Goal: Task Accomplishment & Management: Manage account settings

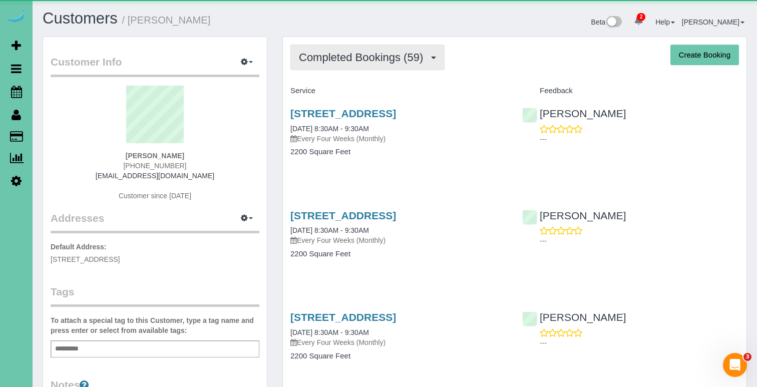
click at [396, 54] on span "Completed Bookings (59)" at bounding box center [363, 57] width 129 height 13
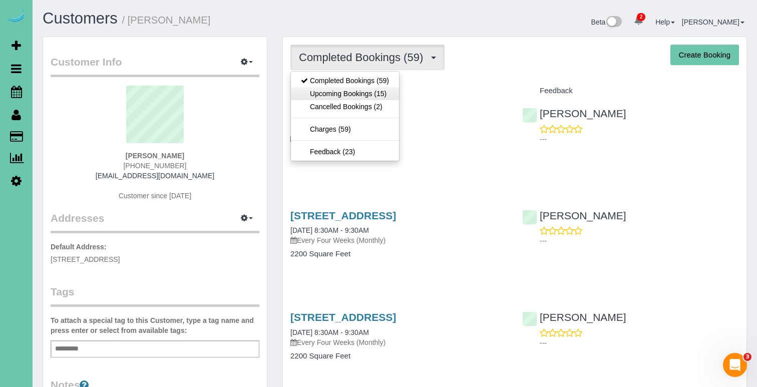
click at [396, 97] on link "Upcoming Bookings (15)" at bounding box center [345, 93] width 108 height 13
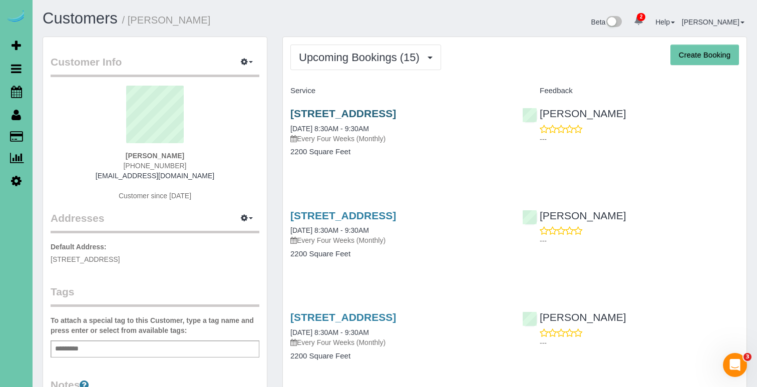
click at [388, 114] on link "11622 S 111th Street, Papillion, NE 68046" at bounding box center [343, 114] width 106 height 12
click at [359, 65] on button "Upcoming Bookings (15)" at bounding box center [365, 58] width 151 height 26
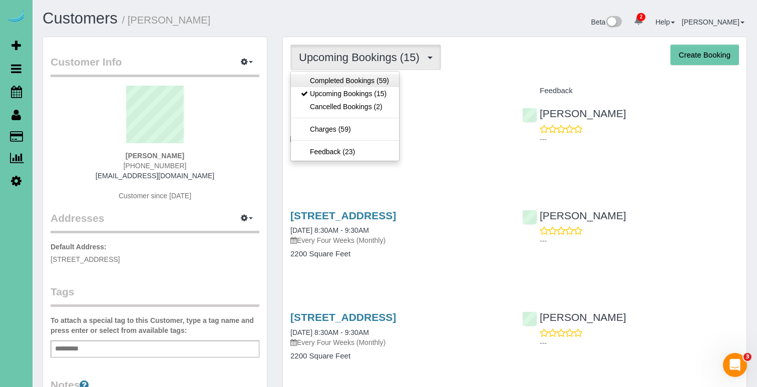
click at [358, 83] on link "Completed Bookings (59)" at bounding box center [345, 80] width 108 height 13
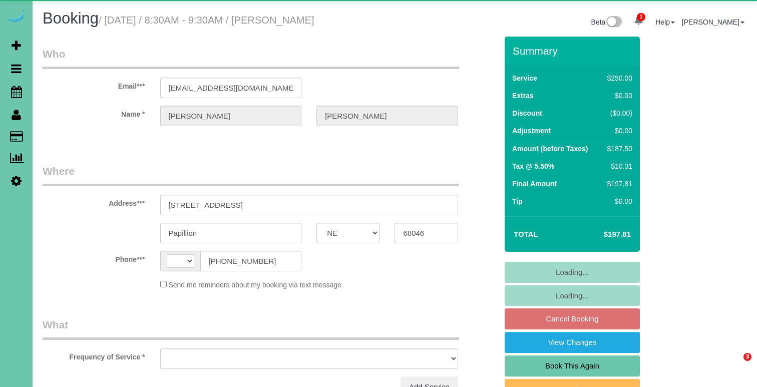
select select "NE"
select select "string:[GEOGRAPHIC_DATA]"
select select "object:625"
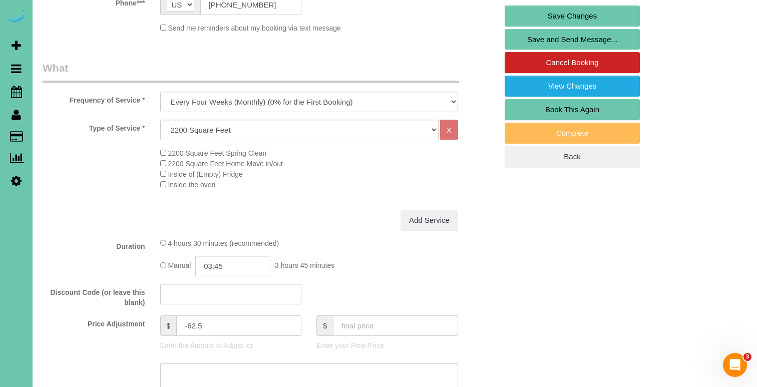
scroll to position [263, 0]
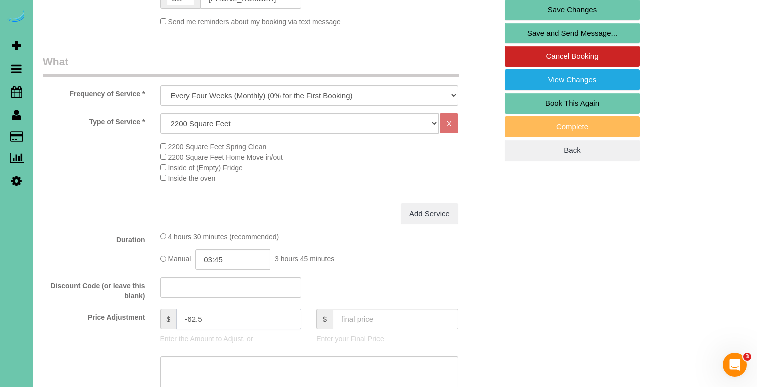
drag, startPoint x: 205, startPoint y: 315, endPoint x: 188, endPoint y: 315, distance: 17.0
click at [188, 315] on input "-62.5" at bounding box center [238, 319] width 125 height 21
type input "-50"
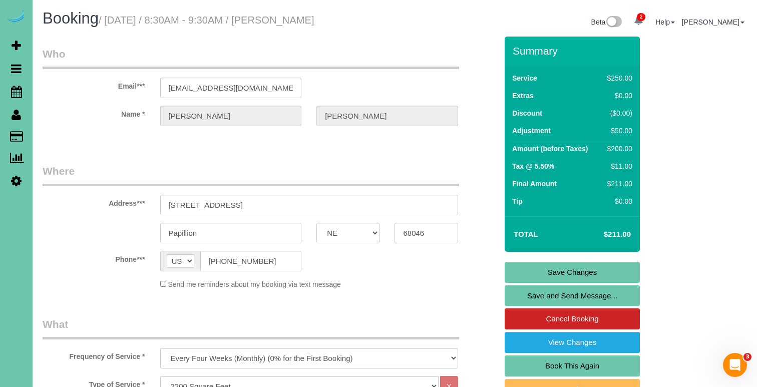
scroll to position [0, 0]
type textarea "new rate - 10/22/25"
drag, startPoint x: 275, startPoint y: 86, endPoint x: 104, endPoint y: 69, distance: 172.0
click at [559, 266] on link "Save Changes" at bounding box center [571, 272] width 135 height 21
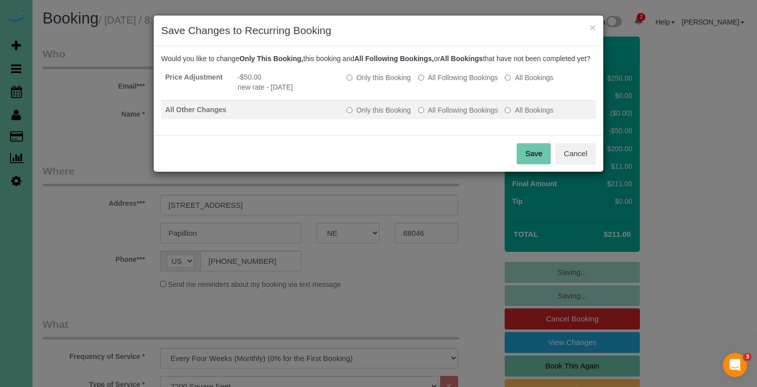
click at [428, 115] on label "All Following Bookings" at bounding box center [458, 110] width 80 height 10
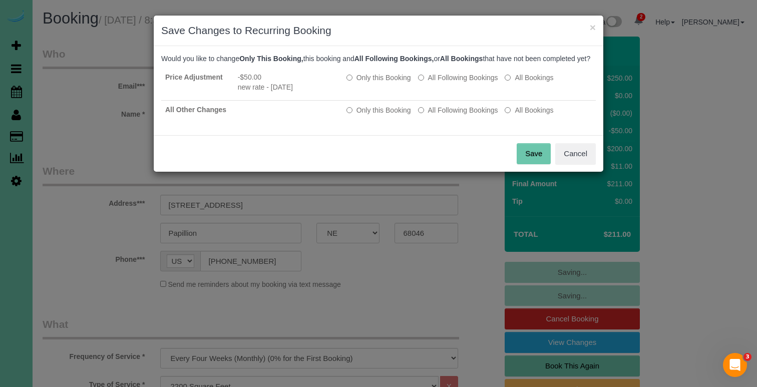
click at [543, 158] on button "Save" at bounding box center [534, 153] width 34 height 21
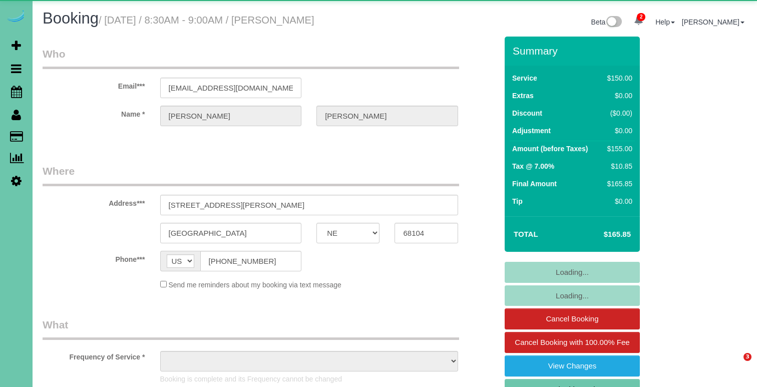
select select "NE"
select select "object:930"
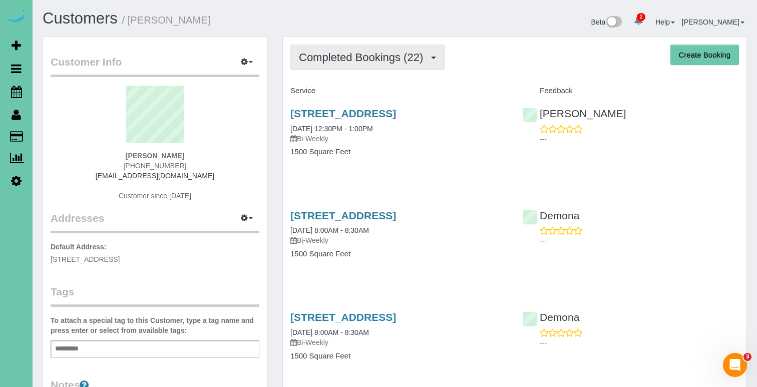
click at [338, 64] on button "Completed Bookings (22)" at bounding box center [367, 58] width 154 height 26
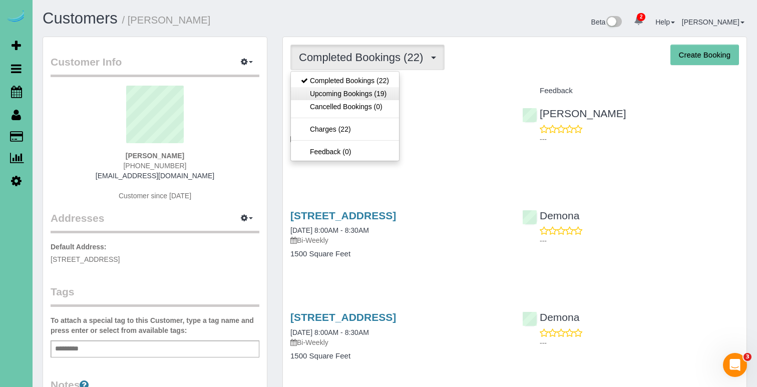
click at [336, 89] on link "Upcoming Bookings (19)" at bounding box center [345, 93] width 108 height 13
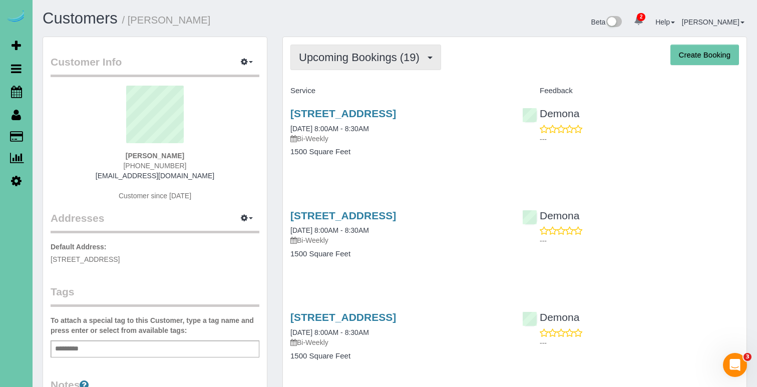
click at [309, 65] on button "Upcoming Bookings (19)" at bounding box center [365, 58] width 151 height 26
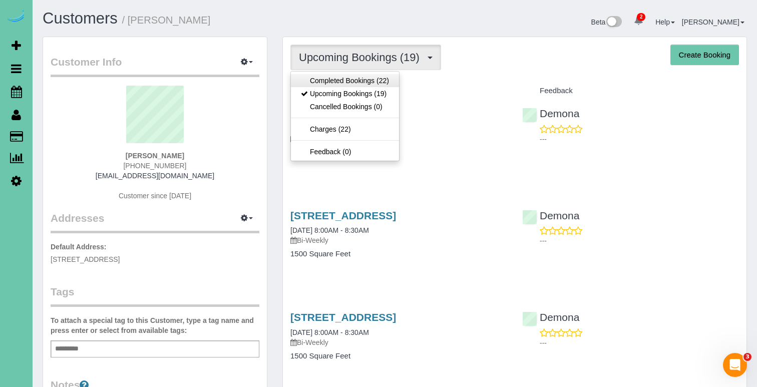
click at [307, 78] on link "Completed Bookings (22)" at bounding box center [345, 80] width 108 height 13
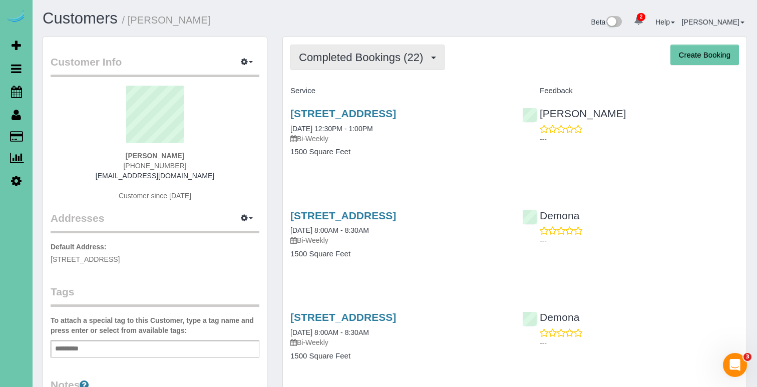
click at [426, 57] on span "Completed Bookings (22)" at bounding box center [363, 57] width 129 height 13
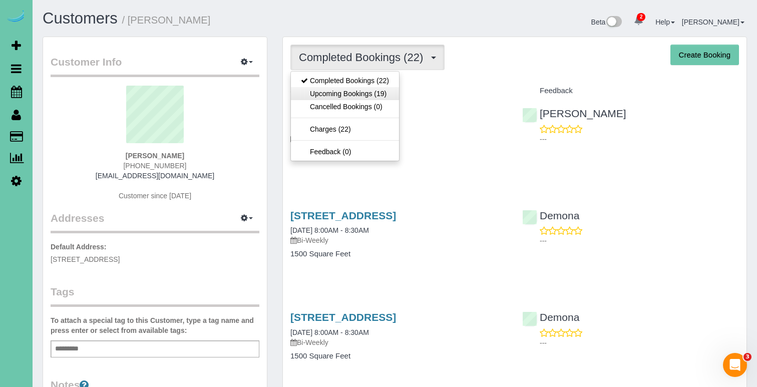
click at [396, 95] on link "Upcoming Bookings (19)" at bounding box center [345, 93] width 108 height 13
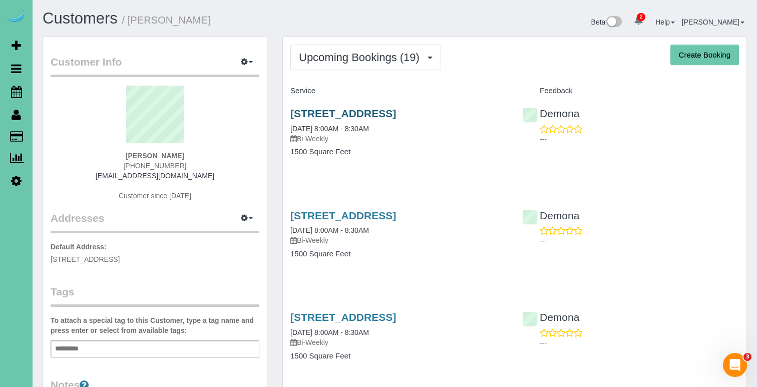
click at [390, 113] on link "705 Fenwick St, Papillion, NE 68046" at bounding box center [343, 114] width 106 height 12
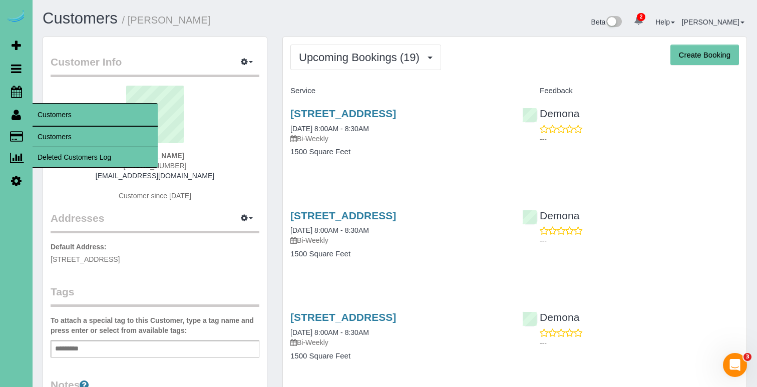
click at [40, 125] on span "Customers" at bounding box center [95, 114] width 125 height 23
click at [40, 131] on link "Customers" at bounding box center [95, 137] width 125 height 20
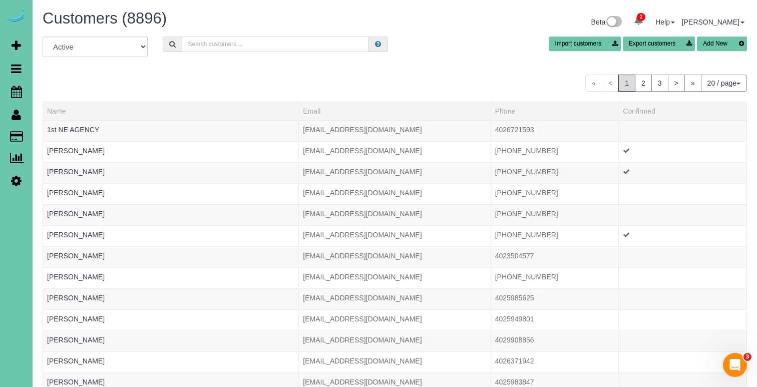
click at [220, 40] on input "text" at bounding box center [275, 45] width 187 height 16
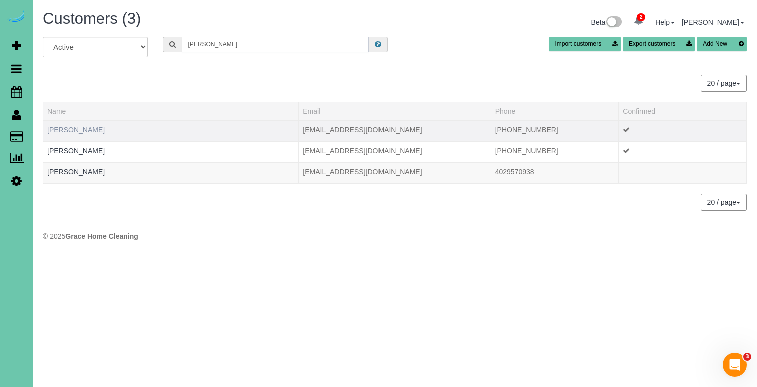
type input "czap"
click at [81, 127] on link "Adrian Czapla" at bounding box center [76, 130] width 58 height 8
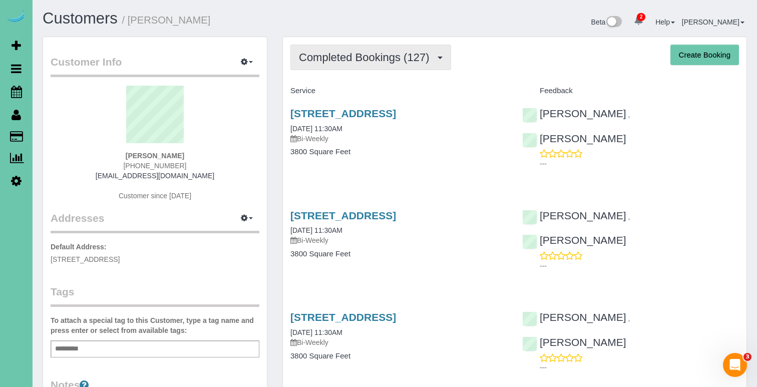
click at [417, 54] on span "Completed Bookings (127)" at bounding box center [366, 57] width 135 height 13
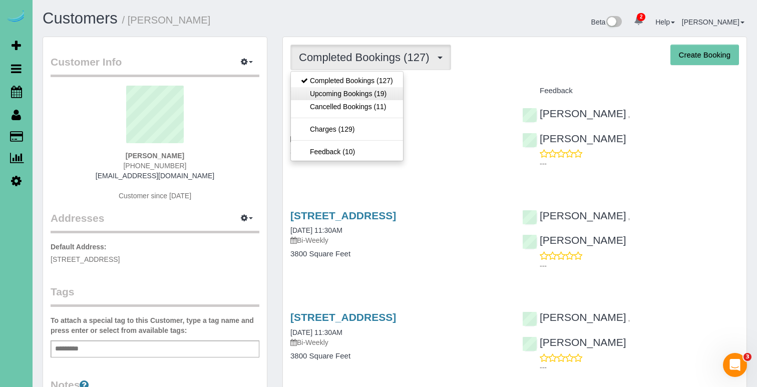
click at [381, 95] on link "Upcoming Bookings (19)" at bounding box center [347, 93] width 112 height 13
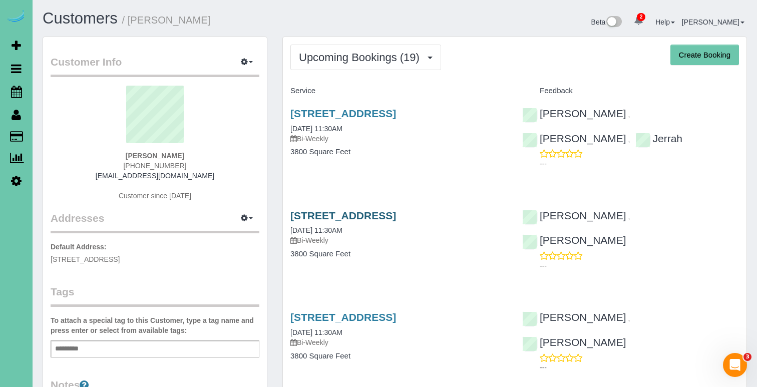
click at [366, 212] on link "2010 S 182nd Circle, Omaha, NE 68130" at bounding box center [343, 216] width 106 height 12
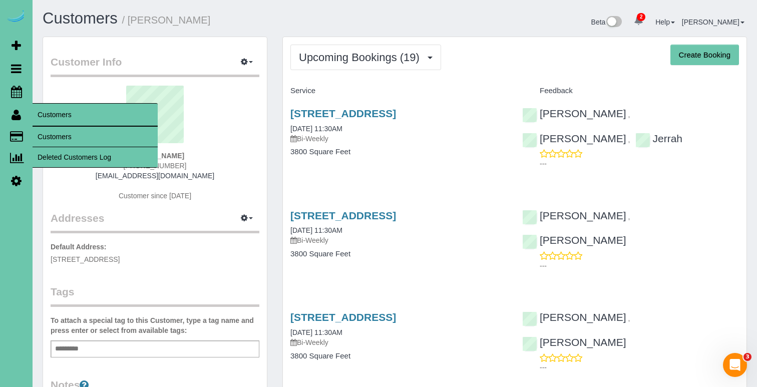
click at [47, 129] on link "Customers" at bounding box center [95, 137] width 125 height 20
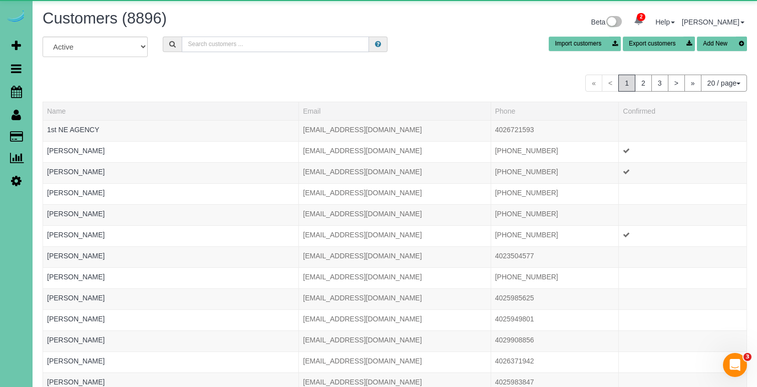
click at [205, 40] on input "text" at bounding box center [275, 45] width 187 height 16
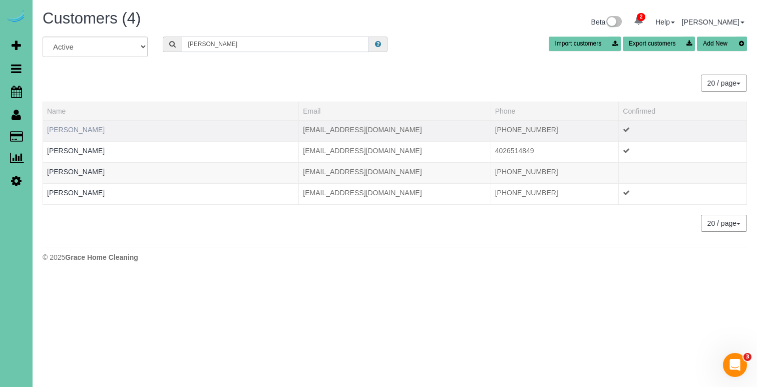
type input "Julie d"
click at [83, 132] on link "Julie D'Agosto" at bounding box center [76, 130] width 58 height 8
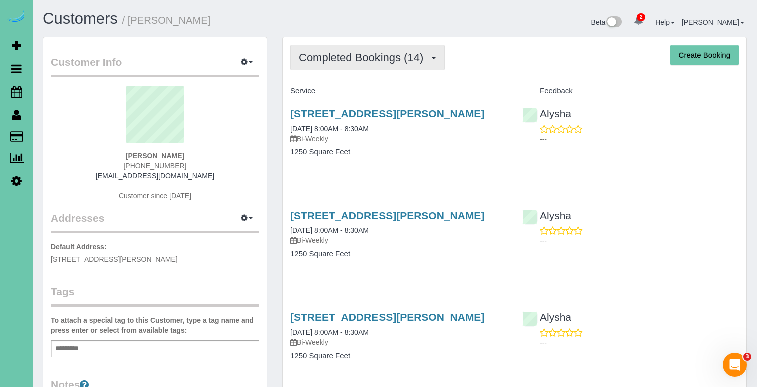
click at [412, 53] on span "Completed Bookings (14)" at bounding box center [363, 57] width 129 height 13
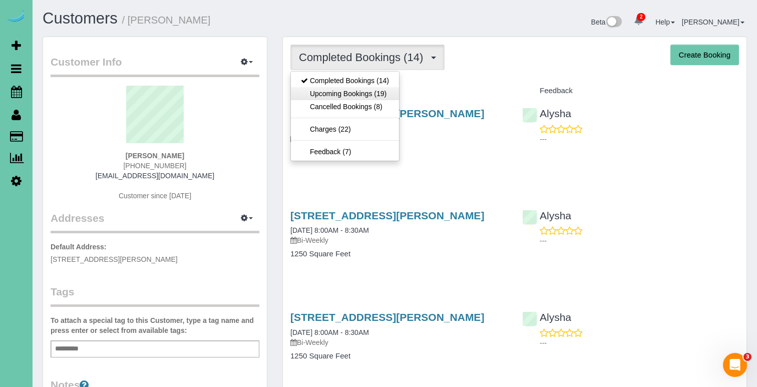
click at [394, 93] on link "Upcoming Bookings (19)" at bounding box center [345, 93] width 108 height 13
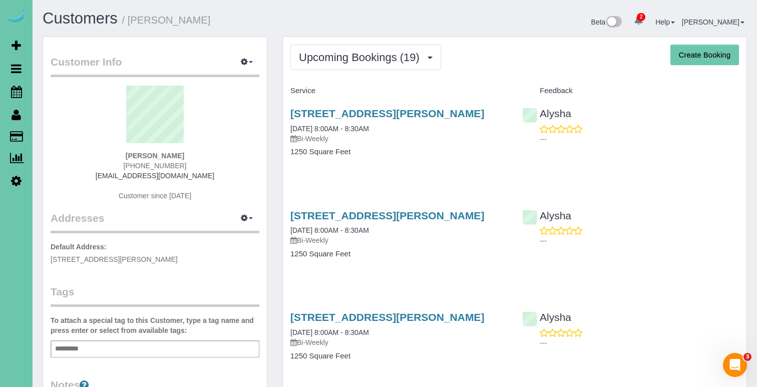
click at [394, 120] on div "7429 Hascall St, Omaha, NE 68124 10/10/2025 8:00AM - 8:30AM Bi-Weekly" at bounding box center [398, 126] width 217 height 36
click at [402, 112] on link "7429 Hascall St, Omaha, NE 68124" at bounding box center [387, 114] width 194 height 12
click at [410, 110] on link "7429 Hascall St, Omaha, NE 68124" at bounding box center [387, 114] width 194 height 12
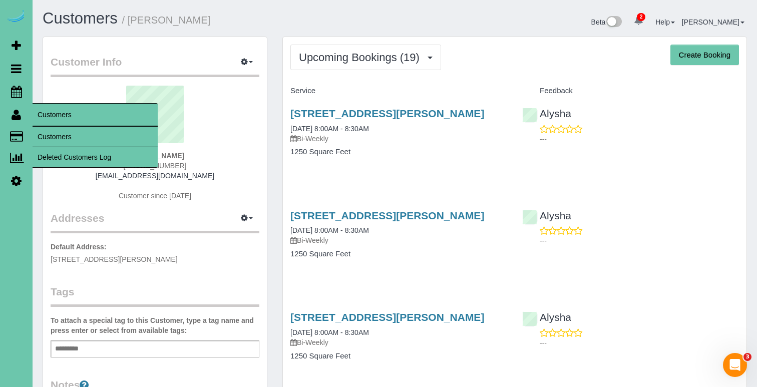
click at [49, 132] on link "Customers" at bounding box center [95, 137] width 125 height 20
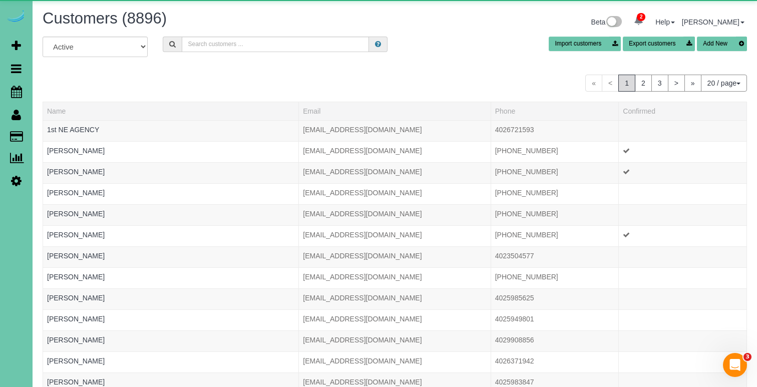
click at [218, 33] on div "Customers (8896) Beta 2 Your Notifications You have 0 alerts × You have 4 to ch…" at bounding box center [394, 23] width 719 height 27
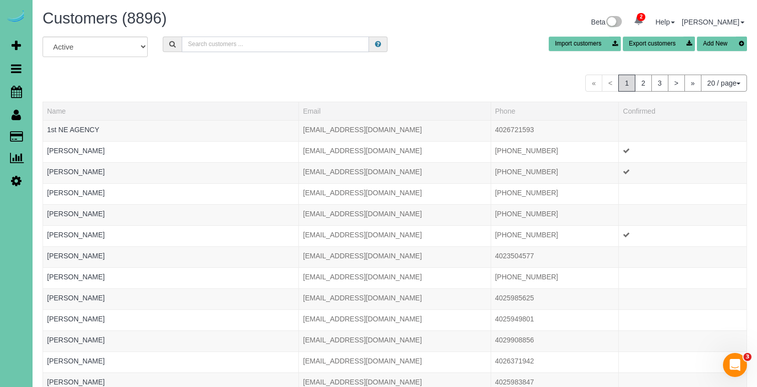
click at [215, 39] on input "text" at bounding box center [275, 45] width 187 height 16
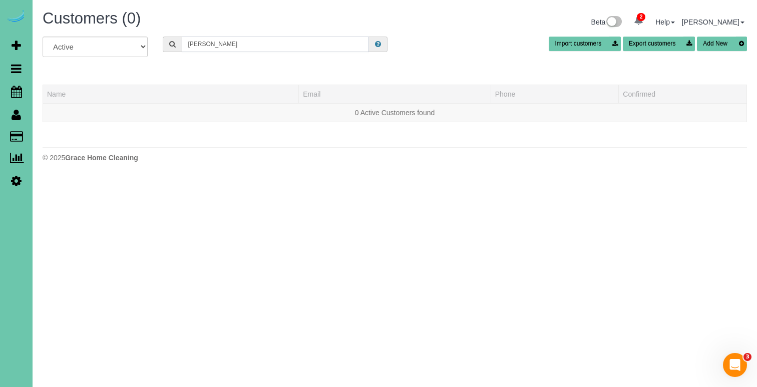
drag, startPoint x: 187, startPoint y: 44, endPoint x: 51, endPoint y: 30, distance: 136.8
click at [51, 30] on div "Customers (0) Beta 2 Your Notifications You have 0 alerts × You have 4 to charg…" at bounding box center [395, 88] width 724 height 177
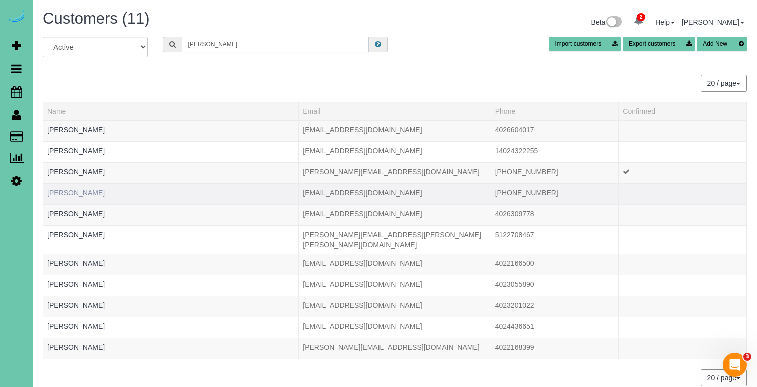
type input "Jessica b"
click at [89, 192] on link "Jessica Blaylock" at bounding box center [76, 193] width 58 height 8
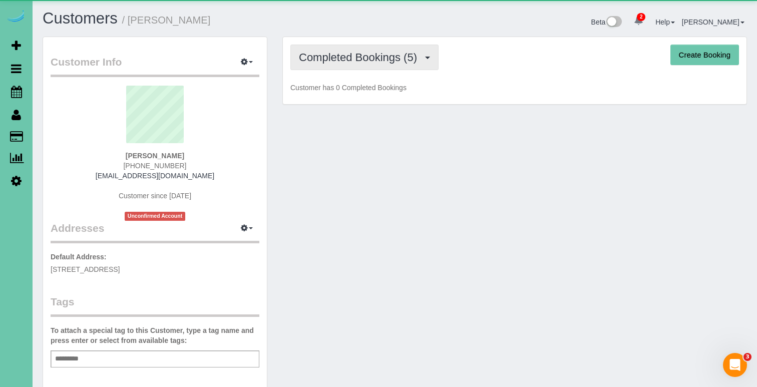
click at [346, 62] on span "Completed Bookings (5)" at bounding box center [360, 57] width 123 height 13
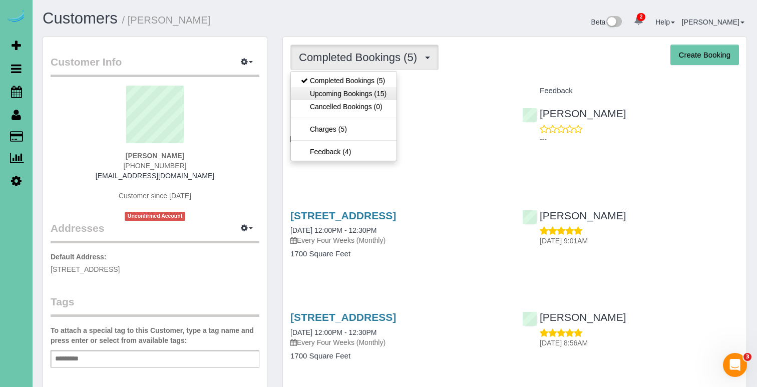
click at [346, 93] on link "Upcoming Bookings (15)" at bounding box center [344, 93] width 106 height 13
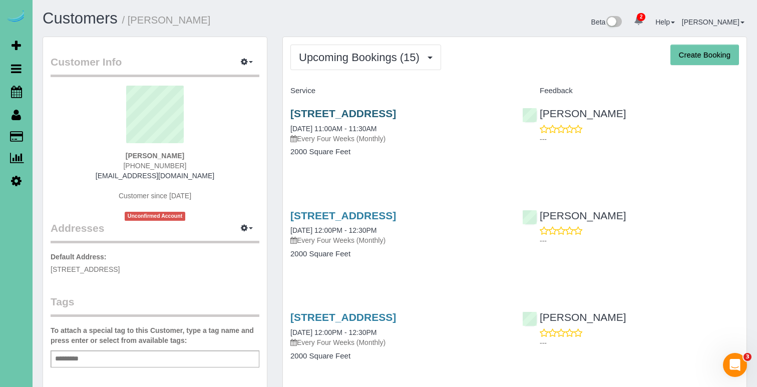
click at [341, 111] on link "2025 S 80th Ave, Omaha, NE 68124" at bounding box center [343, 114] width 106 height 12
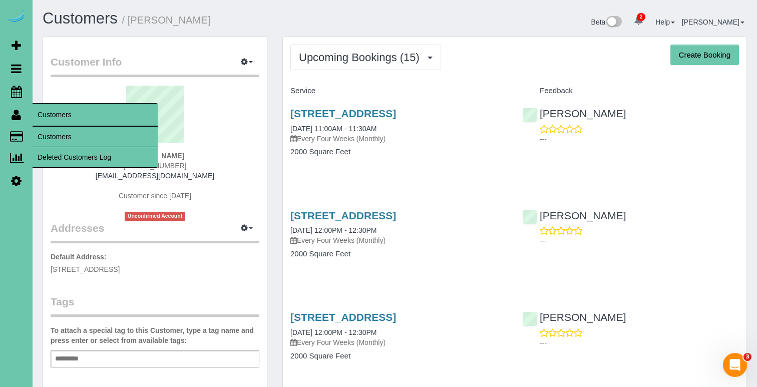
click at [65, 132] on link "Customers" at bounding box center [95, 137] width 125 height 20
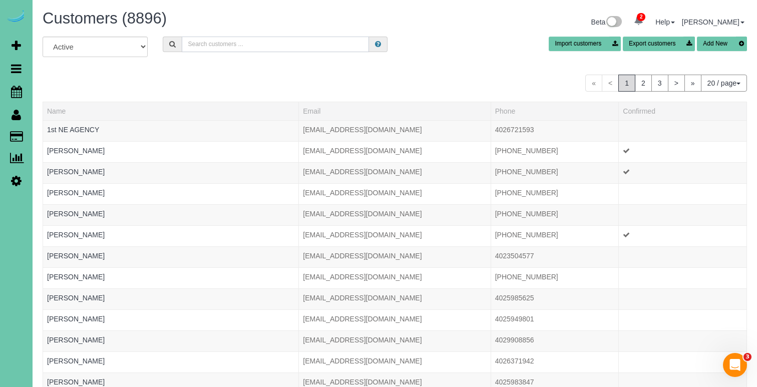
click at [194, 47] on input "text" at bounding box center [275, 45] width 187 height 16
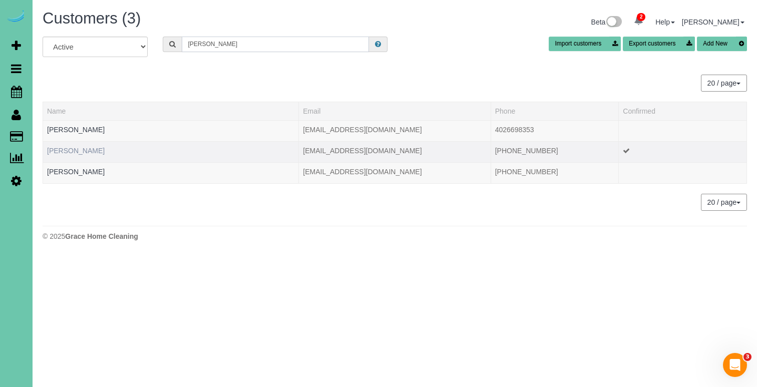
type input "linda da"
click at [75, 151] on link "Linda Davis" at bounding box center [76, 151] width 58 height 8
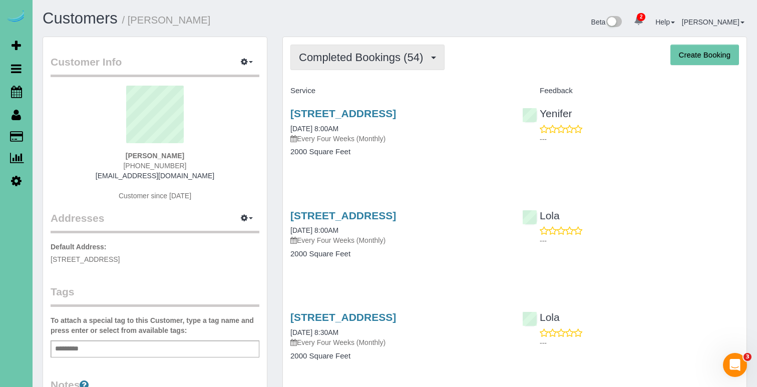
click at [399, 61] on span "Completed Bookings (54)" at bounding box center [363, 57] width 129 height 13
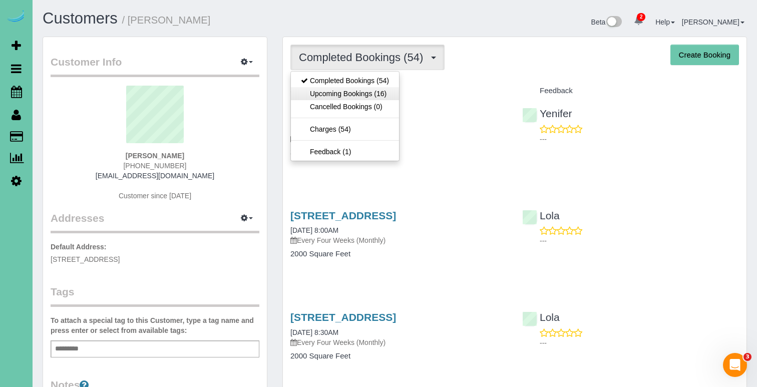
click at [376, 98] on link "Upcoming Bookings (16)" at bounding box center [345, 93] width 108 height 13
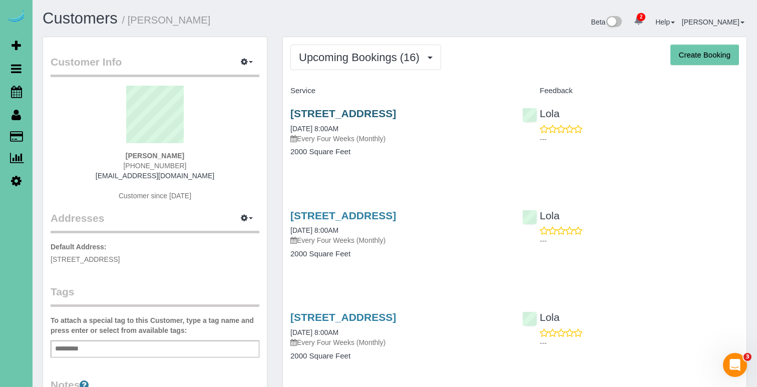
click at [362, 110] on link "2609 N 173rd Street, Omaha, NE 68116" at bounding box center [343, 114] width 106 height 12
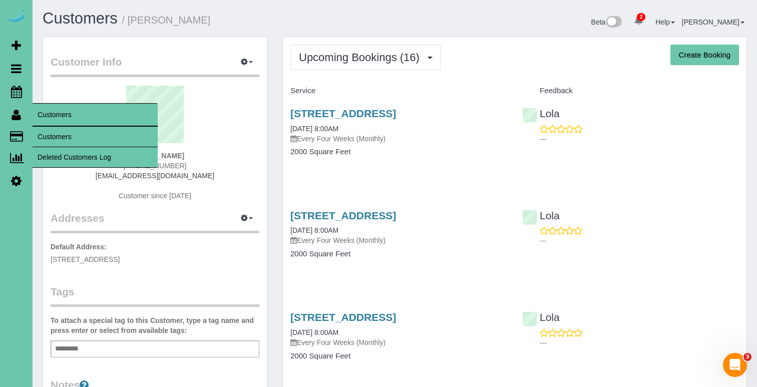
click at [46, 137] on link "Customers" at bounding box center [95, 137] width 125 height 20
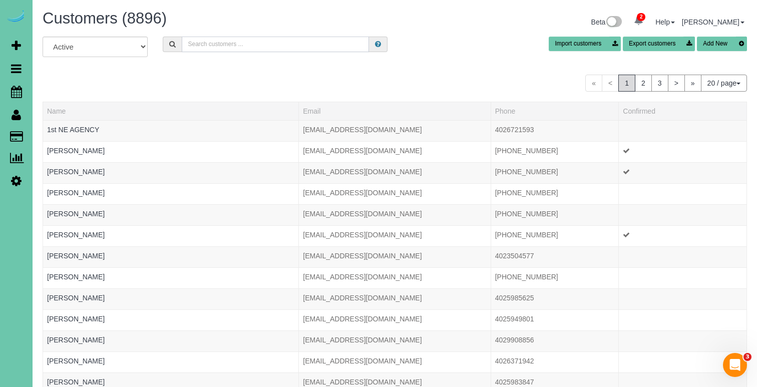
click at [207, 48] on input "text" at bounding box center [275, 45] width 187 height 16
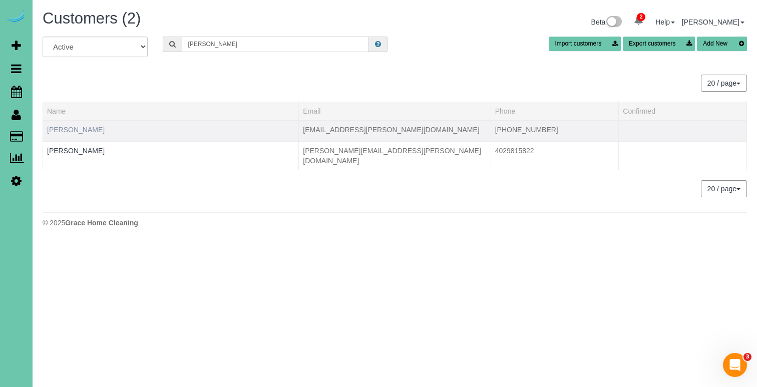
type input "Ryan d"
click at [69, 128] on link "Ryan Didde" at bounding box center [76, 130] width 58 height 8
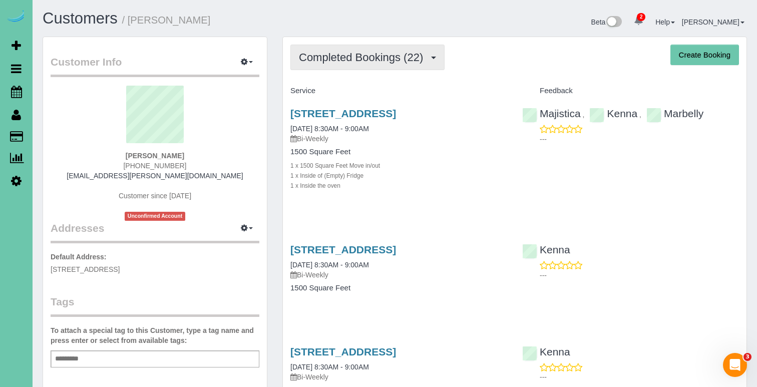
click at [411, 56] on span "Completed Bookings (22)" at bounding box center [363, 57] width 129 height 13
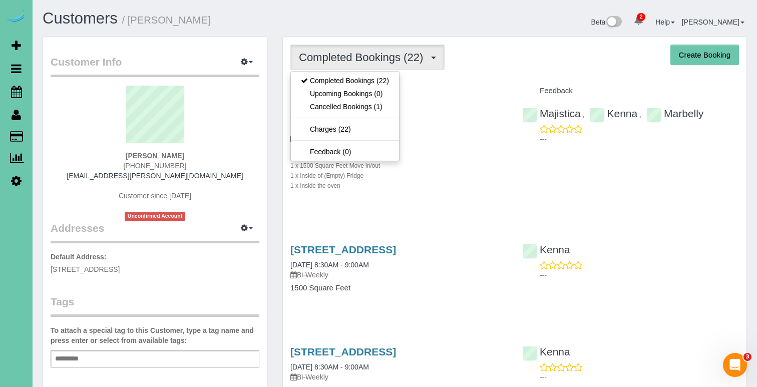
click at [261, 31] on div "Customers / Ryan Didde" at bounding box center [215, 21] width 360 height 22
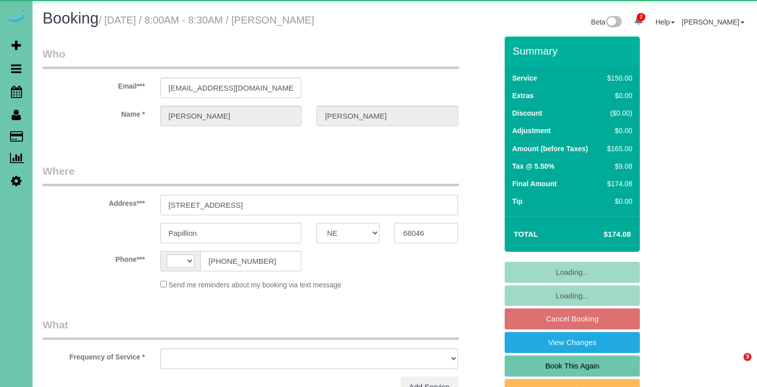
select select "NE"
select select "string:US"
select select "object:905"
select select "string:fspay-69cbf391-f257-4b06-bbc4-450169ec625a"
select select "number:36"
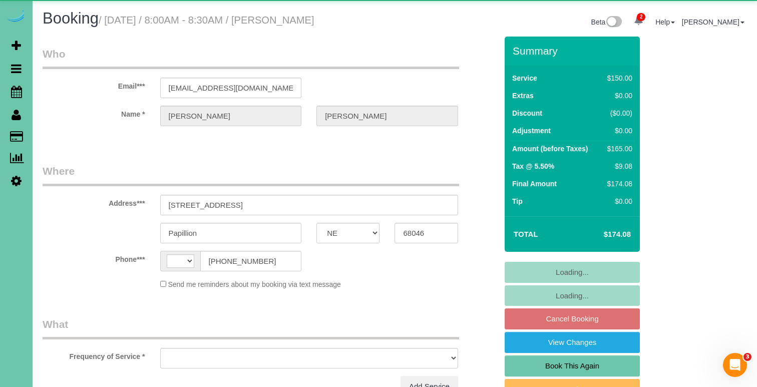
select select "number:41"
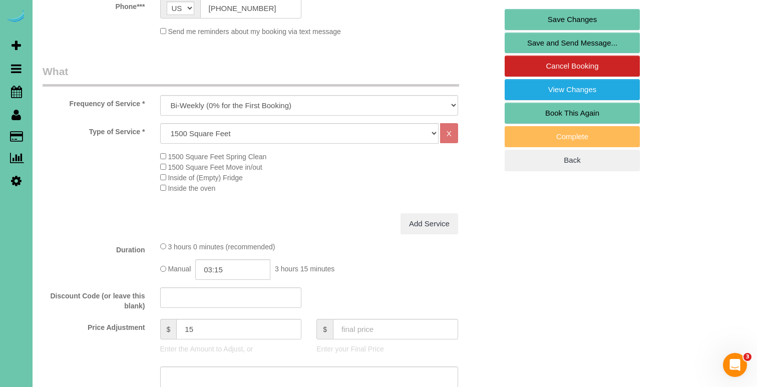
scroll to position [255, 0]
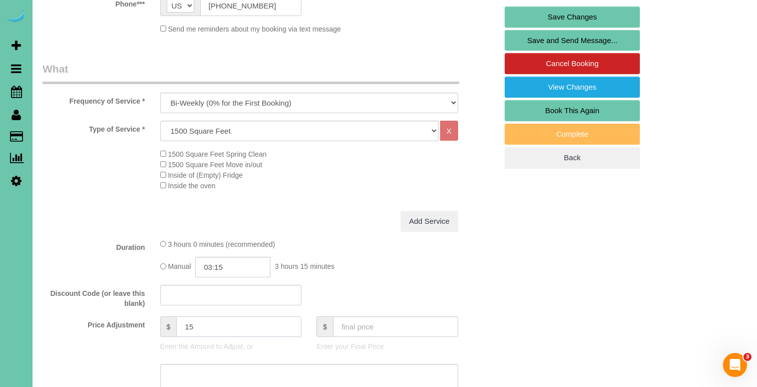
drag, startPoint x: 203, startPoint y: 322, endPoint x: 147, endPoint y: 318, distance: 55.7
click at [147, 318] on div "Price Adjustment $ 15 Enter the Amount to Adjust, or $ Enter your Final Price" at bounding box center [269, 336] width 469 height 40
type input "23"
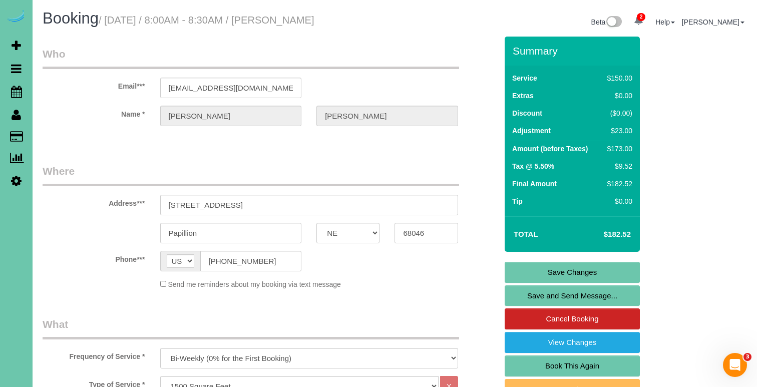
scroll to position [0, 0]
drag, startPoint x: 275, startPoint y: 88, endPoint x: 99, endPoint y: 88, distance: 176.7
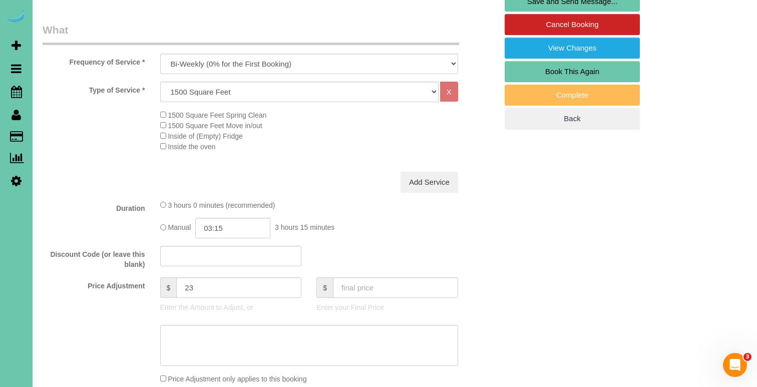
scroll to position [298, 0]
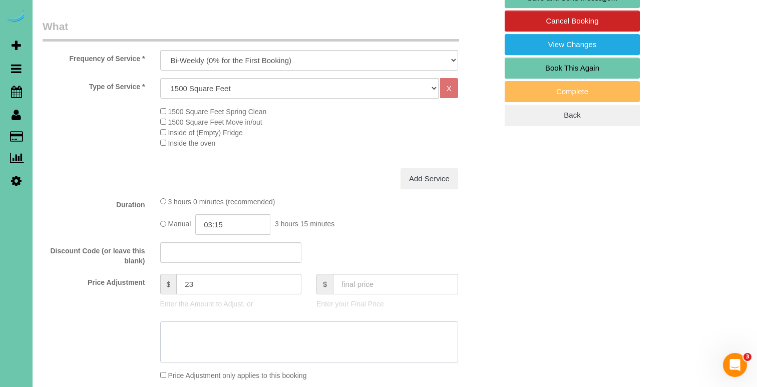
click at [256, 330] on textarea at bounding box center [309, 341] width 298 height 41
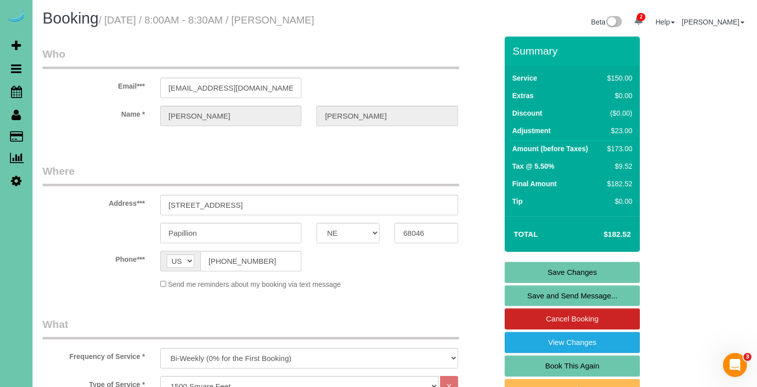
scroll to position [0, 0]
type textarea "new rate - 10/7/25"
click at [515, 265] on link "Save Changes" at bounding box center [571, 272] width 135 height 21
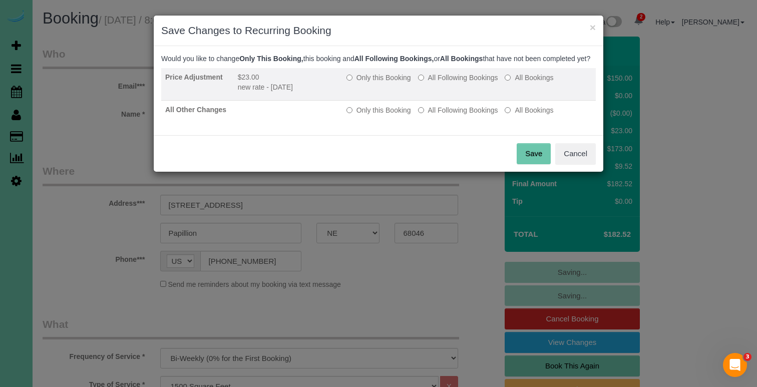
click at [437, 83] on label "All Following Bookings" at bounding box center [458, 78] width 80 height 10
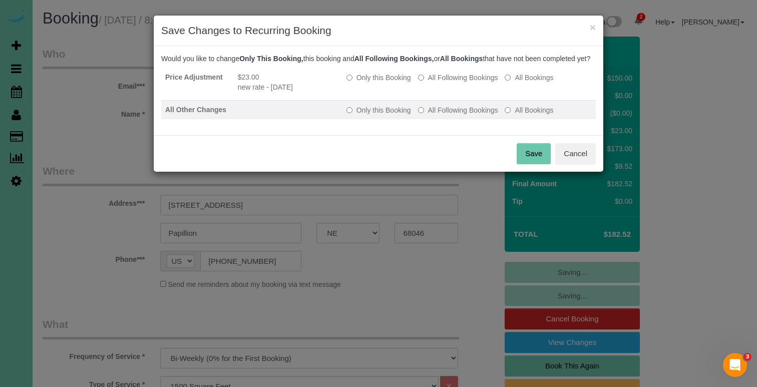
click at [443, 115] on label "All Following Bookings" at bounding box center [458, 110] width 80 height 10
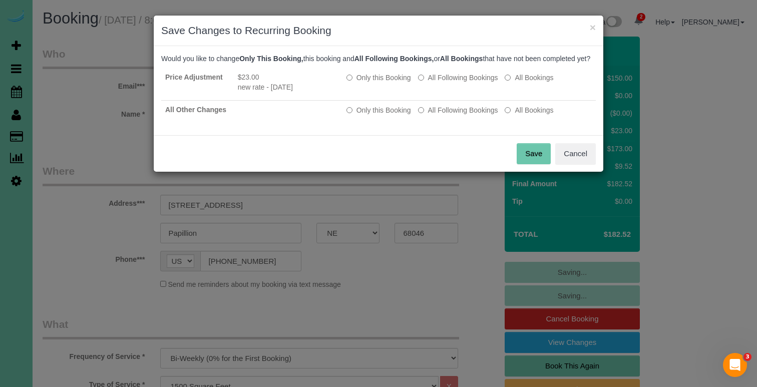
click at [530, 163] on button "Save" at bounding box center [534, 153] width 34 height 21
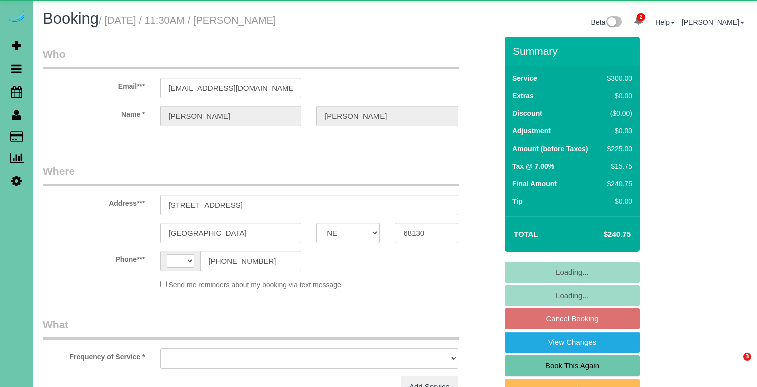
select select "NE"
select select "string:US"
select select "object:871"
select select "string:fspay-6de42662-b640-4cb5-97db-5704f87b4ba3"
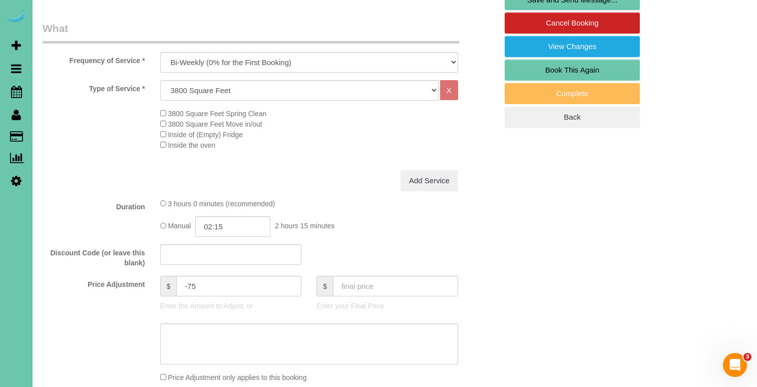
scroll to position [299, 0]
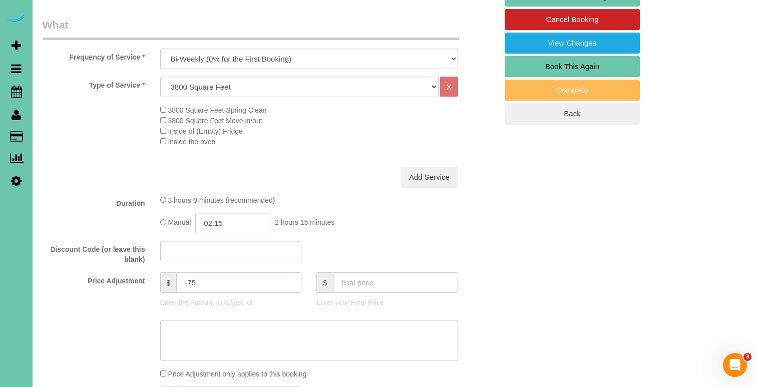
click at [207, 283] on input "-75" at bounding box center [238, 282] width 125 height 21
type input "-60"
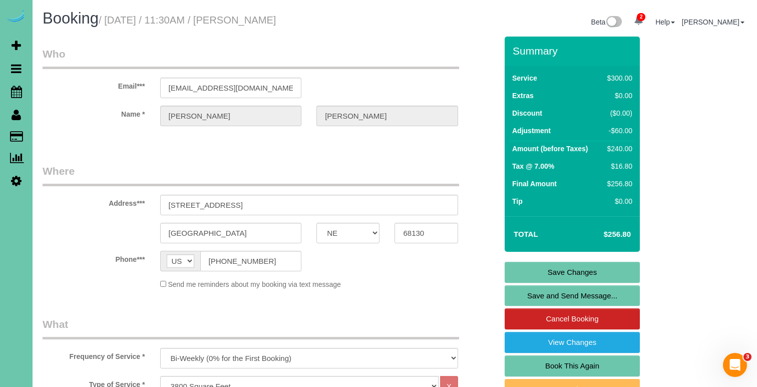
scroll to position [0, 0]
type textarea "new rate - 10/20/25"
drag, startPoint x: 272, startPoint y: 88, endPoint x: 93, endPoint y: 86, distance: 179.2
click at [526, 275] on link "Save Changes" at bounding box center [571, 272] width 135 height 21
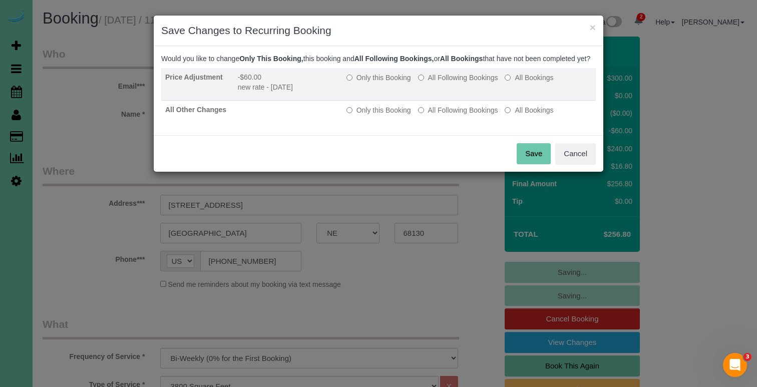
click at [457, 83] on label "All Following Bookings" at bounding box center [458, 78] width 80 height 10
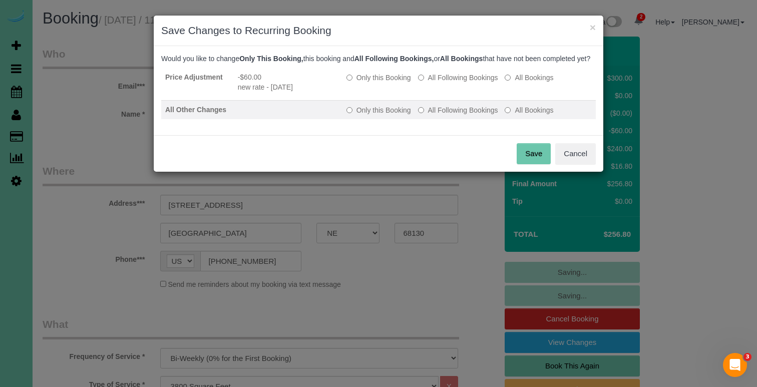
click at [452, 115] on label "All Following Bookings" at bounding box center [458, 110] width 80 height 10
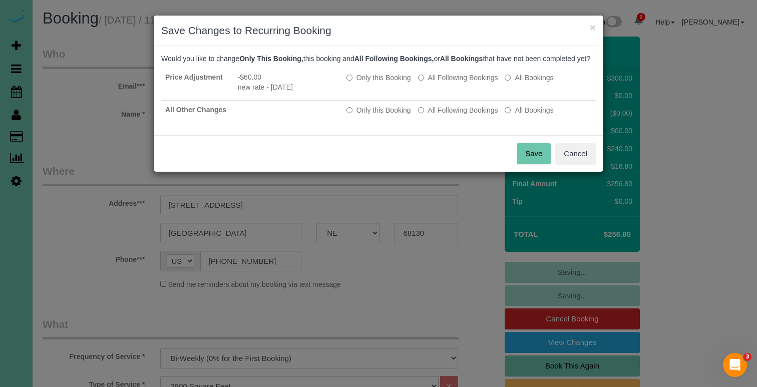
click at [524, 163] on button "Save" at bounding box center [534, 153] width 34 height 21
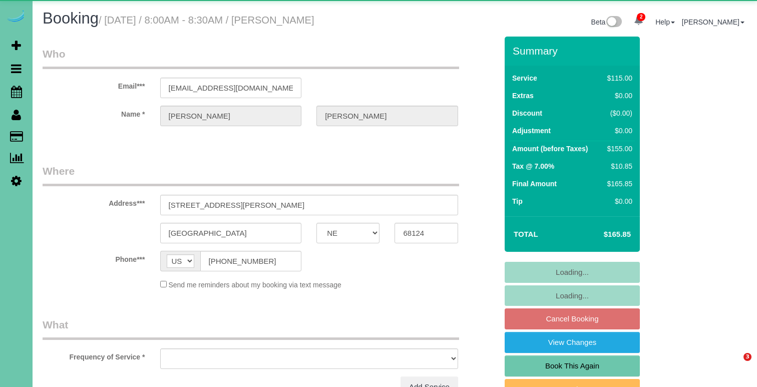
select select "NE"
select select "object:664"
select select "number:34"
select select "number:40"
select select "object:919"
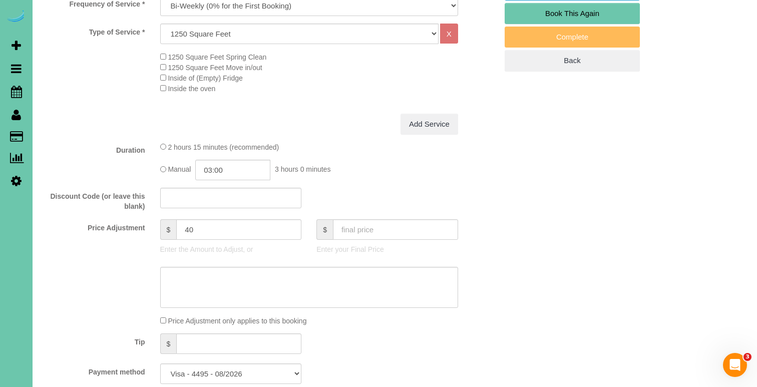
scroll to position [351, 0]
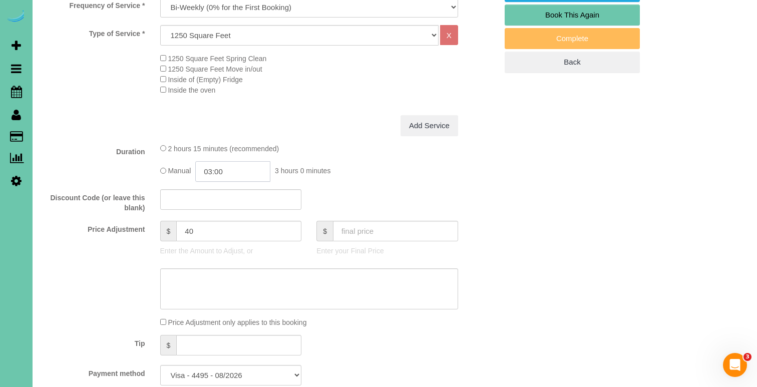
click at [262, 166] on input "03:00" at bounding box center [232, 171] width 75 height 21
type input "02:45"
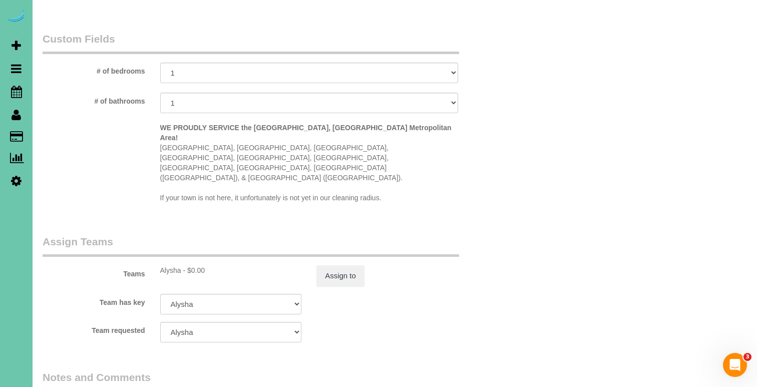
scroll to position [923, 0]
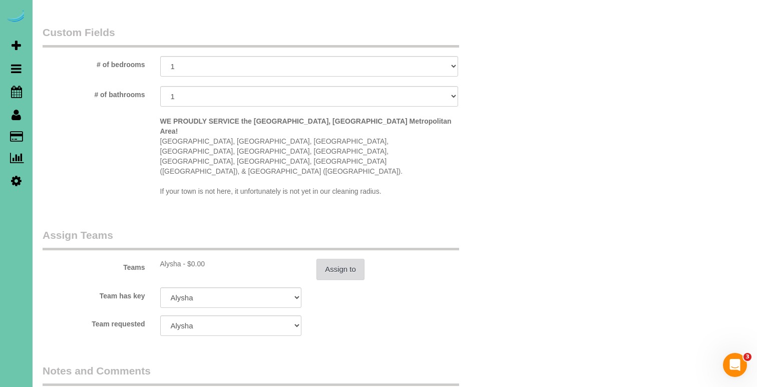
type textarea "new rate"
click at [340, 259] on button "Assign to" at bounding box center [340, 269] width 48 height 21
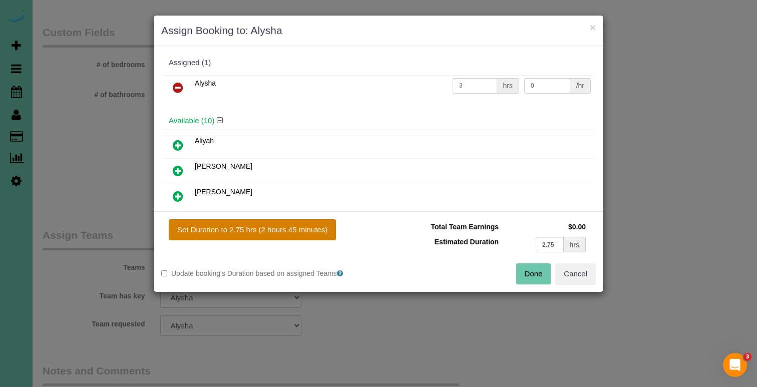
click at [296, 223] on button "Set Duration to 2.75 hrs (2 hours 45 minutes)" at bounding box center [252, 229] width 167 height 21
type input "2.75"
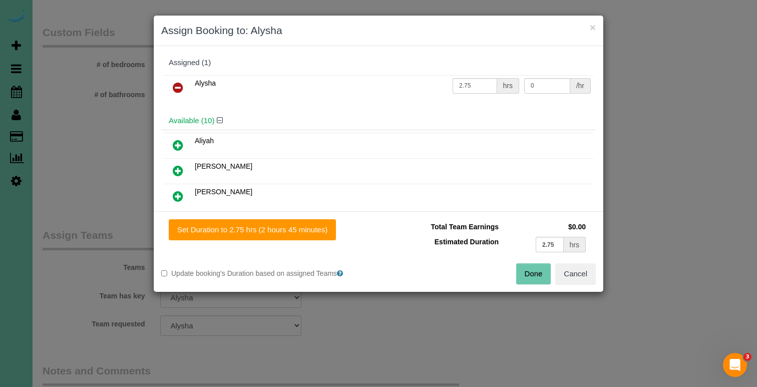
click at [538, 284] on div "Set Duration to 2.75 hrs (2 hours 45 minutes) Total Team Earnings $0.00 Estimat…" at bounding box center [378, 251] width 449 height 81
click at [538, 268] on button "Done" at bounding box center [533, 273] width 35 height 21
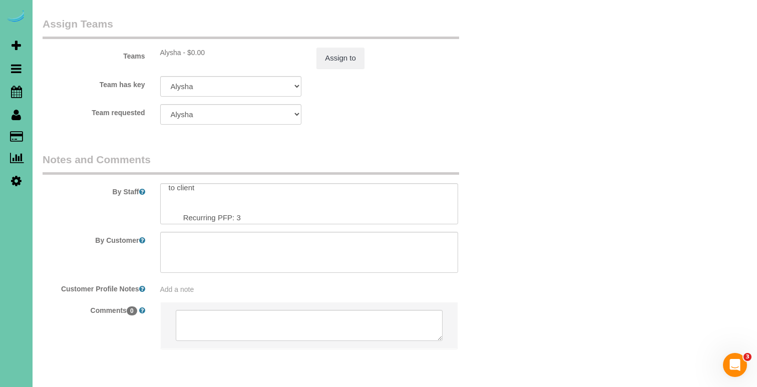
scroll to position [56, 0]
click at [308, 191] on sui-booking-comments "By Staff By Customer Customer Profile Notes Add a note Comments 0" at bounding box center [270, 255] width 454 height 207
click at [304, 183] on textarea at bounding box center [309, 203] width 298 height 41
click at [298, 183] on textarea at bounding box center [309, 203] width 298 height 41
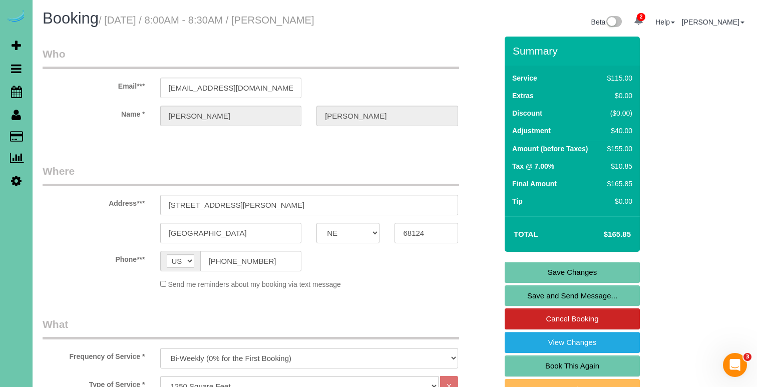
scroll to position [0, 0]
type textarea "1. credit 2. garage code; 3392 press and hold arrow button down for a bit 3. bi…"
click at [531, 275] on link "Save Changes" at bounding box center [571, 272] width 135 height 21
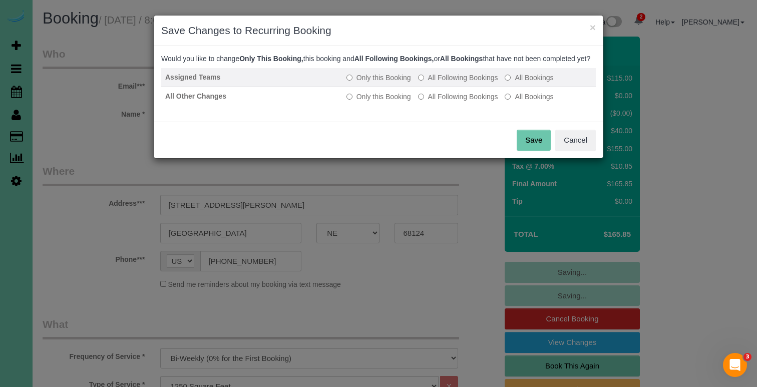
click at [444, 83] on label "All Following Bookings" at bounding box center [458, 78] width 80 height 10
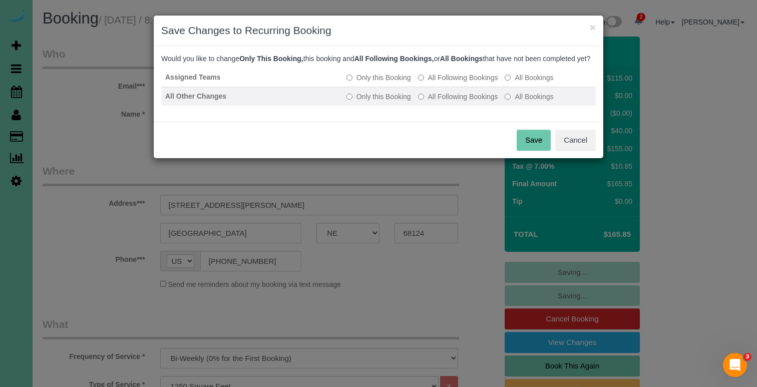
click at [443, 102] on label "All Following Bookings" at bounding box center [458, 97] width 80 height 10
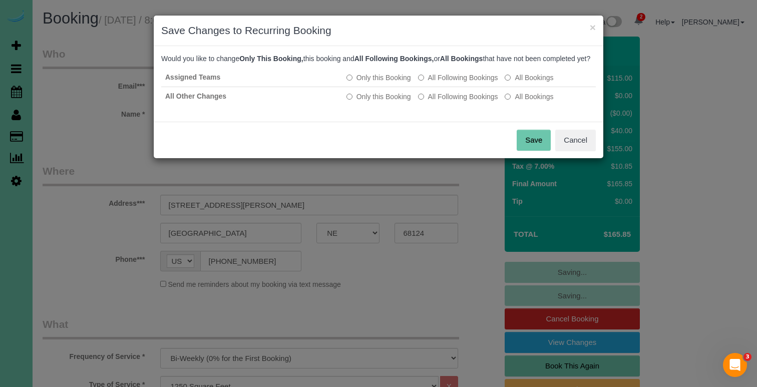
click at [523, 149] on button "Save" at bounding box center [534, 140] width 34 height 21
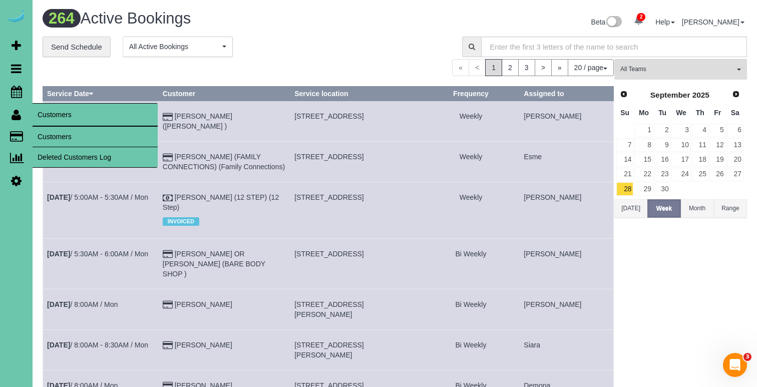
click at [48, 138] on link "Customers" at bounding box center [95, 137] width 125 height 20
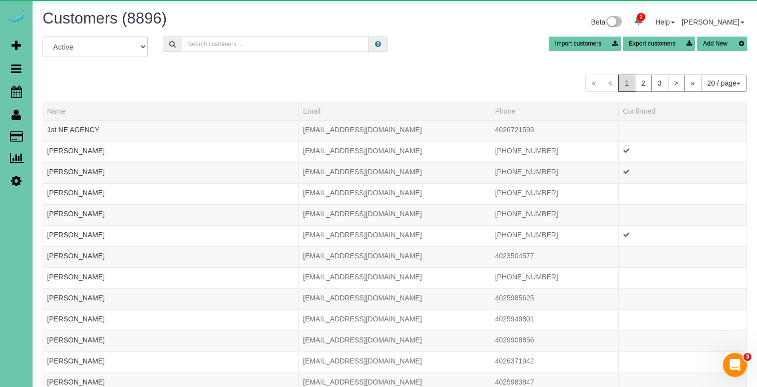
click at [197, 45] on input "text" at bounding box center [275, 45] width 187 height 16
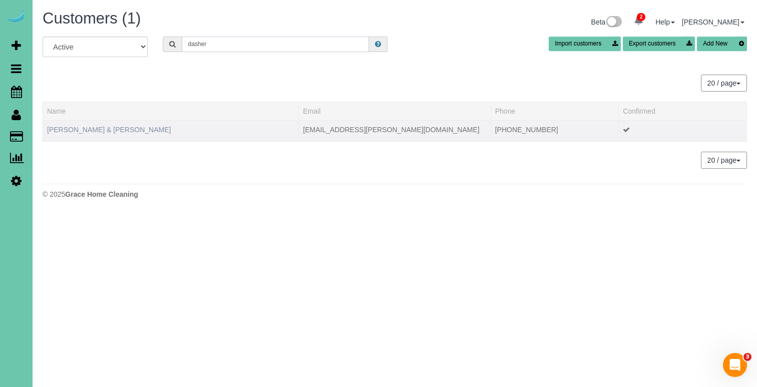
type input "dasher"
click at [75, 128] on link "Kevin & Ellen Dasher" at bounding box center [109, 130] width 124 height 8
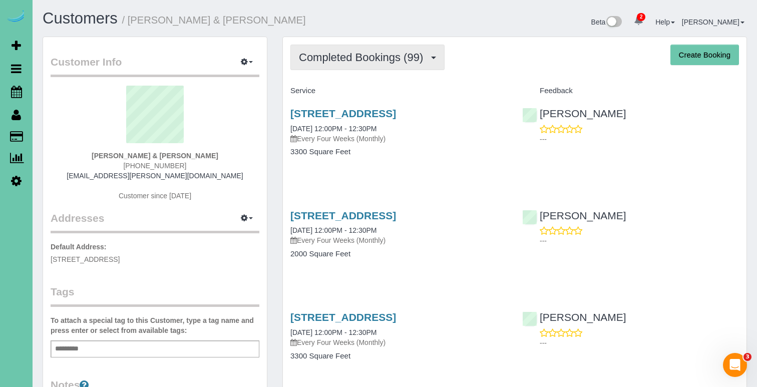
click at [355, 52] on span "Completed Bookings (99)" at bounding box center [363, 57] width 129 height 13
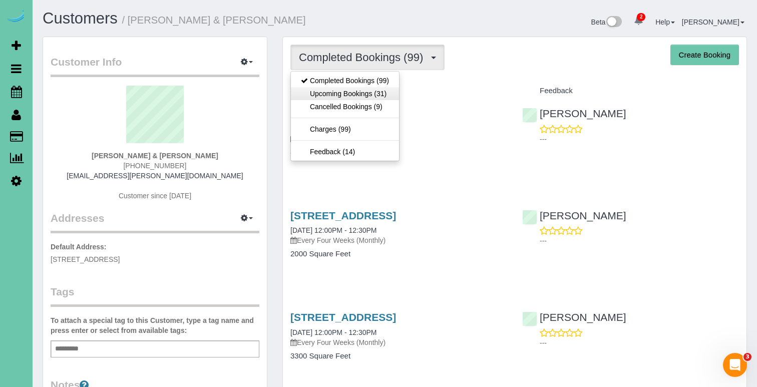
click at [355, 94] on link "Upcoming Bookings (31)" at bounding box center [345, 93] width 108 height 13
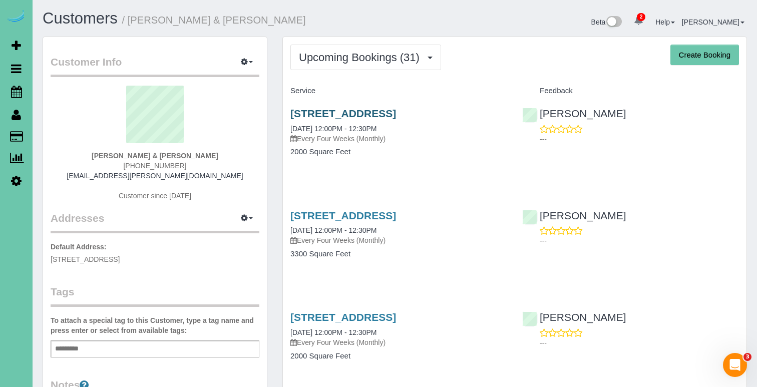
click at [377, 108] on link "17506 Tyler Circle, Omaha, NE 68135" at bounding box center [343, 114] width 106 height 12
click at [396, 210] on link "17506 Tyler Circle, Omaha, NE 68135" at bounding box center [343, 216] width 106 height 12
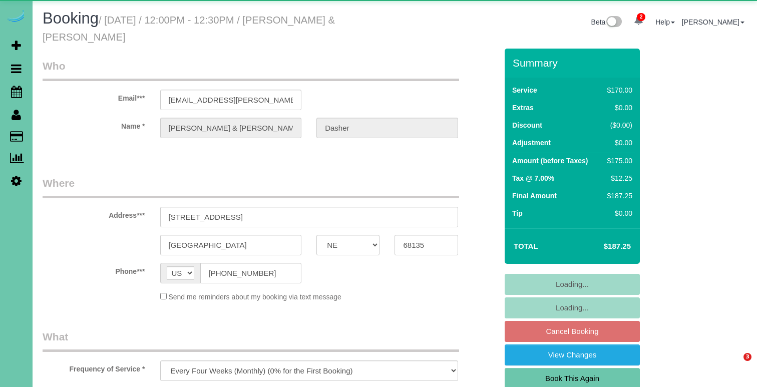
select select "NE"
select select "object:722"
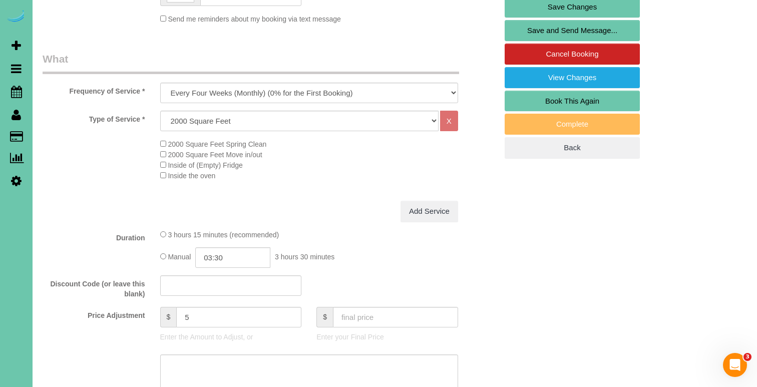
scroll to position [280, 0]
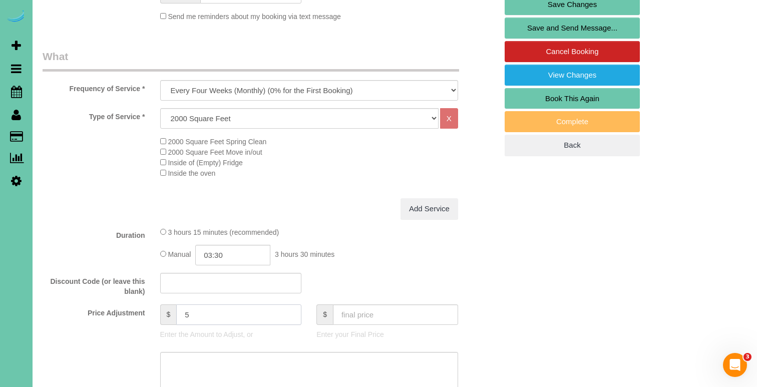
drag, startPoint x: 163, startPoint y: 314, endPoint x: 140, endPoint y: 314, distance: 23.0
click at [140, 314] on div "Price Adjustment $ 5 Enter the Amount to Adjust, or $ Enter your Final Price" at bounding box center [269, 324] width 469 height 40
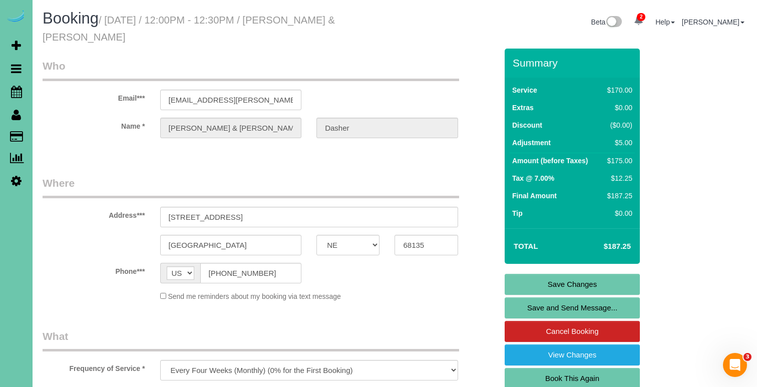
type input "15.5"
drag, startPoint x: 260, startPoint y: 102, endPoint x: 103, endPoint y: 94, distance: 157.3
click at [590, 278] on link "Save Changes" at bounding box center [571, 284] width 135 height 21
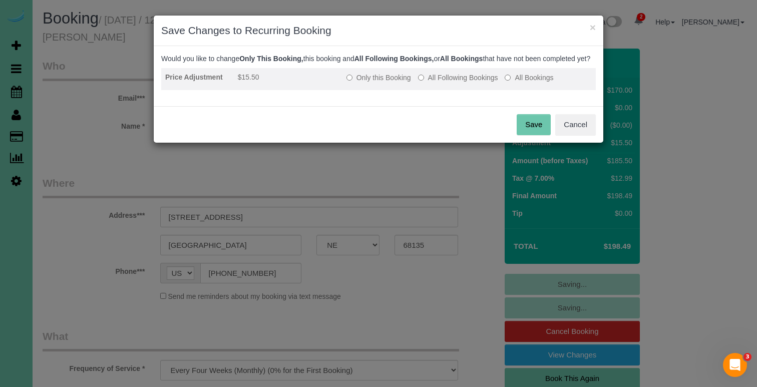
click at [448, 83] on label "All Following Bookings" at bounding box center [458, 78] width 80 height 10
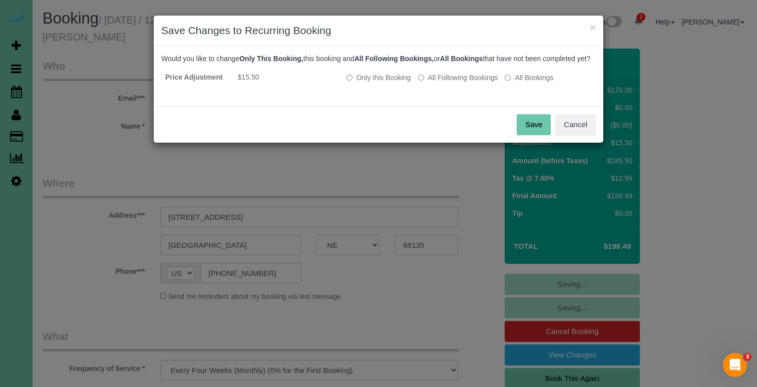
click at [533, 135] on button "Save" at bounding box center [534, 124] width 34 height 21
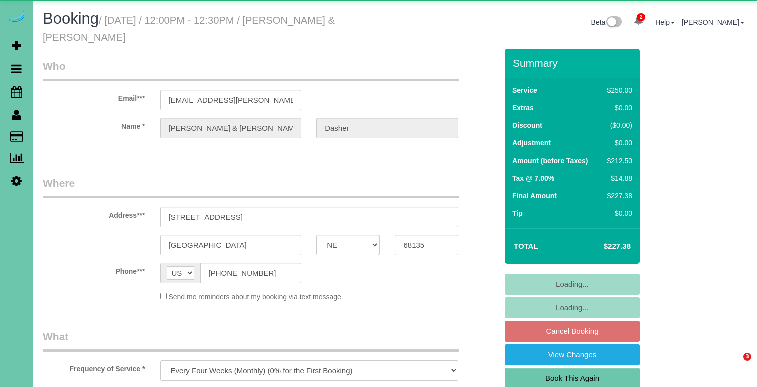
select select "NE"
select select "object:922"
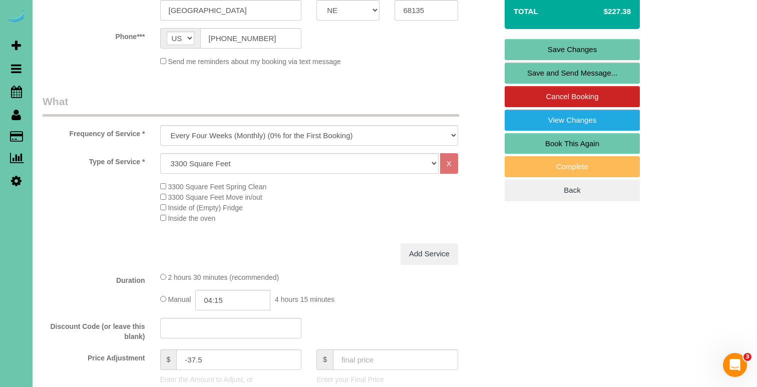
scroll to position [239, 0]
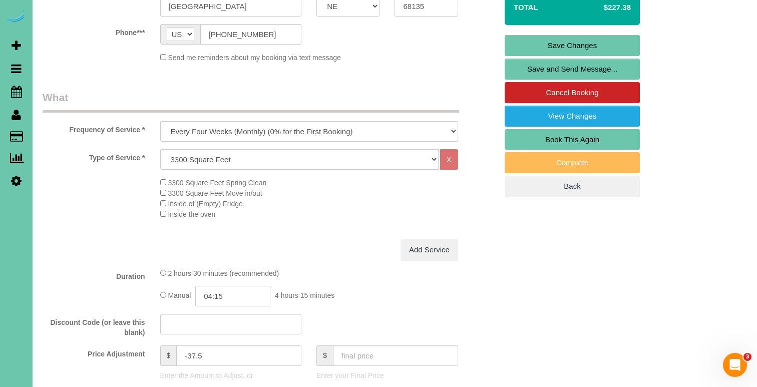
click at [249, 297] on input "04:15" at bounding box center [232, 296] width 75 height 21
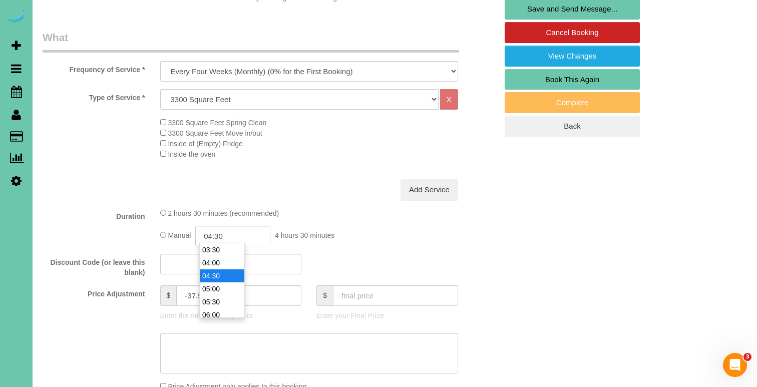
scroll to position [312, 0]
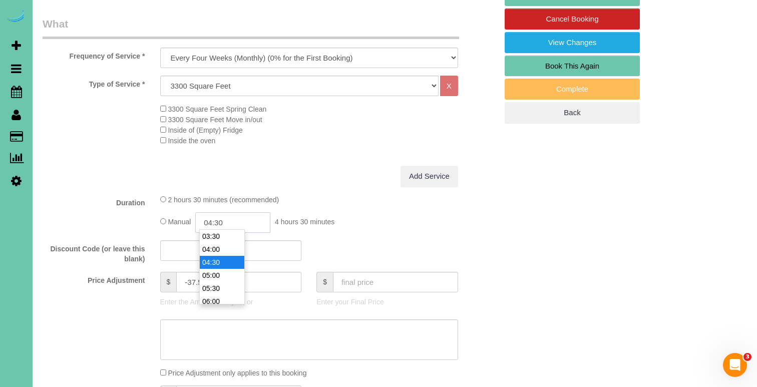
type input "04:30"
click at [290, 277] on input "-37.5" at bounding box center [238, 282] width 125 height 21
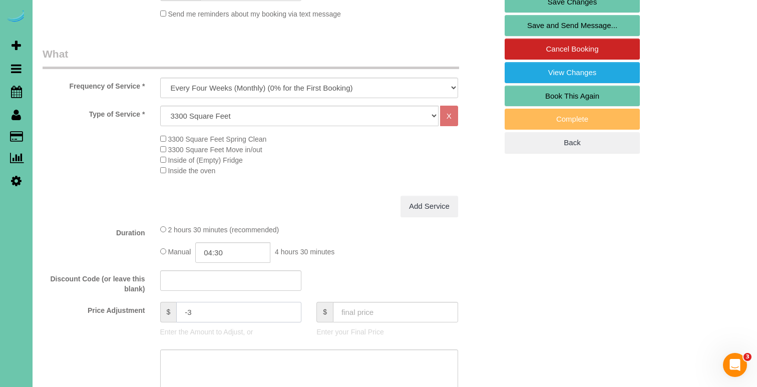
scroll to position [288, 0]
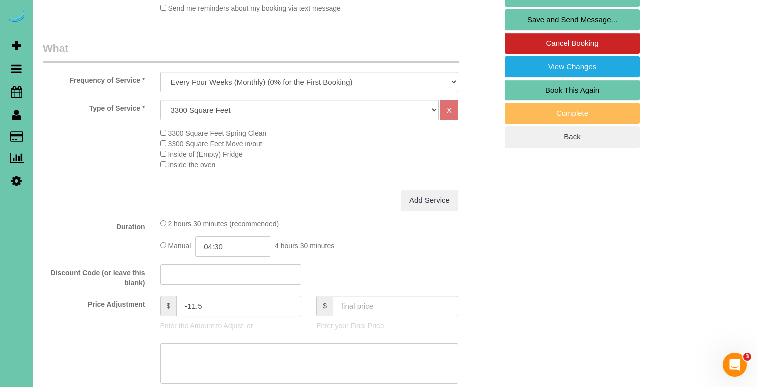
type input "-11.5"
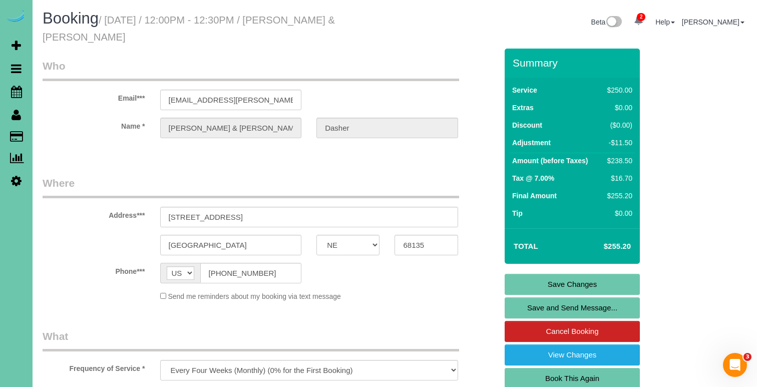
scroll to position [397, 0]
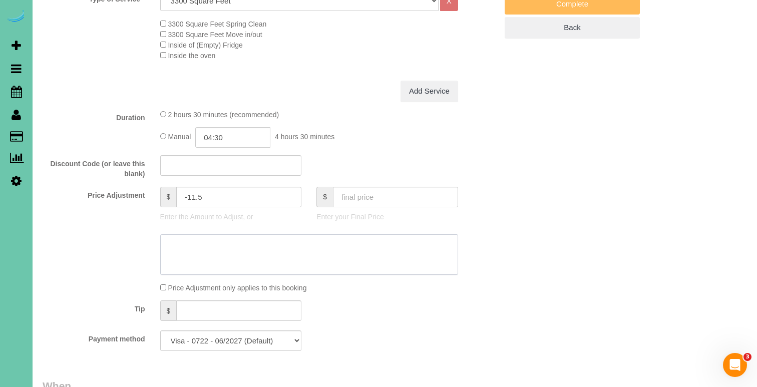
click at [286, 250] on textarea at bounding box center [309, 254] width 298 height 41
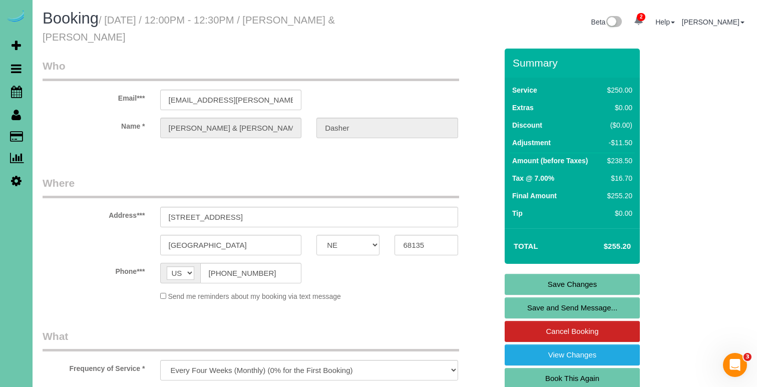
scroll to position [0, 0]
type textarea "new rate - [DATE]"
click at [534, 283] on link "Save Changes" at bounding box center [571, 284] width 135 height 21
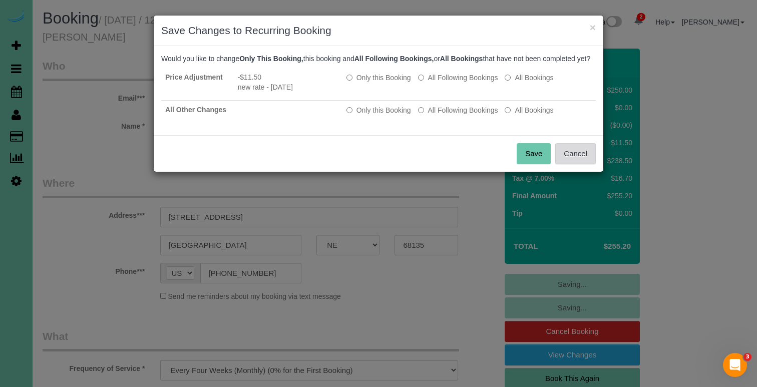
click at [568, 164] on button "Cancel" at bounding box center [575, 153] width 41 height 21
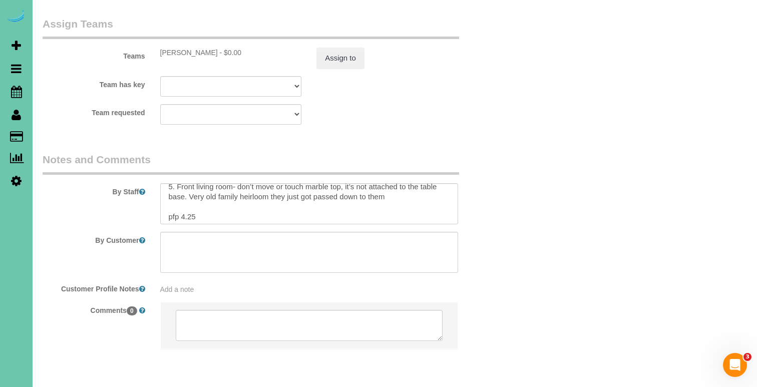
scroll to position [46, 0]
click at [192, 183] on textarea at bounding box center [309, 203] width 298 height 41
type textarea "1. credit 2. key #61 3. bw recurring - whole home 4. spot clean cabinets 5. Fro…"
click at [340, 48] on button "Assign to" at bounding box center [340, 58] width 48 height 21
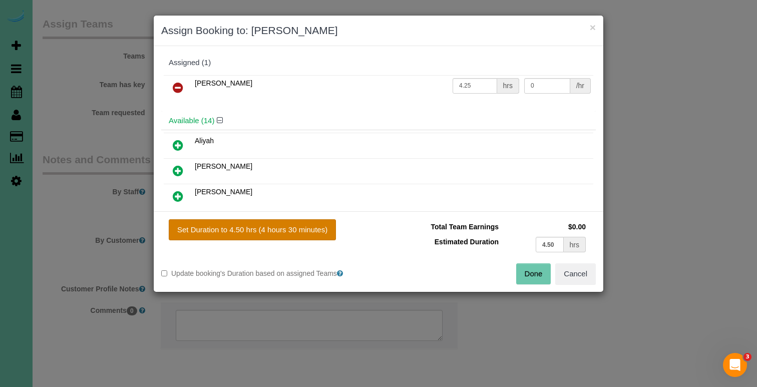
click at [271, 233] on button "Set Duration to 4.50 hrs (4 hours 30 minutes)" at bounding box center [252, 229] width 167 height 21
type input "4.50"
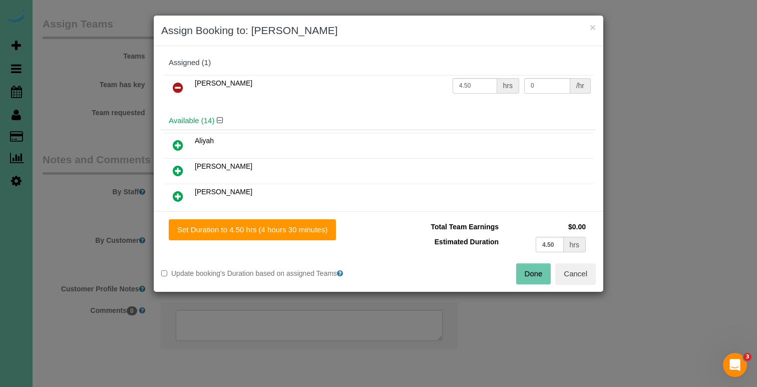
click at [531, 274] on button "Done" at bounding box center [533, 273] width 35 height 21
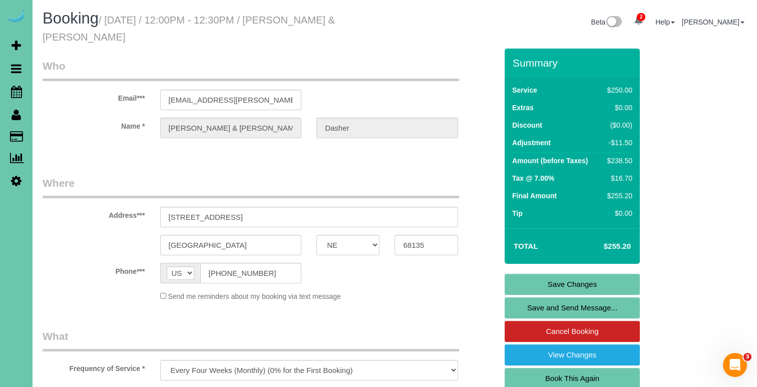
scroll to position [-1, 0]
click at [528, 284] on link "Save Changes" at bounding box center [571, 284] width 135 height 21
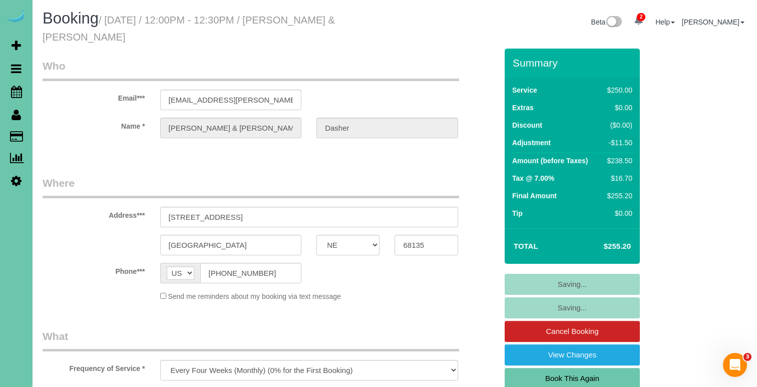
scroll to position [0, 0]
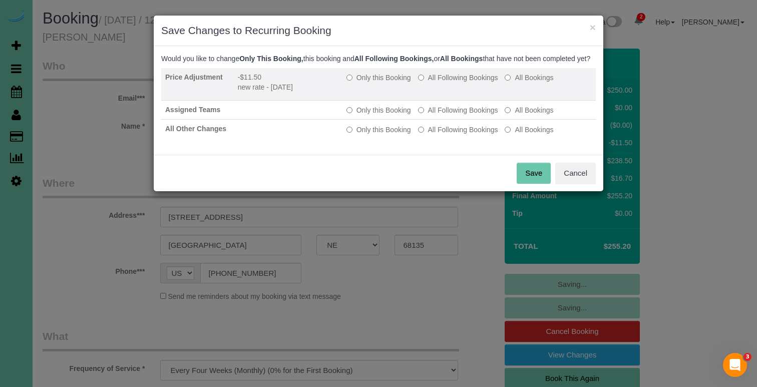
click at [439, 79] on td "Only this Booking All Following Bookings All Bookings" at bounding box center [468, 84] width 253 height 33
click at [439, 83] on label "All Following Bookings" at bounding box center [458, 78] width 80 height 10
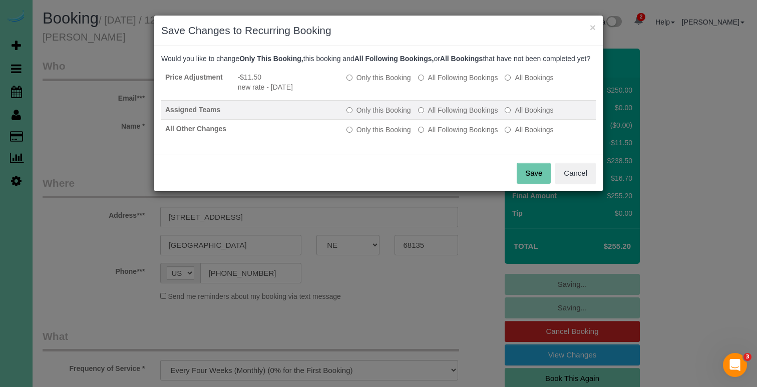
click at [433, 115] on label "All Following Bookings" at bounding box center [458, 110] width 80 height 10
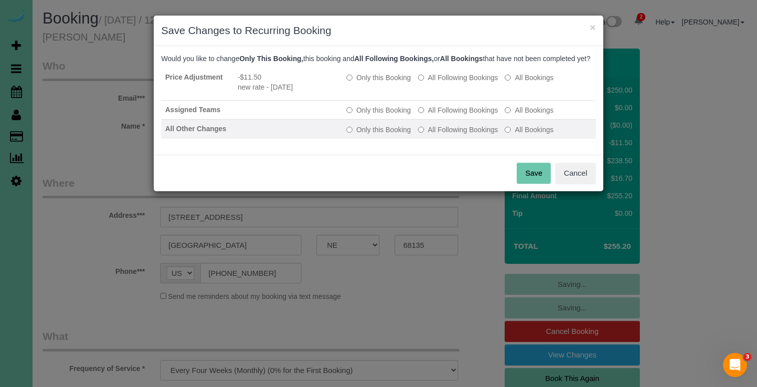
click at [433, 132] on td "Only this Booking All Following Bookings All Bookings" at bounding box center [468, 129] width 253 height 19
click at [434, 135] on label "All Following Bookings" at bounding box center [458, 130] width 80 height 10
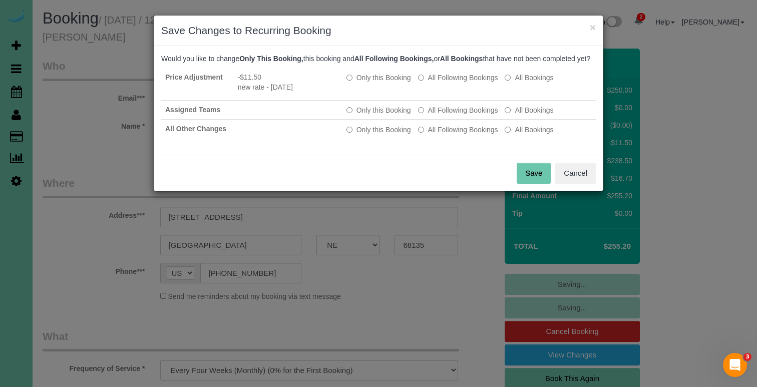
click at [531, 179] on button "Save" at bounding box center [534, 173] width 34 height 21
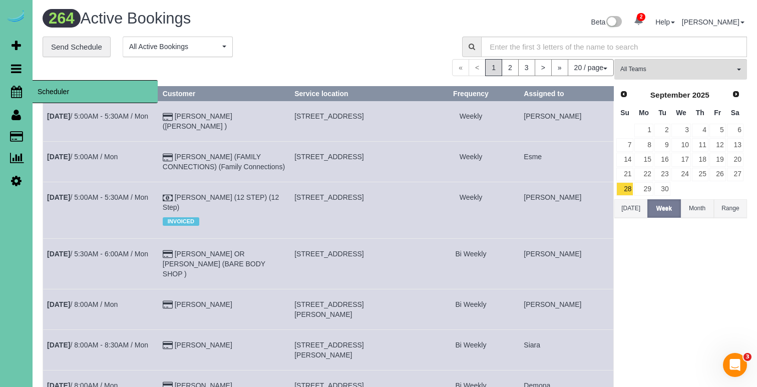
click at [10, 96] on link "Scheduler" at bounding box center [16, 91] width 33 height 23
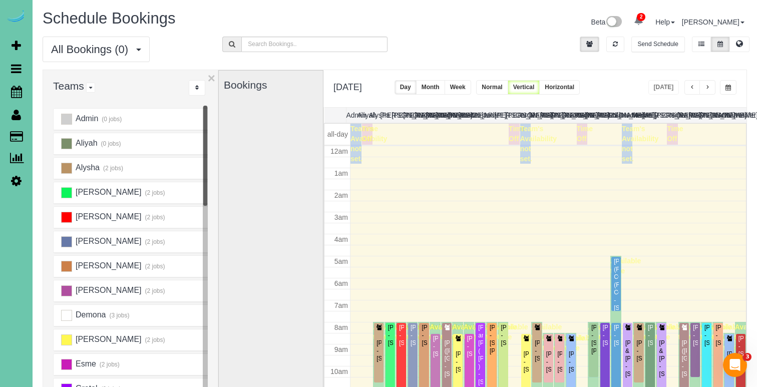
scroll to position [133, 0]
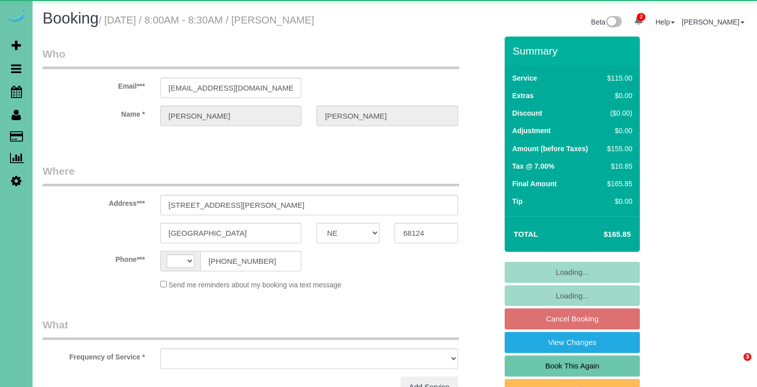
select select "NE"
select select "string:[GEOGRAPHIC_DATA]"
select select "object:635"
select select "string:fspay-0485710a-d409-4084-9040-b9d637629ac6"
select select "object:668"
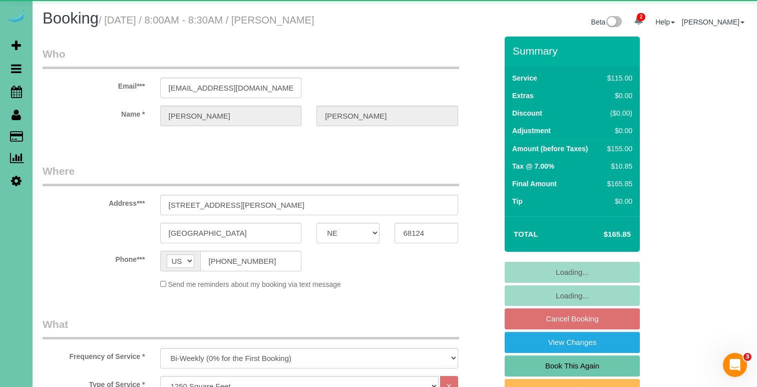
select select "number:34"
select select "number:40"
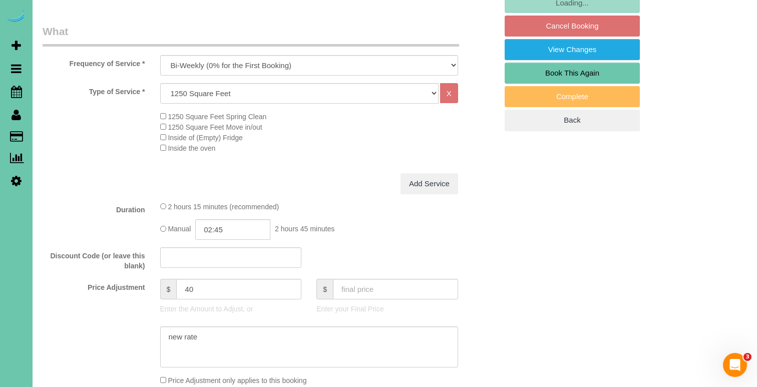
scroll to position [314, 0]
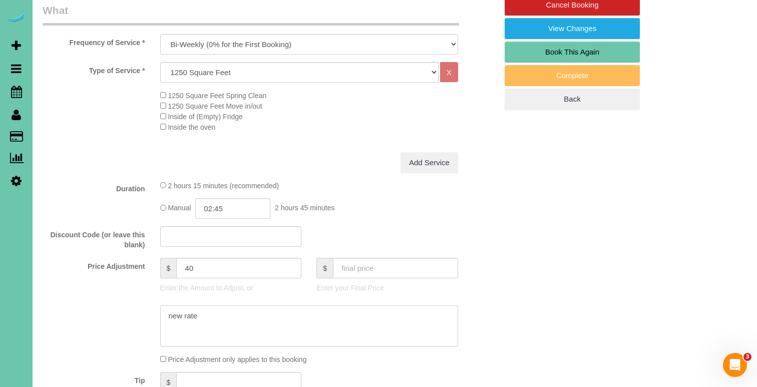
click at [266, 315] on textarea at bounding box center [309, 325] width 298 height 41
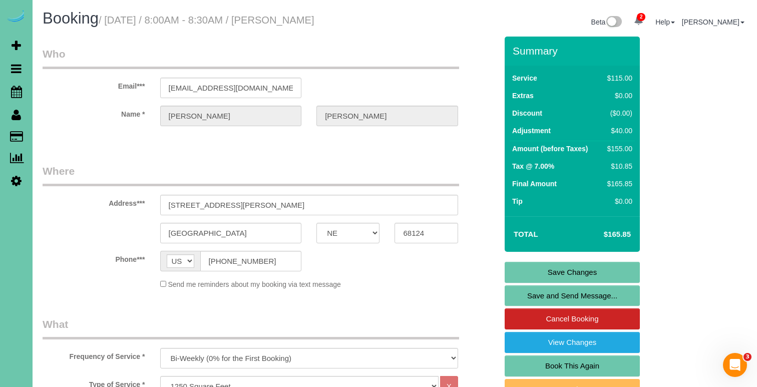
scroll to position [0, 0]
type textarea "new rate - [DATE]"
click at [568, 272] on link "Save Changes" at bounding box center [571, 272] width 135 height 21
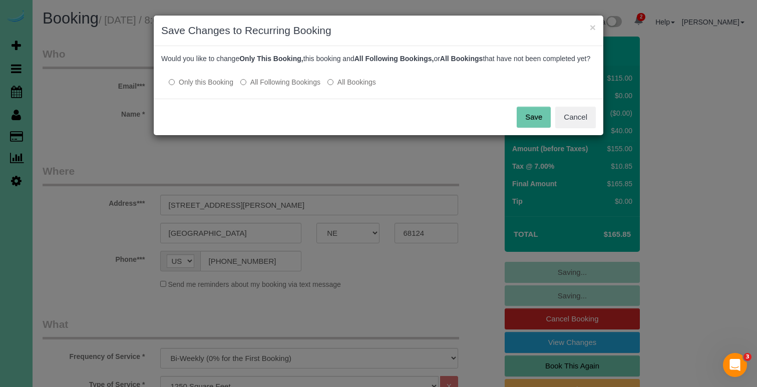
click at [284, 87] on label "All Following Bookings" at bounding box center [280, 82] width 80 height 10
click at [530, 123] on button "Save" at bounding box center [534, 117] width 34 height 21
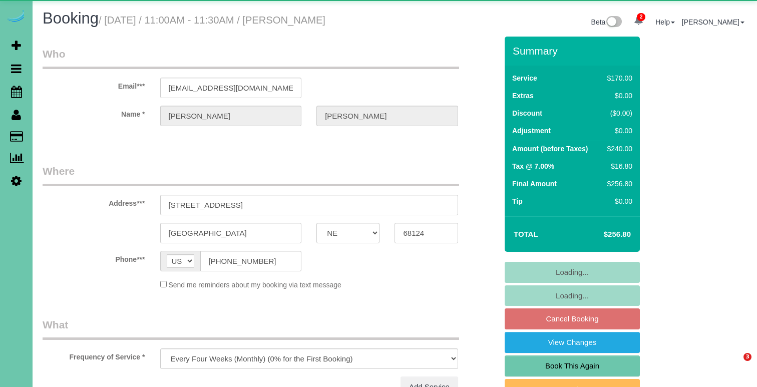
select select "NE"
select select "object:736"
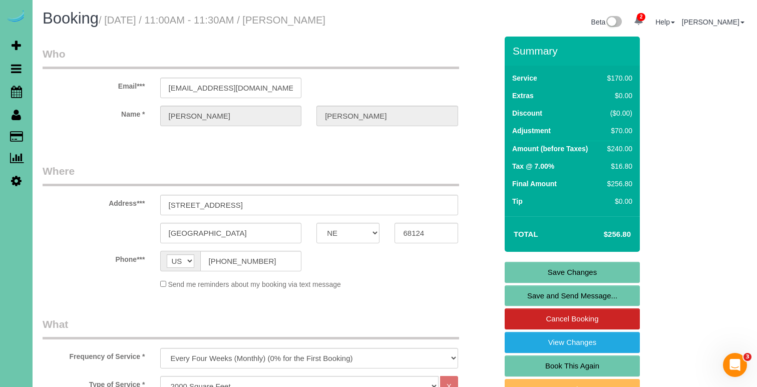
click at [544, 273] on link "Save Changes" at bounding box center [571, 272] width 135 height 21
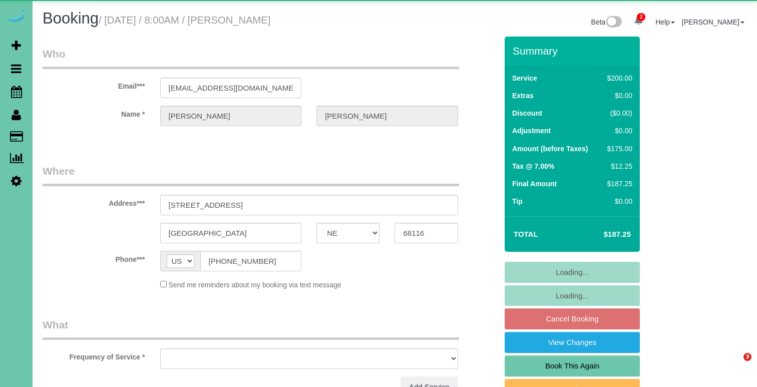
select select "NE"
select select "object:635"
select select "string:fspay-ac19d76b-b67c-418a-a4fa-0afcb0fd86bb"
select select "object:919"
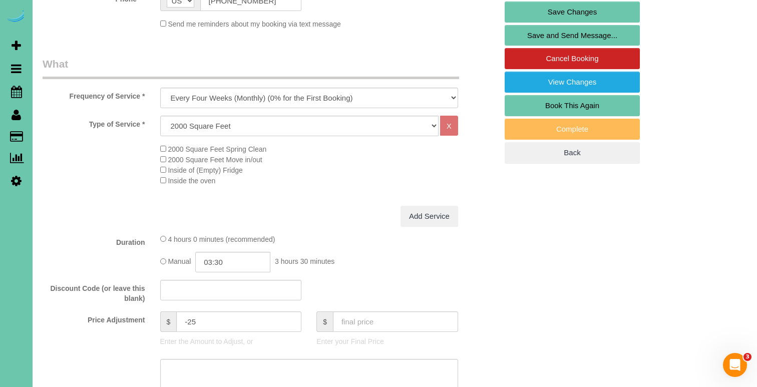
scroll to position [290, 0]
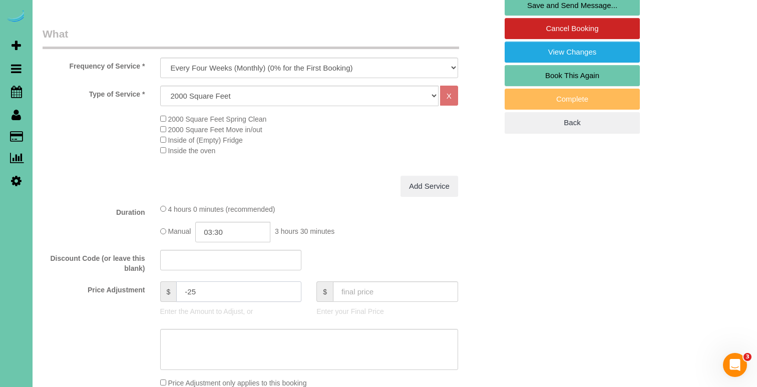
click at [199, 290] on input "-25" at bounding box center [238, 291] width 125 height 21
type input "-"
type input "-14.5"
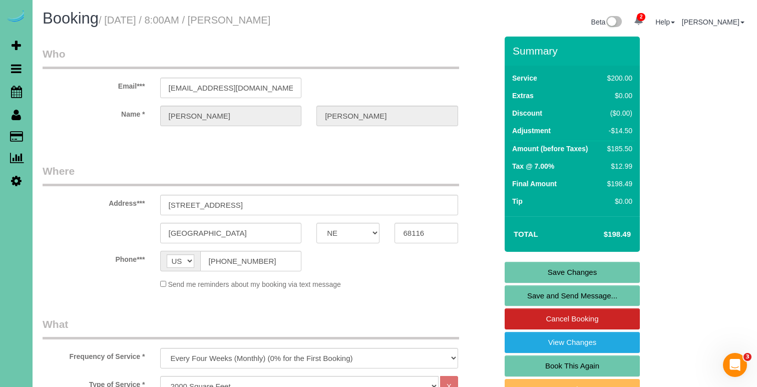
scroll to position [0, 0]
type textarea "new rate - 10/14/25"
drag, startPoint x: 258, startPoint y: 88, endPoint x: 96, endPoint y: 83, distance: 162.3
click at [562, 266] on link "Save Changes" at bounding box center [571, 272] width 135 height 21
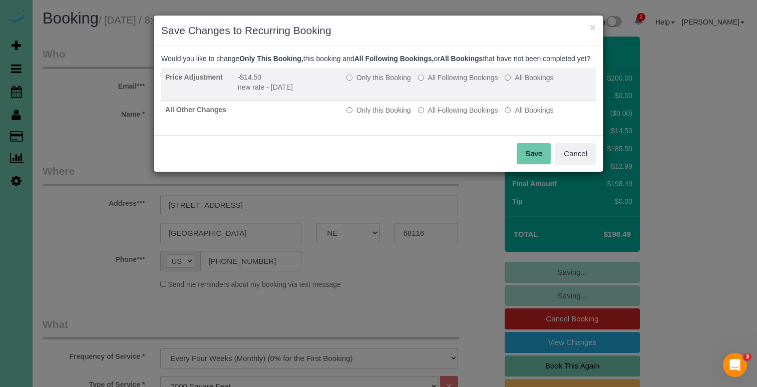
click at [437, 83] on label "All Following Bookings" at bounding box center [458, 78] width 80 height 10
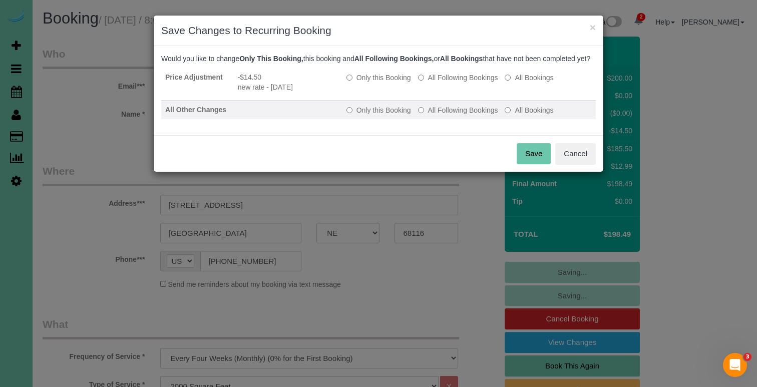
click at [439, 115] on label "All Following Bookings" at bounding box center [458, 110] width 80 height 10
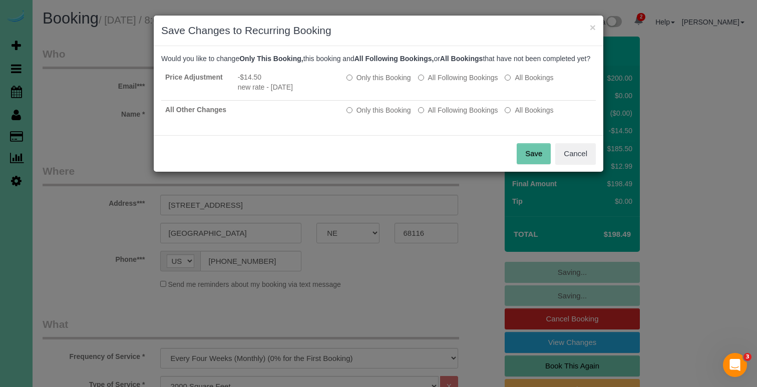
click at [538, 164] on button "Save" at bounding box center [534, 153] width 34 height 21
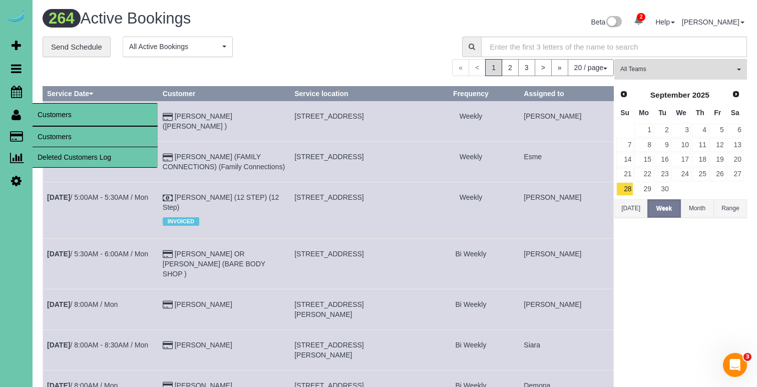
click at [60, 143] on link "Customers" at bounding box center [95, 137] width 125 height 20
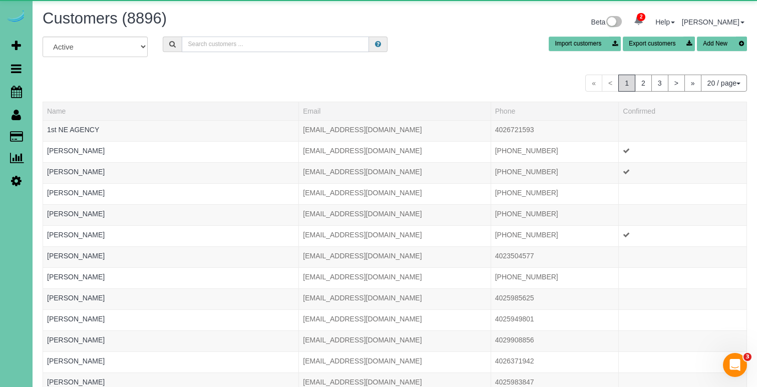
click at [232, 49] on input "text" at bounding box center [275, 45] width 187 height 16
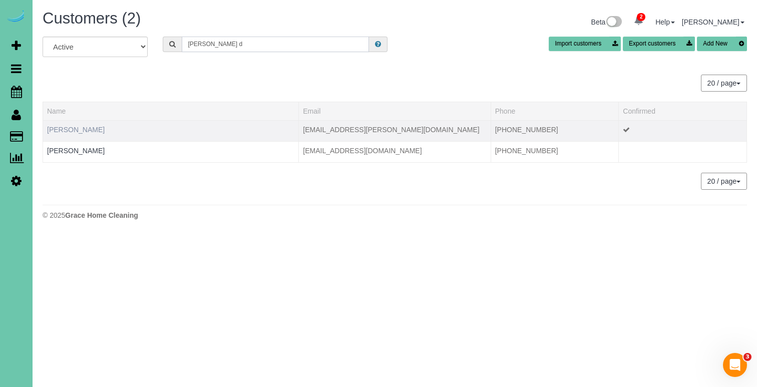
type input "dawn d"
click at [90, 127] on link "[PERSON_NAME]" at bounding box center [76, 130] width 58 height 8
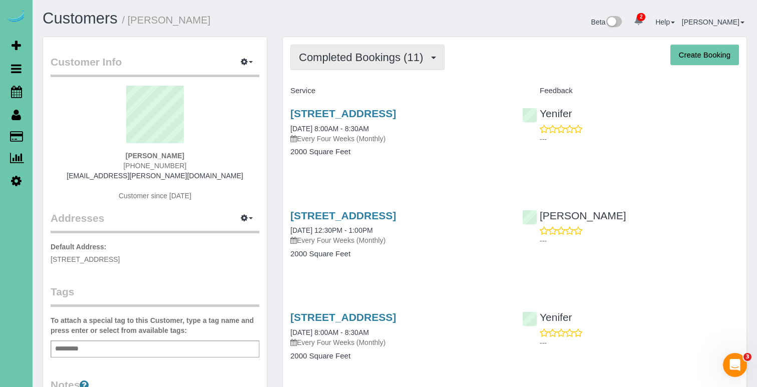
click at [392, 62] on span "Completed Bookings (11)" at bounding box center [363, 57] width 129 height 13
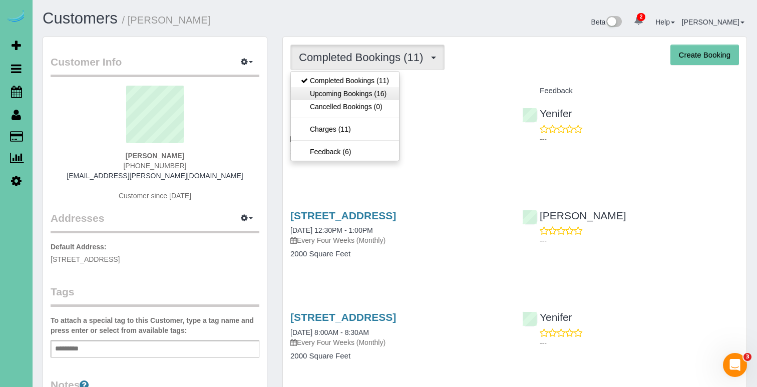
click at [391, 96] on link "Upcoming Bookings (16)" at bounding box center [345, 93] width 108 height 13
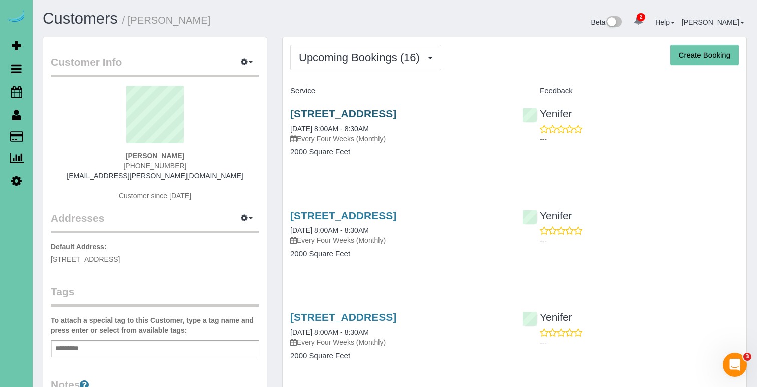
click at [396, 108] on link "[STREET_ADDRESS]" at bounding box center [343, 114] width 106 height 12
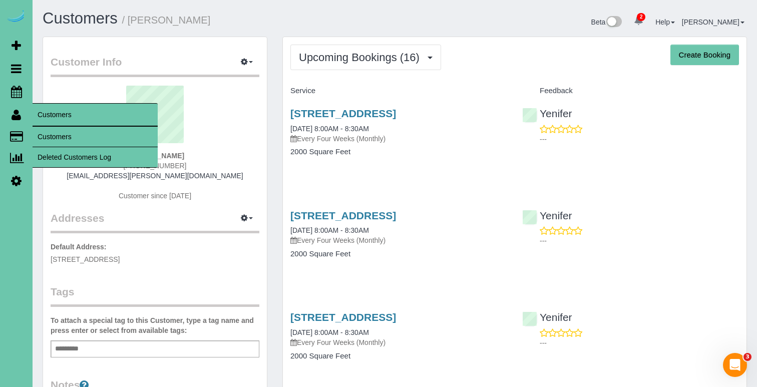
click at [61, 136] on link "Customers" at bounding box center [95, 137] width 125 height 20
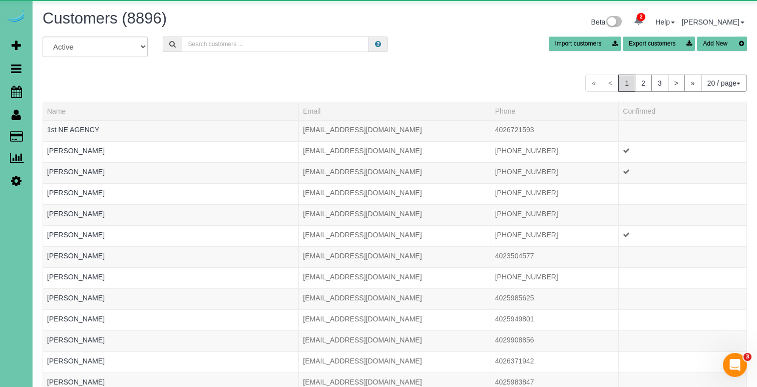
click at [206, 44] on input "text" at bounding box center [275, 45] width 187 height 16
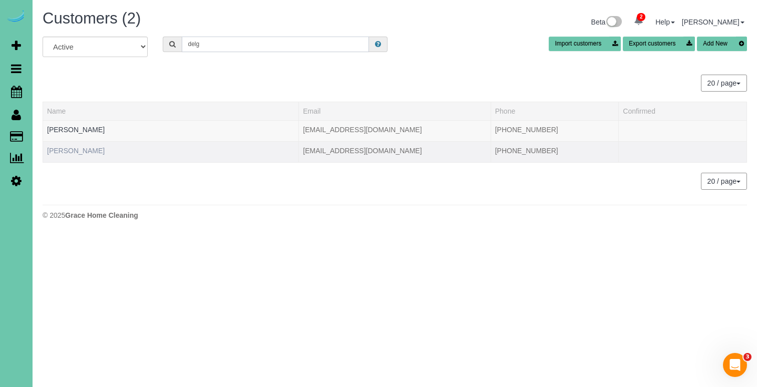
type input "delg"
click at [77, 147] on link "Yolanda Delgado" at bounding box center [76, 151] width 58 height 8
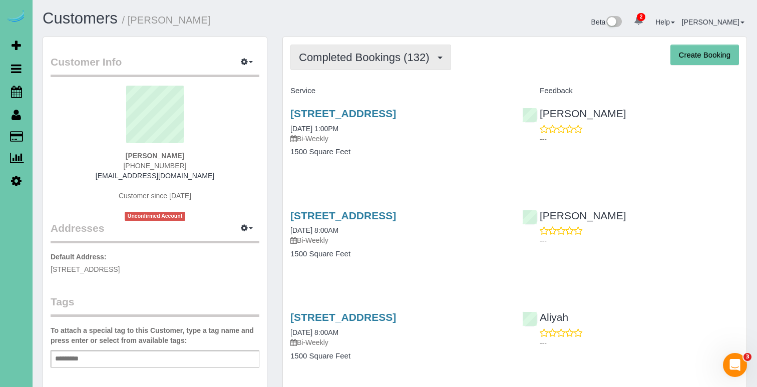
click at [331, 66] on button "Completed Bookings (132)" at bounding box center [370, 58] width 161 height 26
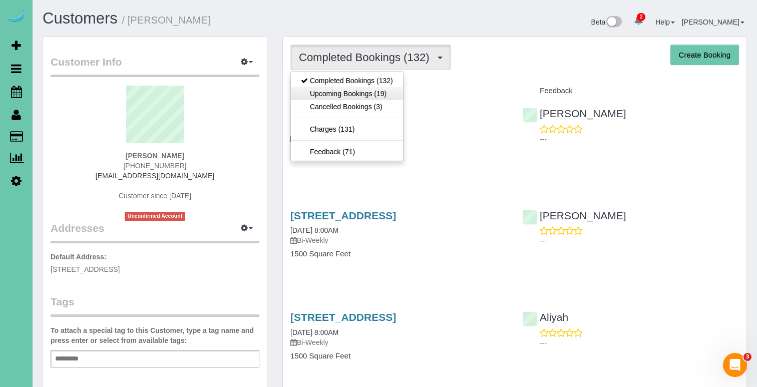
click at [330, 92] on link "Upcoming Bookings (19)" at bounding box center [347, 93] width 112 height 13
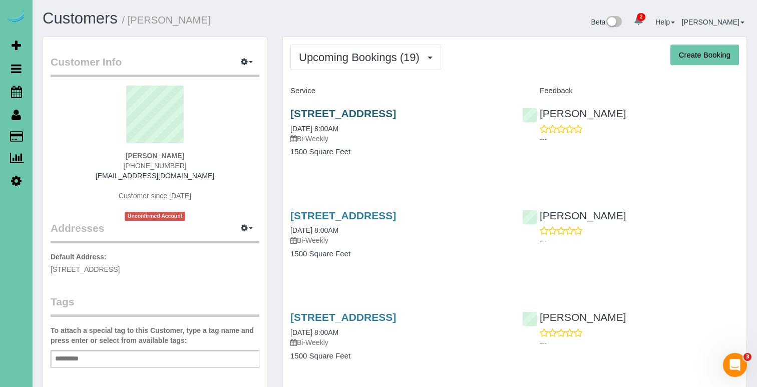
click at [336, 112] on link "3315 Hickory Street, Omaha, NE 68105" at bounding box center [343, 114] width 106 height 12
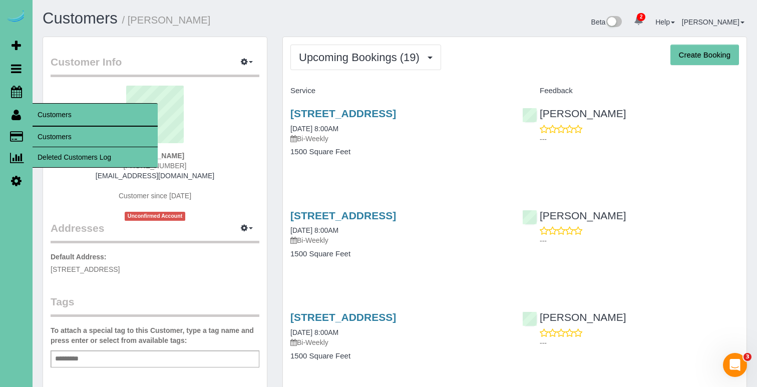
click at [58, 138] on link "Customers" at bounding box center [95, 137] width 125 height 20
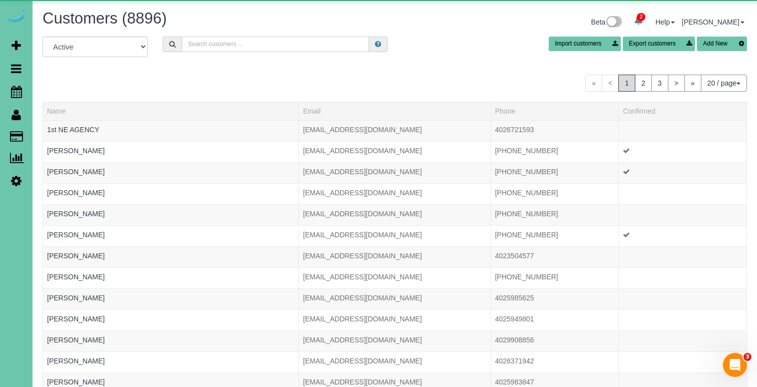
click at [203, 41] on input "text" at bounding box center [275, 45] width 187 height 16
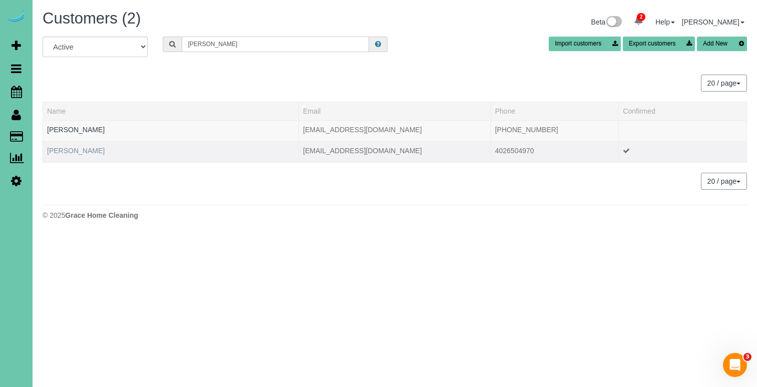
type input "donner"
click at [89, 152] on link "Lindsey Donner" at bounding box center [76, 151] width 58 height 8
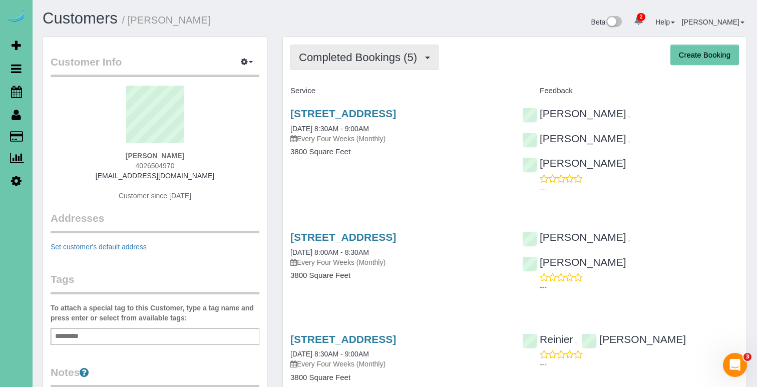
click at [378, 62] on span "Completed Bookings (5)" at bounding box center [360, 57] width 123 height 13
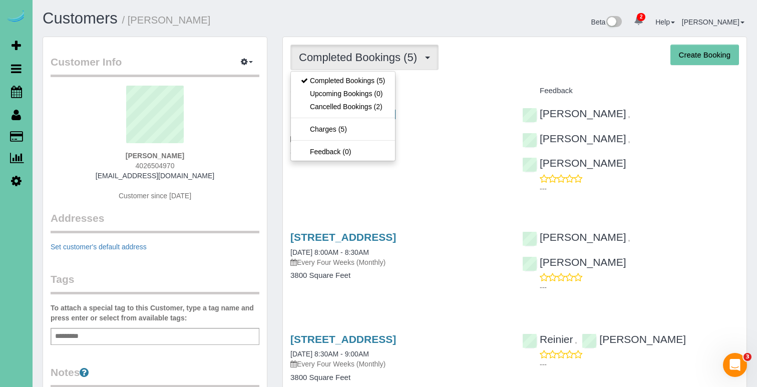
click at [245, 27] on h1 "Customers / Lindsey Donner" at bounding box center [215, 18] width 345 height 17
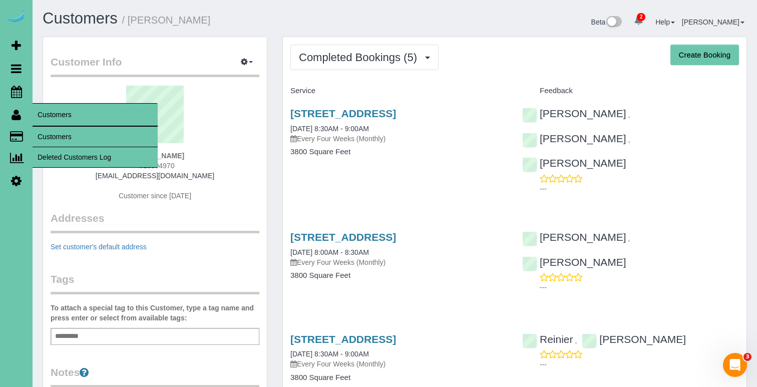
click at [61, 139] on link "Customers" at bounding box center [95, 137] width 125 height 20
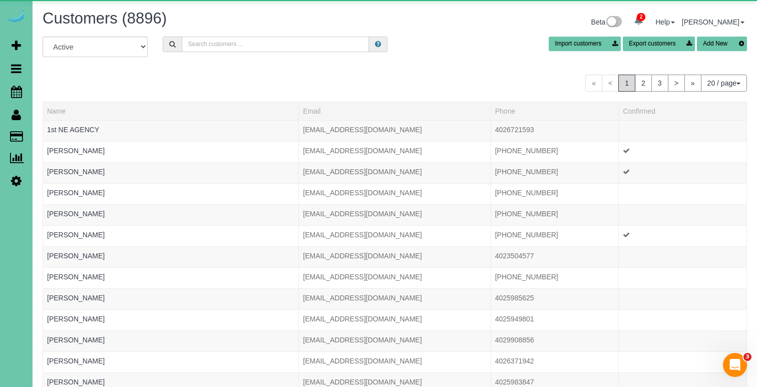
click at [226, 45] on input "text" at bounding box center [275, 45] width 187 height 16
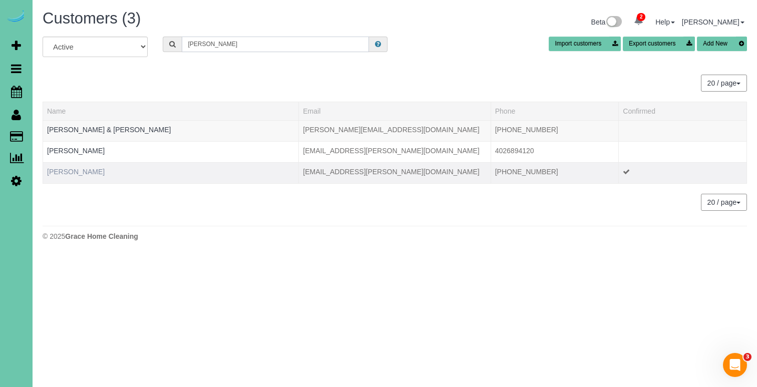
type input "karen d"
click at [74, 168] on link "Karen Driggins" at bounding box center [76, 172] width 58 height 8
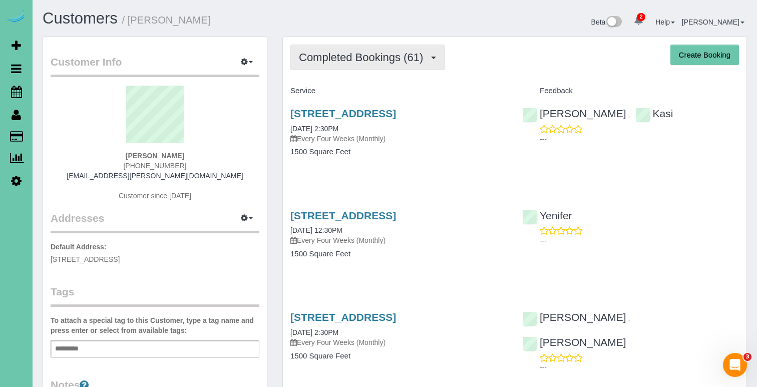
click at [323, 64] on button "Completed Bookings (61)" at bounding box center [367, 58] width 154 height 26
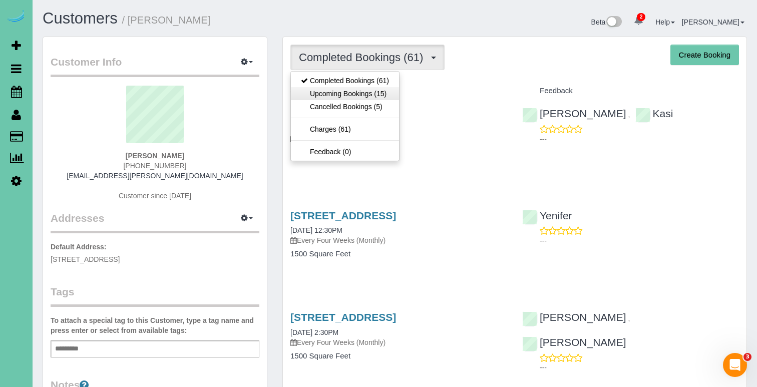
click at [324, 97] on link "Upcoming Bookings (15)" at bounding box center [345, 93] width 108 height 13
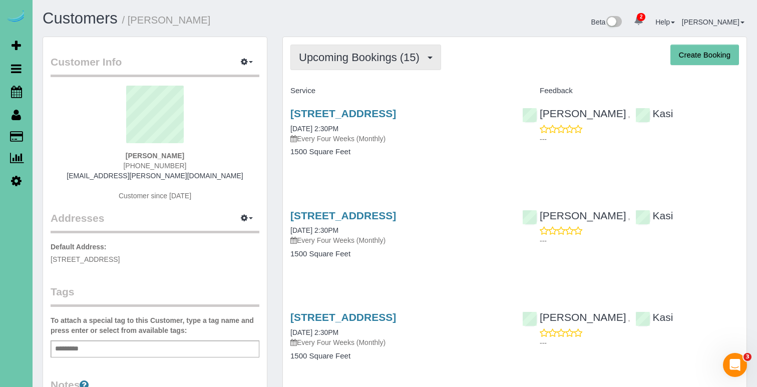
click at [306, 51] on span "Upcoming Bookings (15)" at bounding box center [362, 57] width 126 height 13
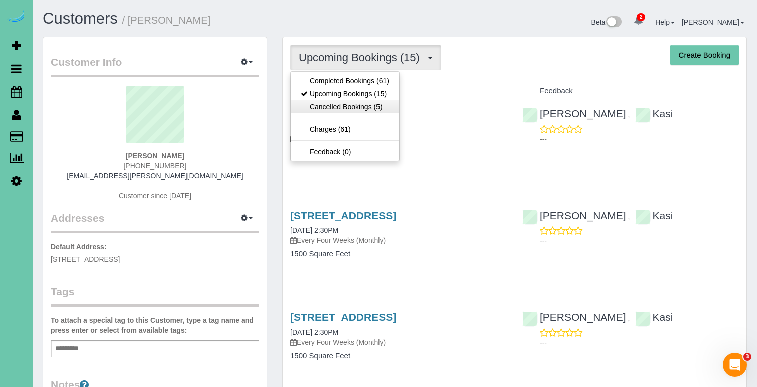
click at [315, 111] on link "Cancelled Bookings (5)" at bounding box center [345, 106] width 108 height 13
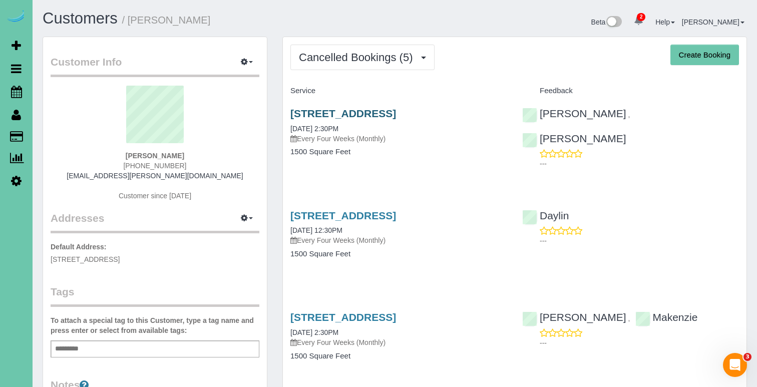
click at [315, 111] on link "804 Edgewood Blvd, Papillion, NE 68046" at bounding box center [343, 114] width 106 height 12
click at [368, 57] on span "Cancelled Bookings (5)" at bounding box center [358, 57] width 119 height 13
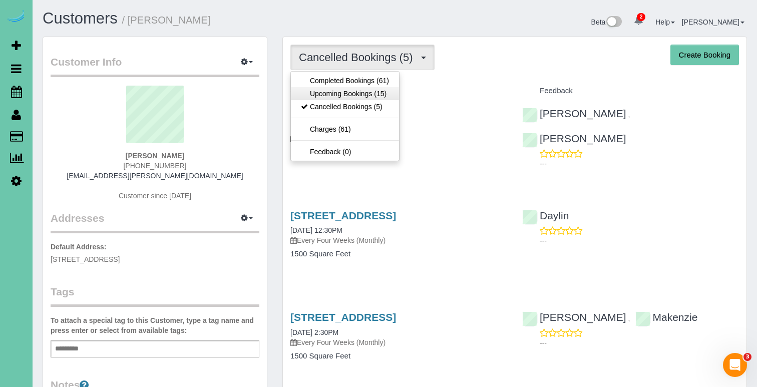
click at [369, 96] on link "Upcoming Bookings (15)" at bounding box center [345, 93] width 108 height 13
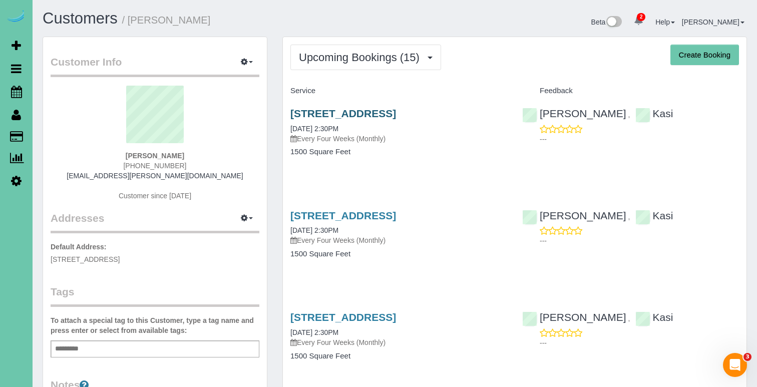
click at [373, 114] on link "804 Edgewood Blvd, Papillion, NE 68046" at bounding box center [343, 114] width 106 height 12
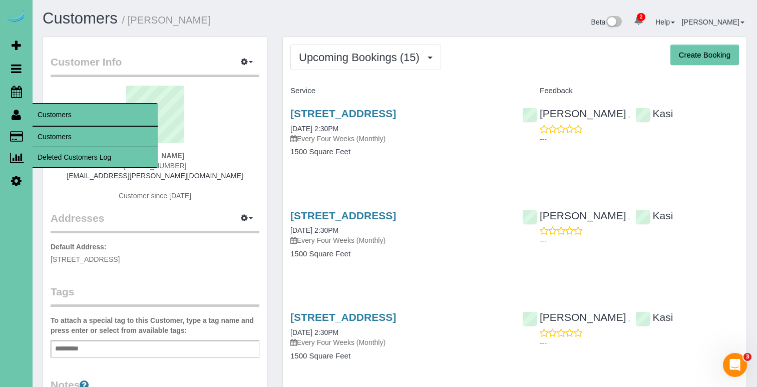
click at [48, 126] on span "Customers" at bounding box center [95, 114] width 125 height 23
click at [48, 134] on link "Customers" at bounding box center [95, 137] width 125 height 20
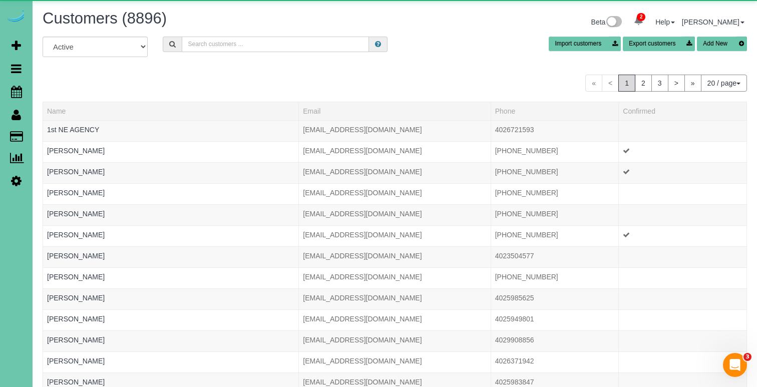
click at [225, 44] on input "text" at bounding box center [275, 45] width 187 height 16
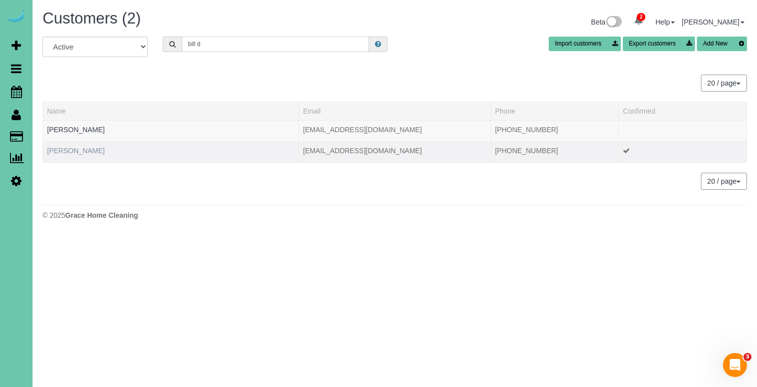
type input "bill d"
click at [55, 153] on link "Bill Dudley" at bounding box center [76, 151] width 58 height 8
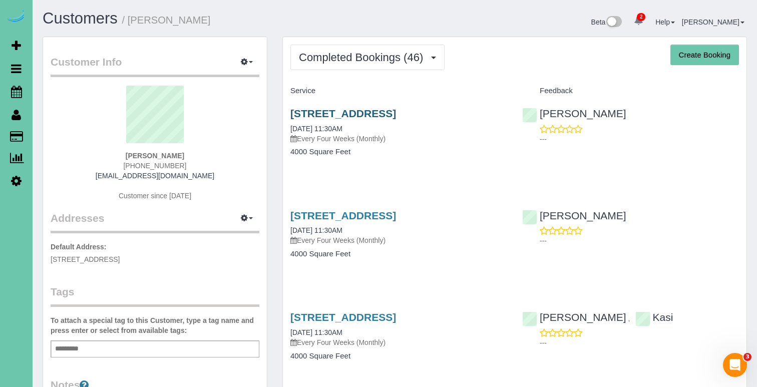
click at [387, 112] on link "1002 Park Ave, Omaha, NE 68105" at bounding box center [343, 114] width 106 height 12
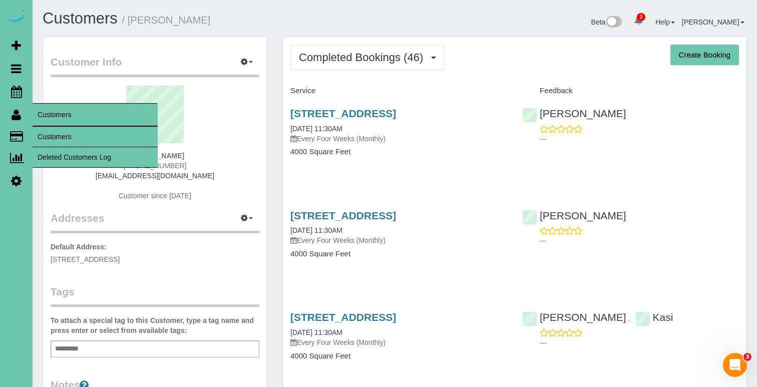
click at [59, 141] on link "Customers" at bounding box center [95, 137] width 125 height 20
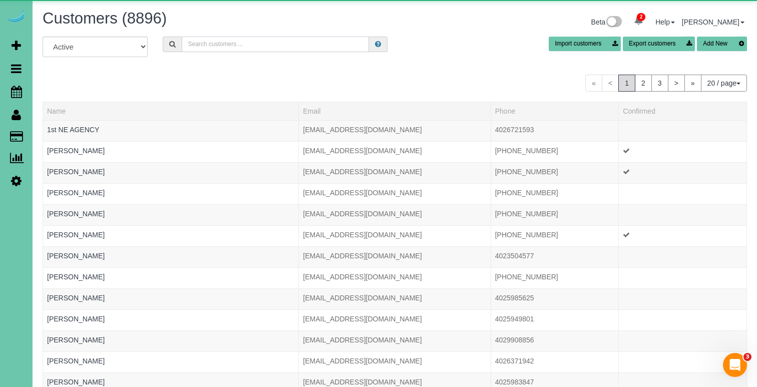
click at [241, 47] on input "text" at bounding box center [275, 45] width 187 height 16
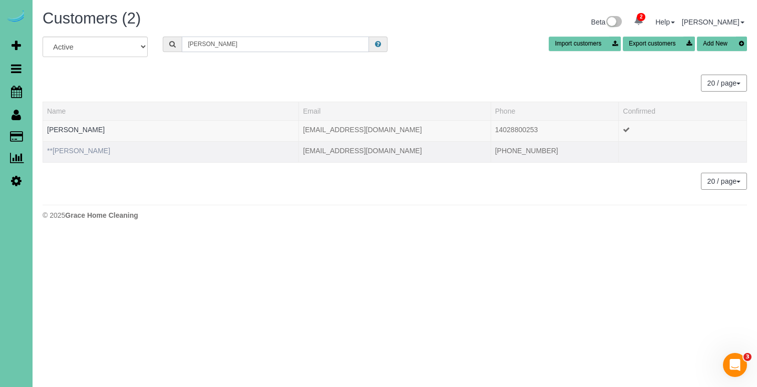
type input "maryann"
click at [80, 148] on link "**Maryann Duffy" at bounding box center [78, 151] width 63 height 8
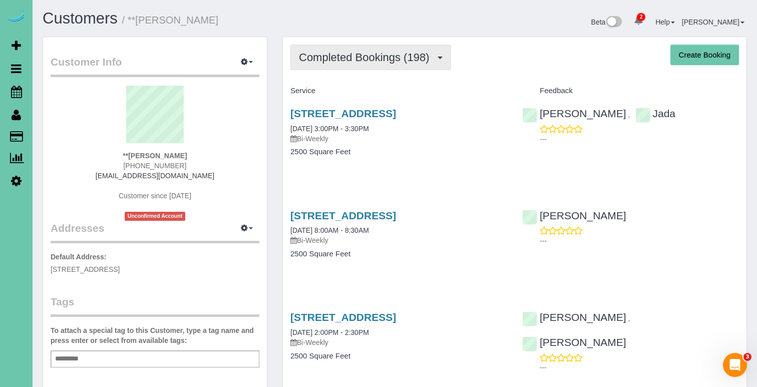
click at [378, 65] on button "Completed Bookings (198)" at bounding box center [370, 58] width 161 height 26
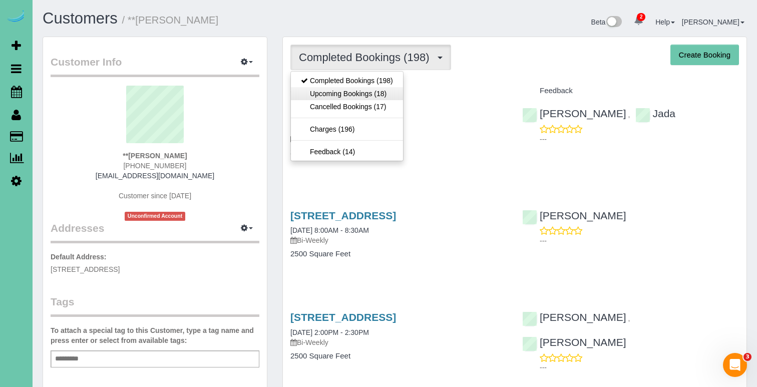
click at [374, 98] on link "Upcoming Bookings (18)" at bounding box center [347, 93] width 112 height 13
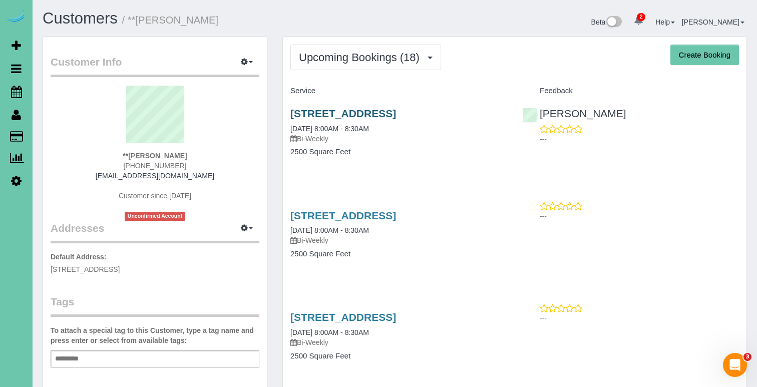
click at [345, 110] on link "1722 S 109th Street, Omaha, NE 68144" at bounding box center [343, 114] width 106 height 12
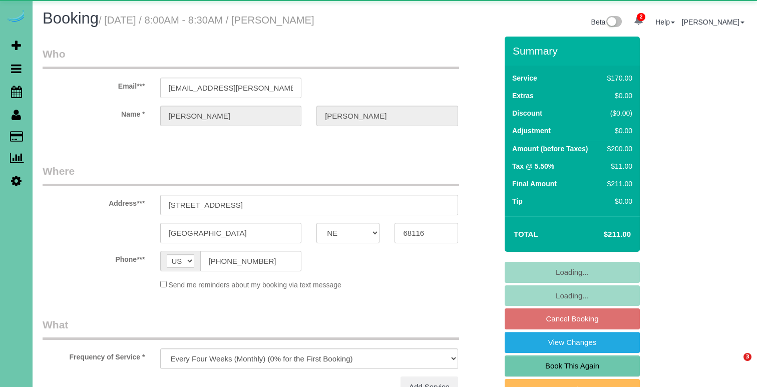
select select "NE"
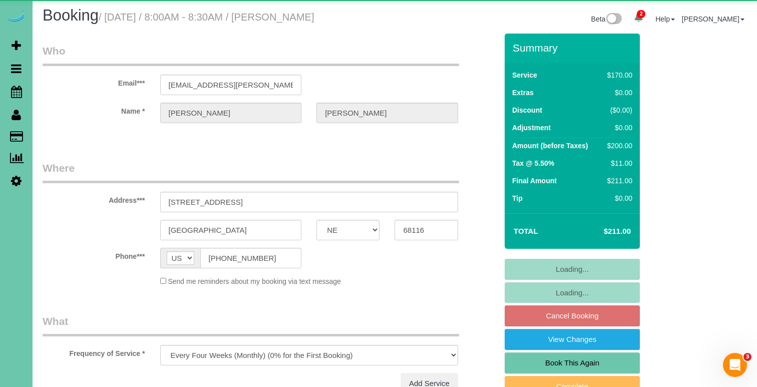
select select "object:922"
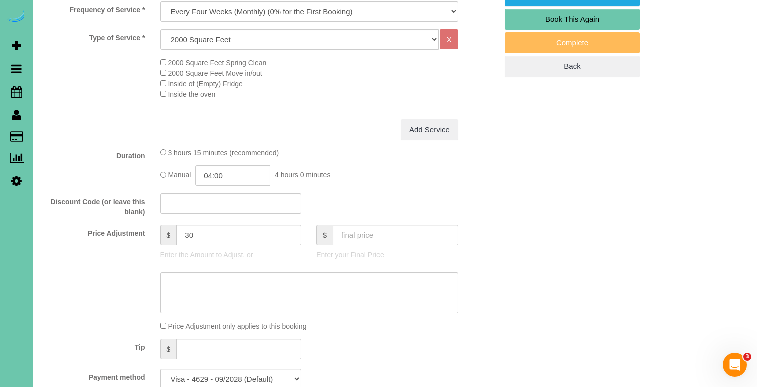
scroll to position [358, 0]
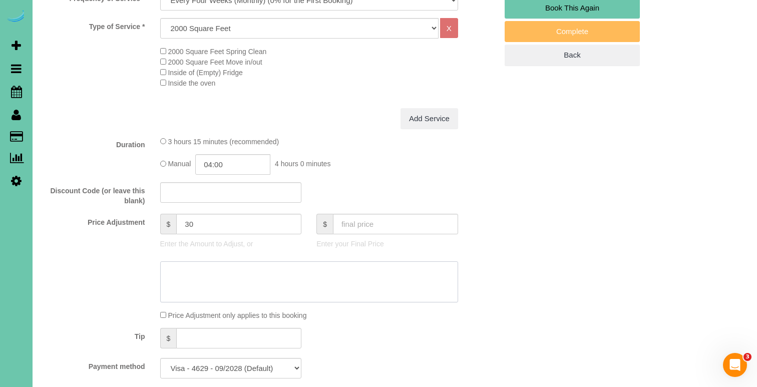
click at [259, 281] on textarea at bounding box center [309, 281] width 298 height 41
type textarea "new rate - [DATE]"
drag, startPoint x: 230, startPoint y: 161, endPoint x: 214, endPoint y: 160, distance: 16.0
click at [214, 161] on input "04:00" at bounding box center [232, 164] width 75 height 21
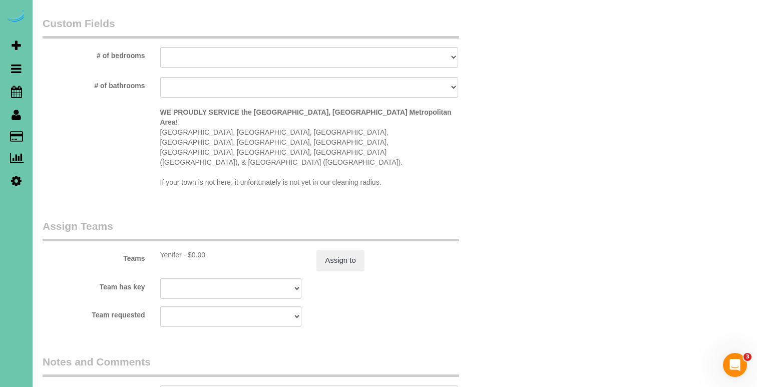
scroll to position [964, 0]
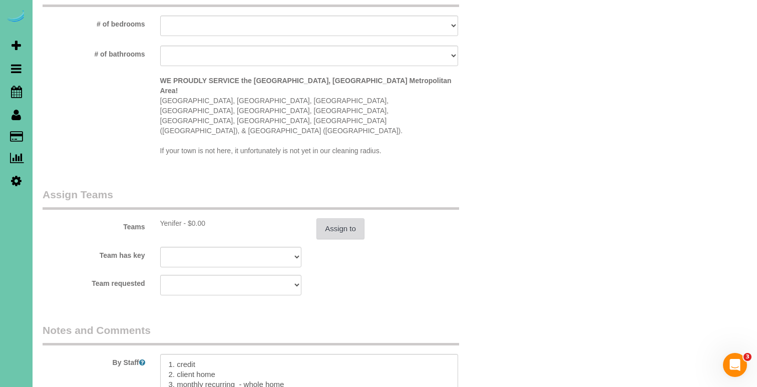
type input "03:45"
click at [323, 218] on button "Assign to" at bounding box center [340, 228] width 48 height 21
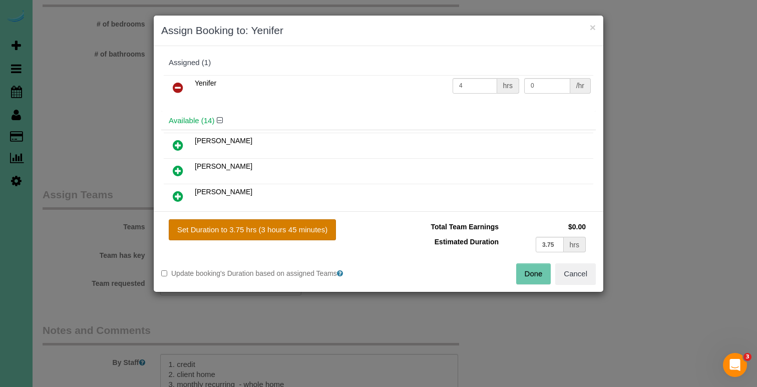
click at [298, 226] on button "Set Duration to 3.75 hrs (3 hours 45 minutes)" at bounding box center [252, 229] width 167 height 21
type input "3.75"
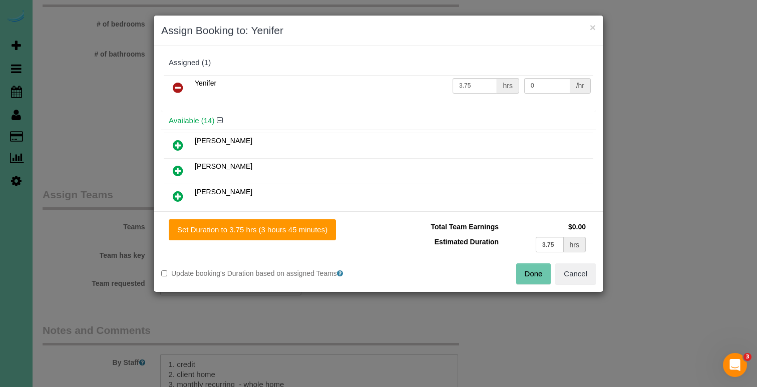
click at [524, 271] on button "Done" at bounding box center [533, 273] width 35 height 21
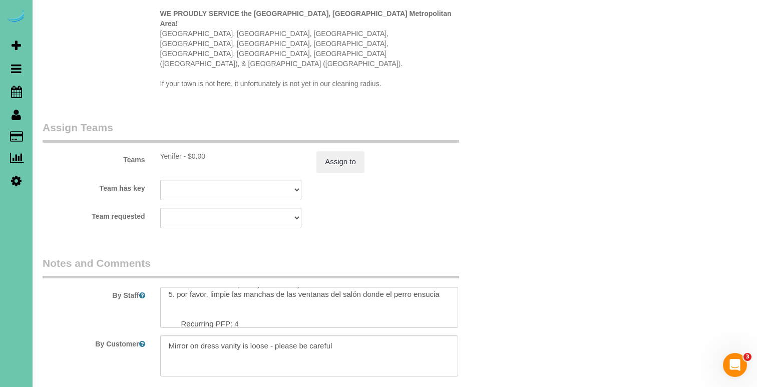
scroll to position [113, 0]
click at [311, 294] on sui-booking-comments "By Staff By Customer Customer Profile Notes Add a note Comments 0" at bounding box center [270, 359] width 454 height 207
click at [310, 287] on textarea at bounding box center [309, 307] width 298 height 41
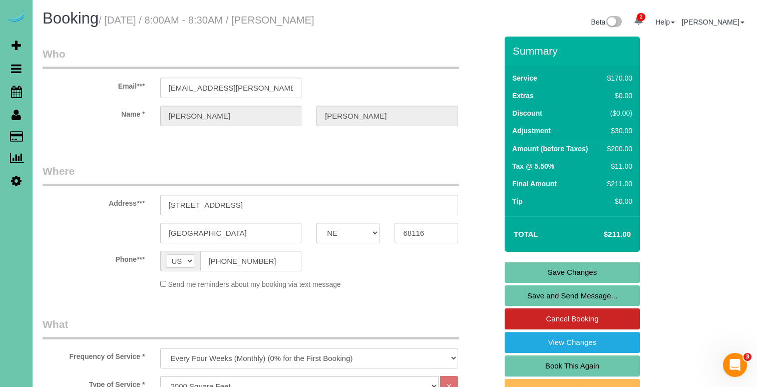
scroll to position [0, 0]
type textarea "1. credit 2. client home 3. monthly recurring - whole home 4. client has one do…"
click at [519, 269] on link "Save Changes" at bounding box center [571, 272] width 135 height 21
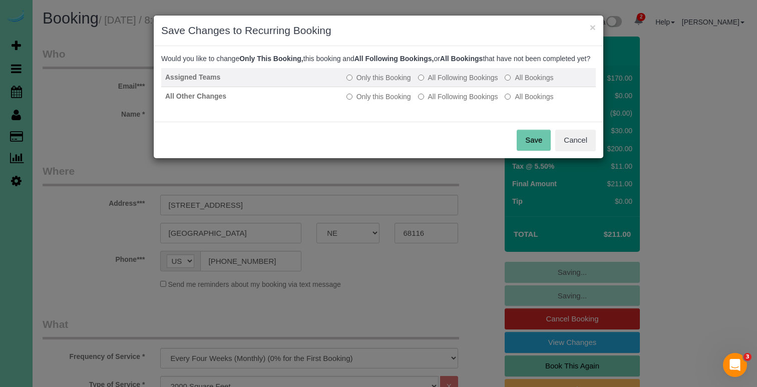
click at [468, 83] on label "All Following Bookings" at bounding box center [458, 78] width 80 height 10
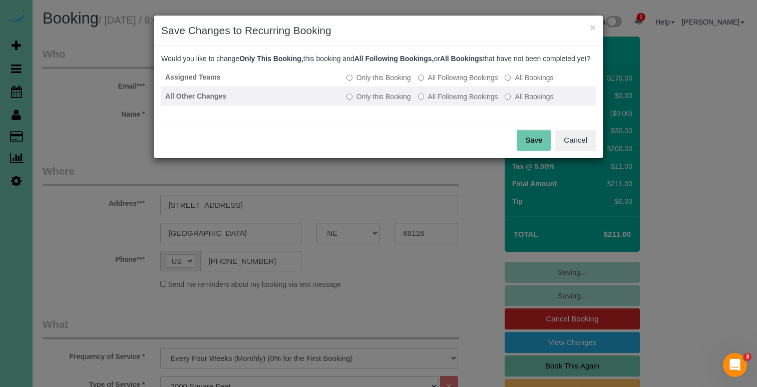
click at [467, 102] on label "All Following Bookings" at bounding box center [458, 97] width 80 height 10
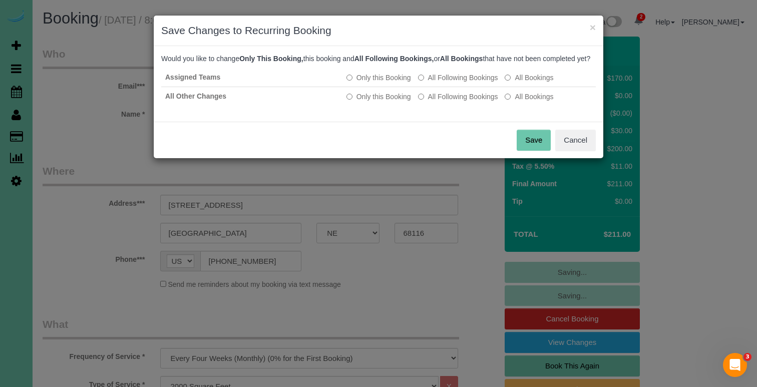
click at [527, 146] on button "Save" at bounding box center [534, 140] width 34 height 21
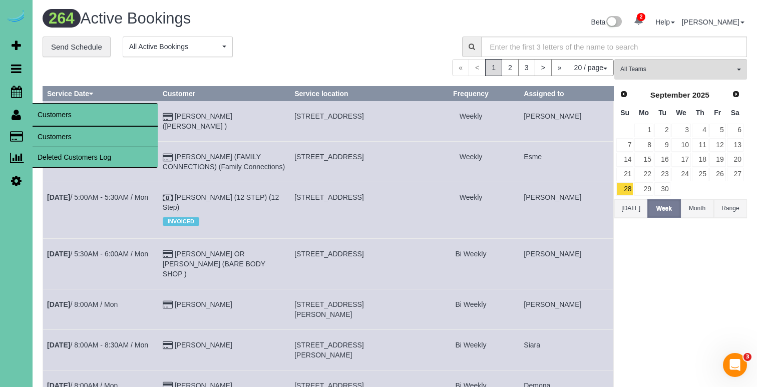
click at [49, 131] on link "Customers" at bounding box center [95, 137] width 125 height 20
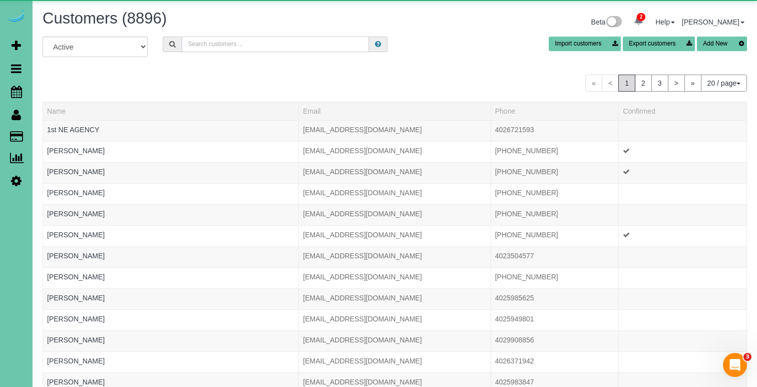
click at [253, 42] on input "text" at bounding box center [275, 45] width 187 height 16
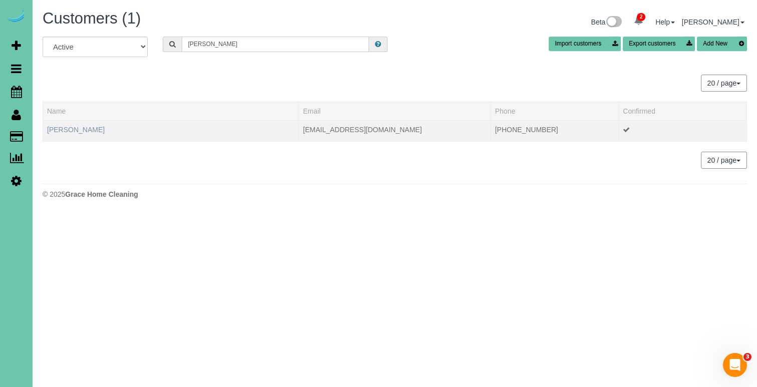
type input "[PERSON_NAME]"
click at [62, 129] on link "[PERSON_NAME]" at bounding box center [76, 130] width 58 height 8
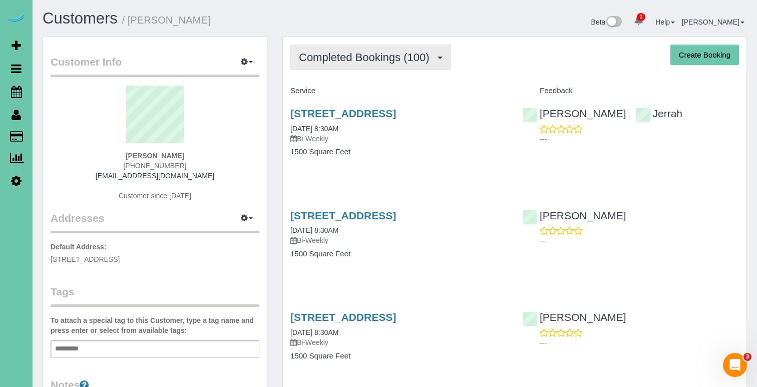
click at [346, 53] on span "Completed Bookings (100)" at bounding box center [366, 57] width 135 height 13
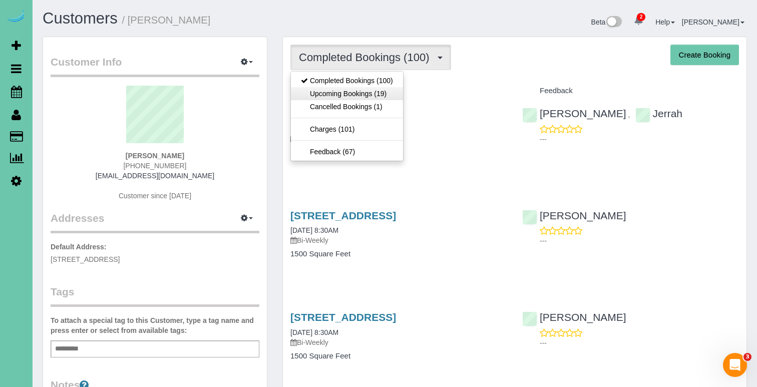
click at [344, 88] on link "Upcoming Bookings (19)" at bounding box center [347, 93] width 112 height 13
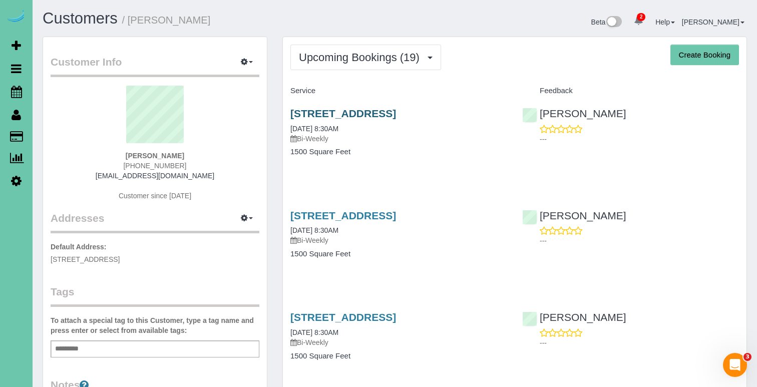
click at [337, 113] on link "[STREET_ADDRESS]" at bounding box center [343, 114] width 106 height 12
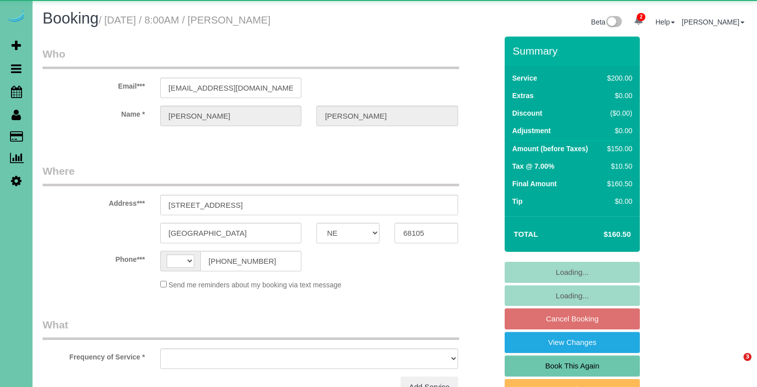
select select "NE"
select select "string:[GEOGRAPHIC_DATA]"
select select "object:635"
select select "string:fspay-698217f7-fca2-4062-aa73-5bbfb633a7ff"
select select "object:668"
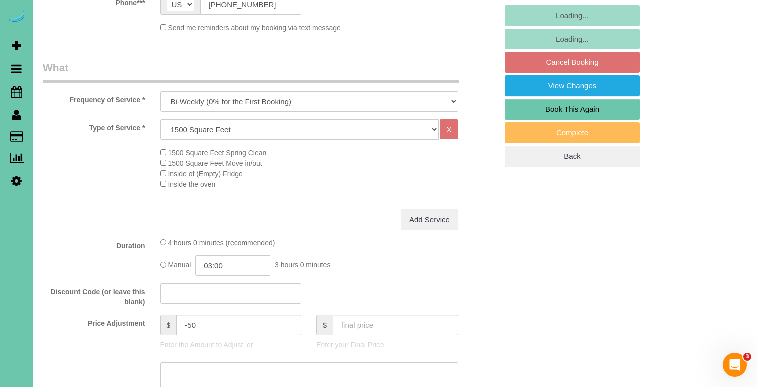
scroll to position [258, 0]
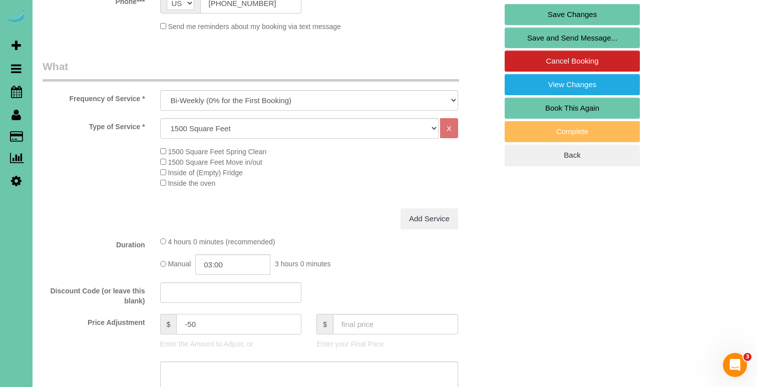
click at [193, 320] on input "-50" at bounding box center [238, 324] width 125 height 21
type input "-40"
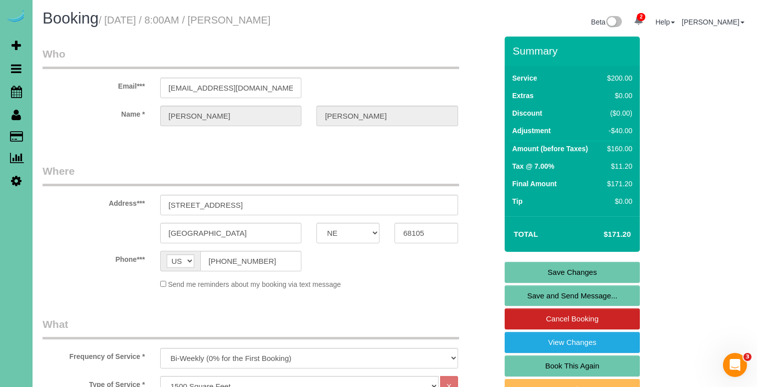
scroll to position [0, 0]
type textarea "new rate - [DATE]"
drag, startPoint x: 264, startPoint y: 86, endPoint x: 145, endPoint y: 77, distance: 119.5
click at [531, 272] on link "Save Changes" at bounding box center [571, 272] width 135 height 21
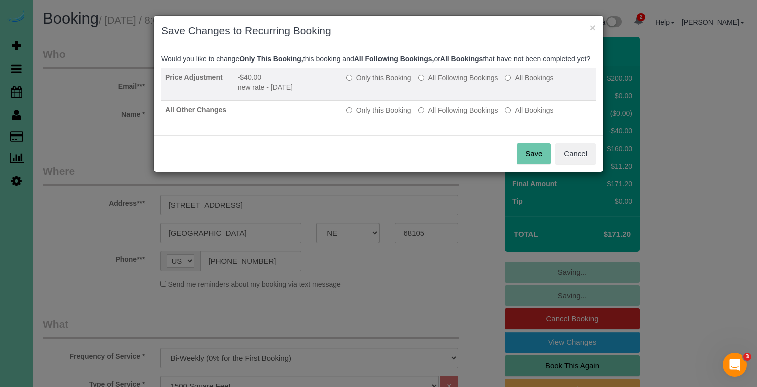
click at [439, 83] on label "All Following Bookings" at bounding box center [458, 78] width 80 height 10
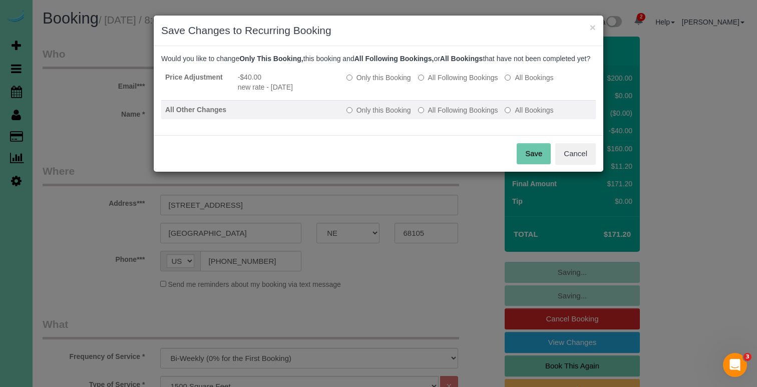
click at [439, 115] on label "All Following Bookings" at bounding box center [458, 110] width 80 height 10
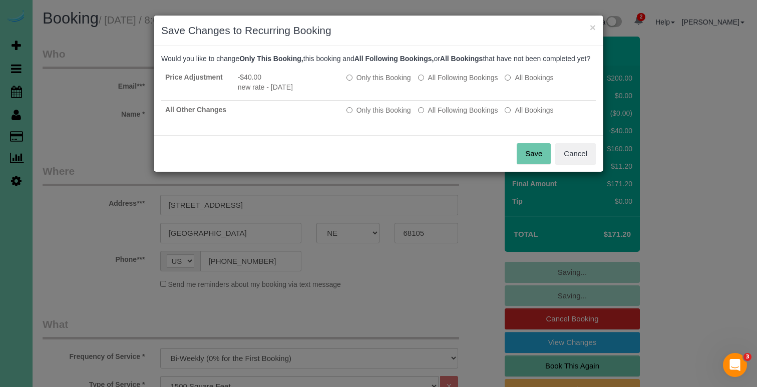
click at [539, 162] on button "Save" at bounding box center [534, 153] width 34 height 21
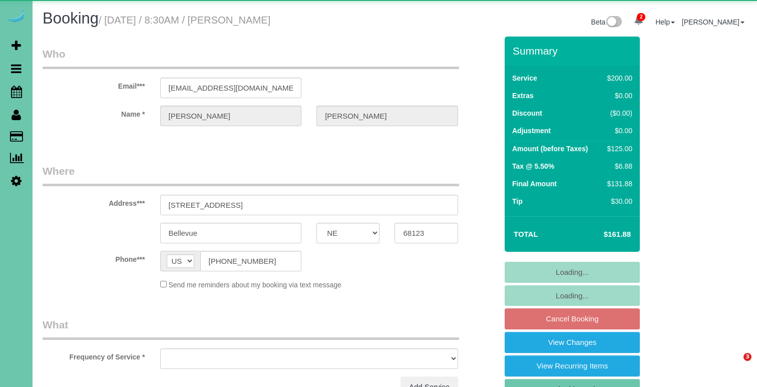
select select "NE"
select select "object:670"
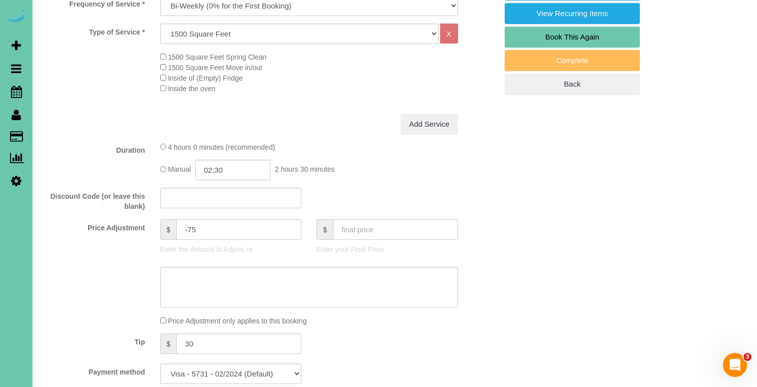
scroll to position [354, 0]
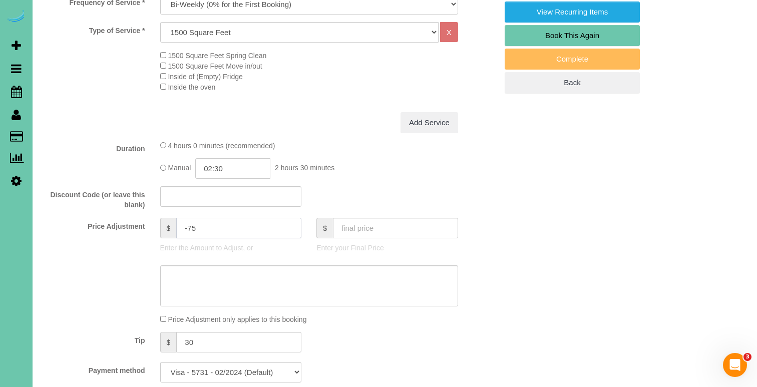
click at [191, 224] on input "-75" at bounding box center [238, 228] width 125 height 21
click at [190, 223] on input "-55" at bounding box center [238, 228] width 125 height 21
type input "-65"
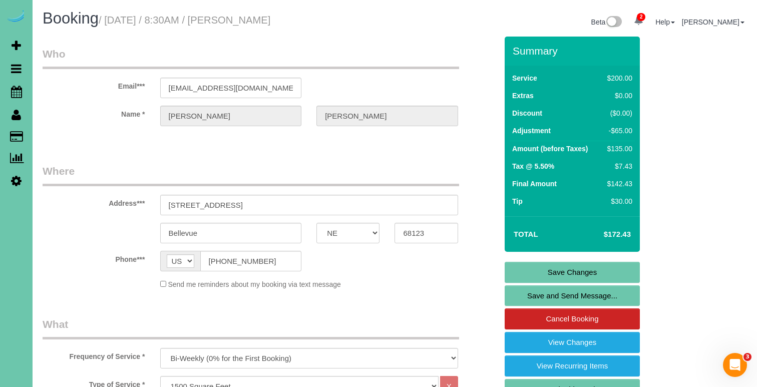
scroll to position [0, 0]
type textarea "new rate - 10/10/25"
drag, startPoint x: 261, startPoint y: 89, endPoint x: 93, endPoint y: 90, distance: 168.7
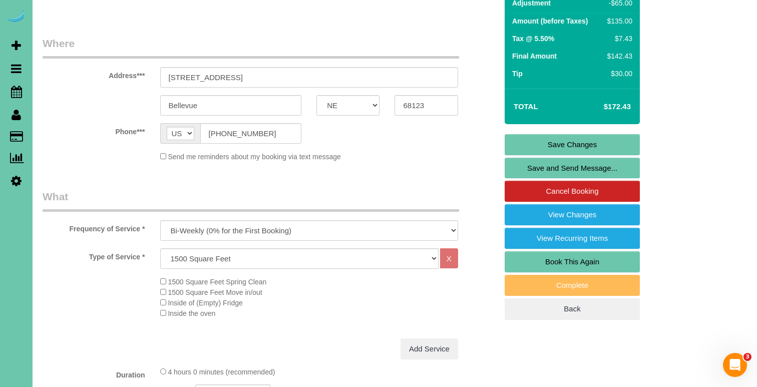
scroll to position [126, 0]
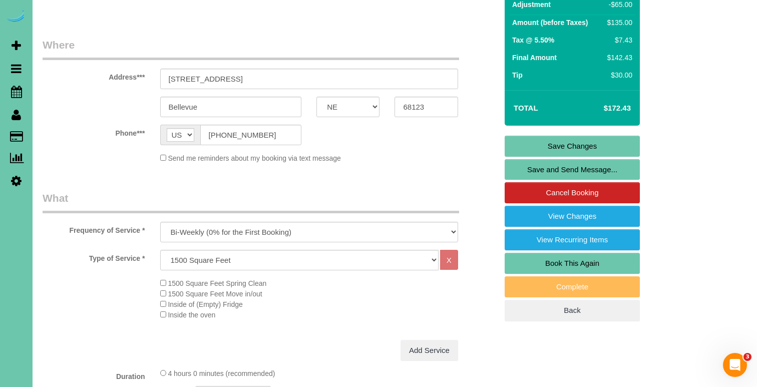
click at [548, 142] on link "Save Changes" at bounding box center [571, 146] width 135 height 21
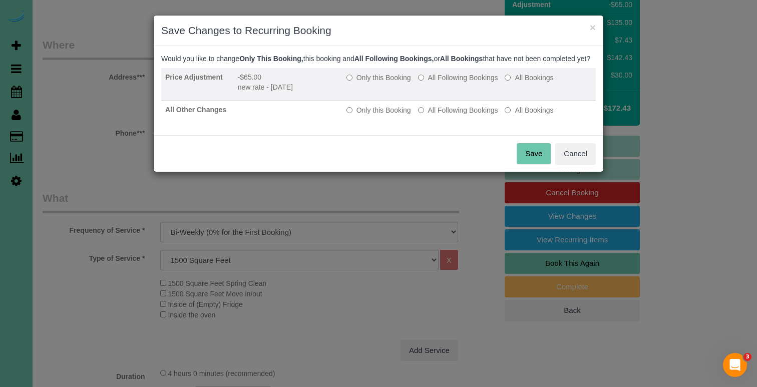
click at [466, 83] on label "All Following Bookings" at bounding box center [458, 78] width 80 height 10
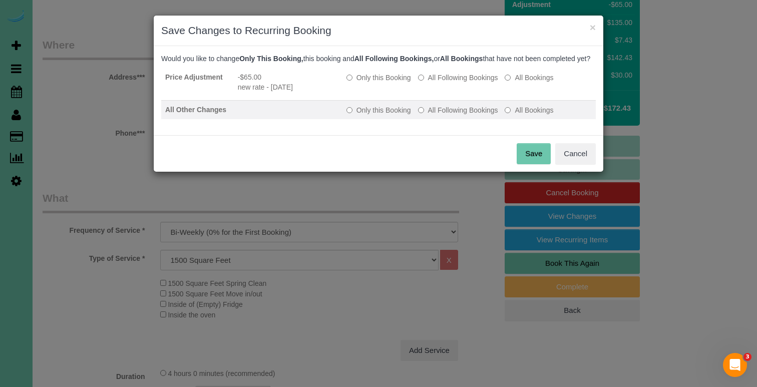
click at [455, 115] on label "All Following Bookings" at bounding box center [458, 110] width 80 height 10
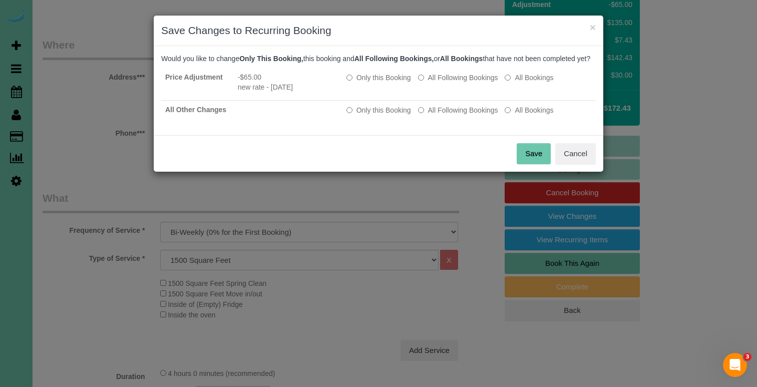
click at [529, 164] on button "Save" at bounding box center [534, 153] width 34 height 21
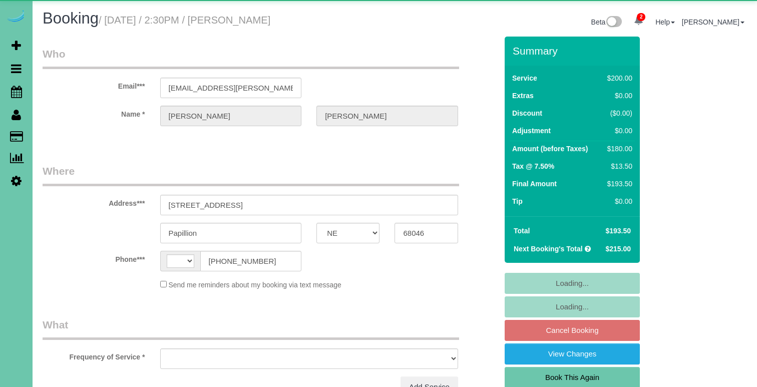
select select "NE"
select select "string:[GEOGRAPHIC_DATA]"
select select "object:671"
select select "string:fspay-b647f34b-9b88-476c-9658-ddf58fb5fb15"
select select "object:729"
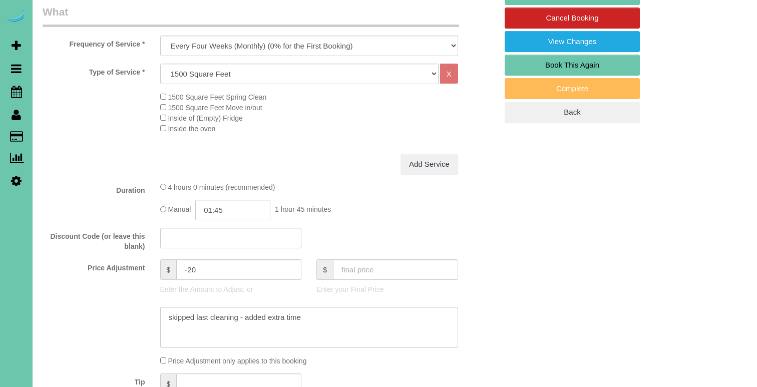
scroll to position [318, 0]
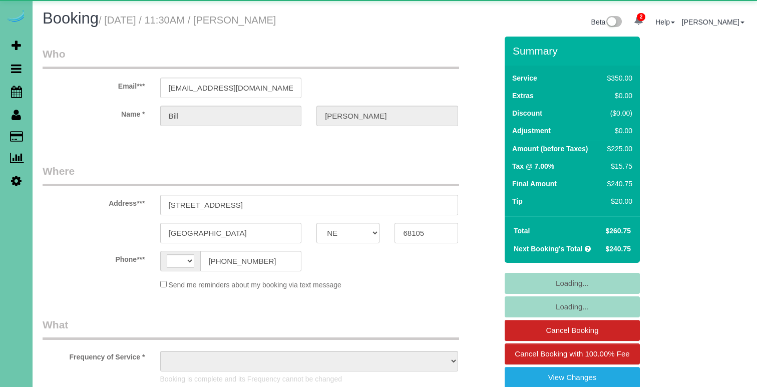
select select "NE"
select select "string:[GEOGRAPHIC_DATA]"
select select "object:649"
select select "string:fspay-272ca53e-a4fd-45ca-b619-14667027b737"
select select "object:935"
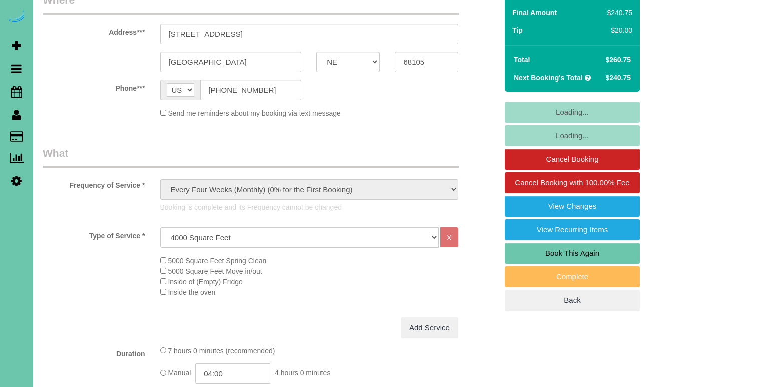
scroll to position [206, 0]
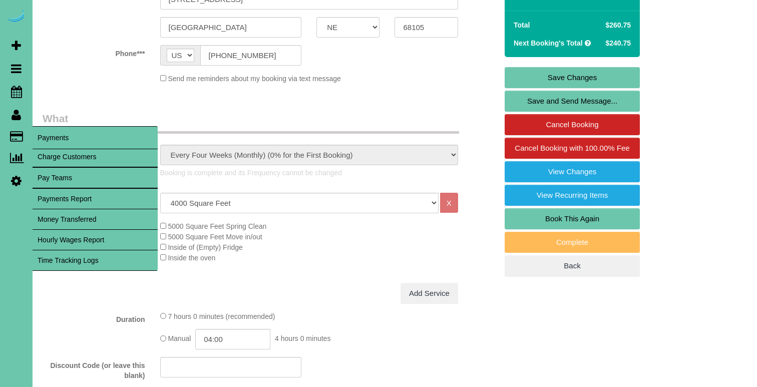
click at [55, 155] on link "Charge Customers" at bounding box center [95, 157] width 125 height 20
select select
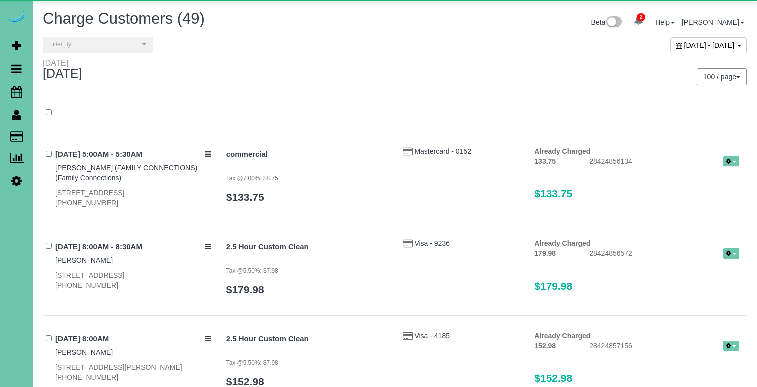
click at [684, 43] on span "October 01, 2025 - October 01, 2025" at bounding box center [709, 45] width 51 height 8
type input "**********"
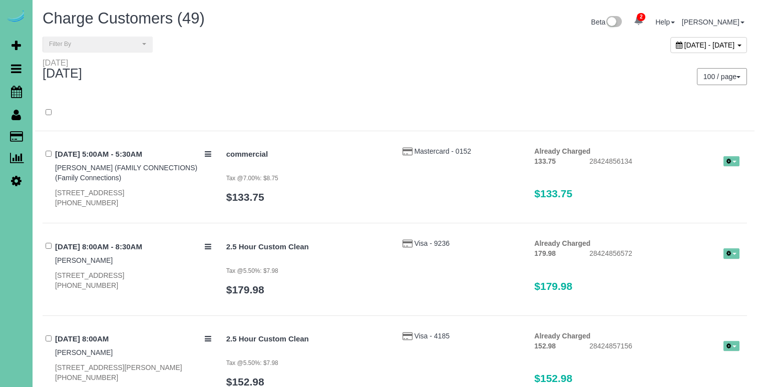
click at [233, 127] on div at bounding box center [394, 118] width 719 height 26
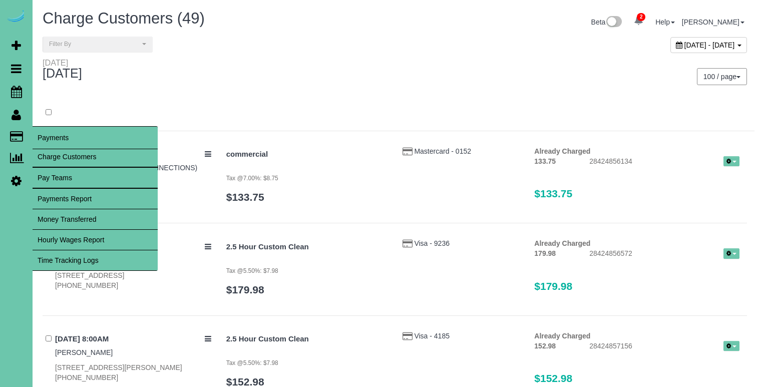
click at [77, 255] on link "Time Tracking Logs" at bounding box center [95, 260] width 125 height 20
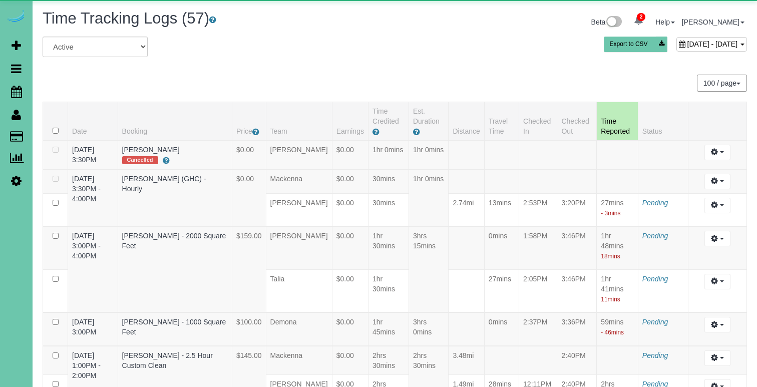
click at [676, 49] on div "October 01, 2025 - October 01, 2025" at bounding box center [711, 44] width 71 height 15
type input "**********"
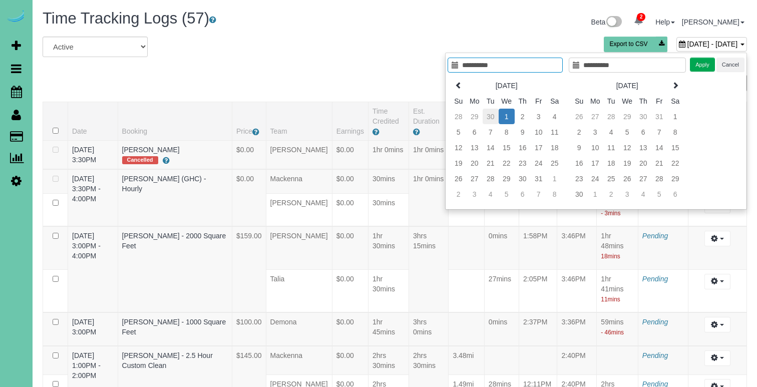
type input "**********"
click at [488, 120] on td "30" at bounding box center [490, 117] width 16 height 16
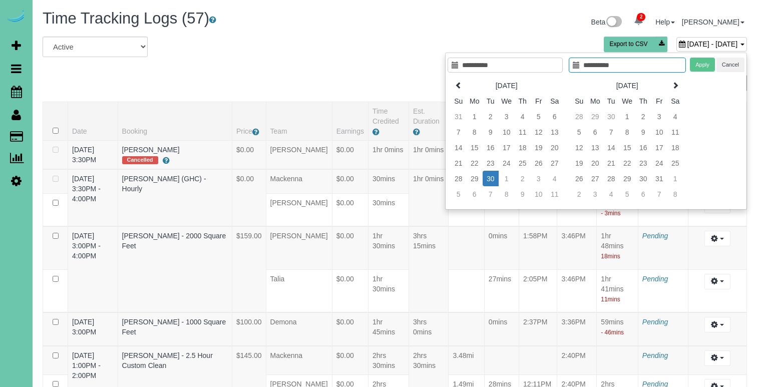
type input "**********"
click at [495, 177] on td "30" at bounding box center [490, 179] width 16 height 16
type input "**********"
click at [700, 61] on button "Apply" at bounding box center [702, 65] width 25 height 15
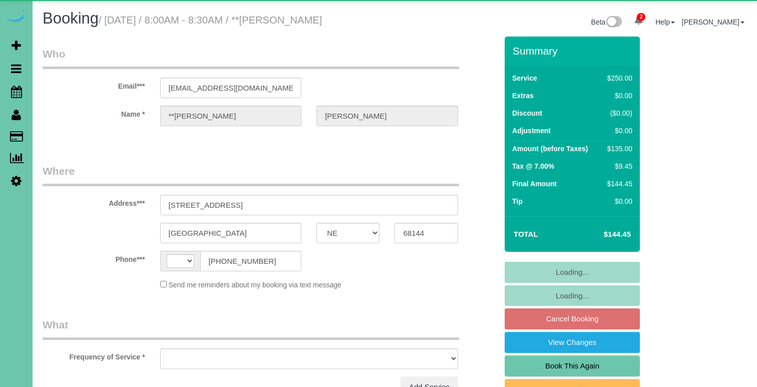
select select "NE"
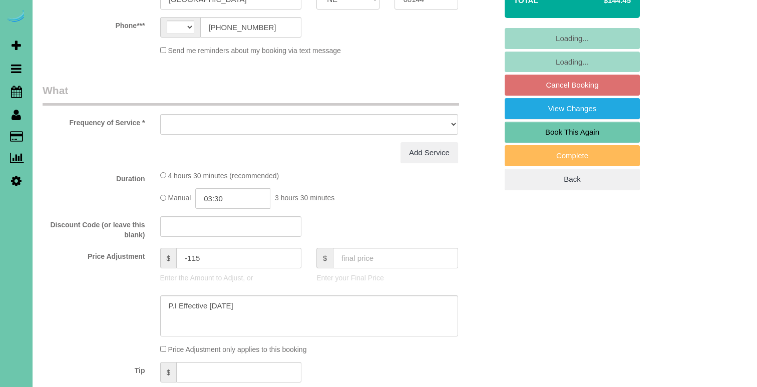
scroll to position [243, 0]
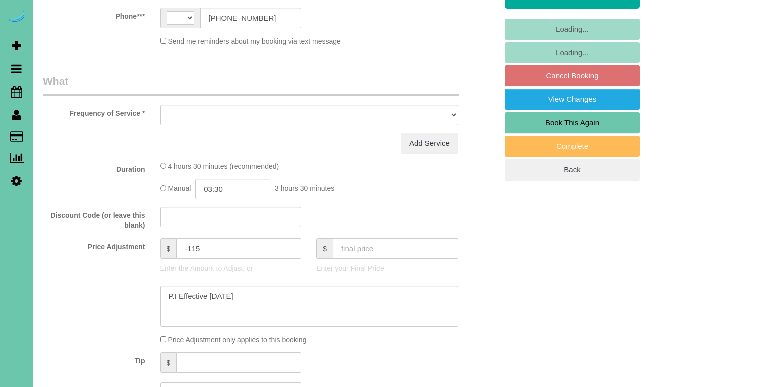
select select "object:625"
select select "string:fspay-2ff8b9e6-7a8f-4780-bf7e-8bce11585814"
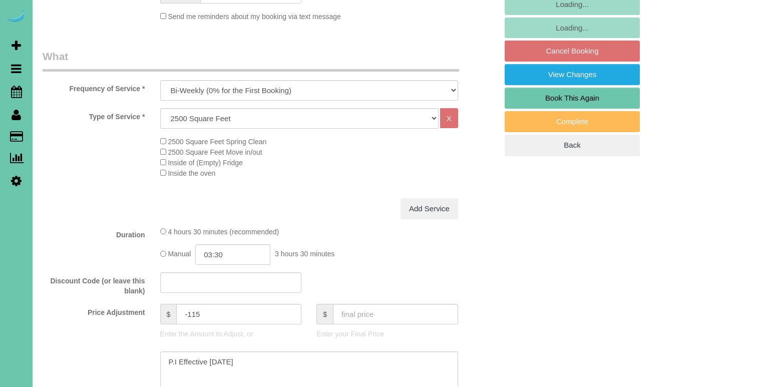
scroll to position [269, 0]
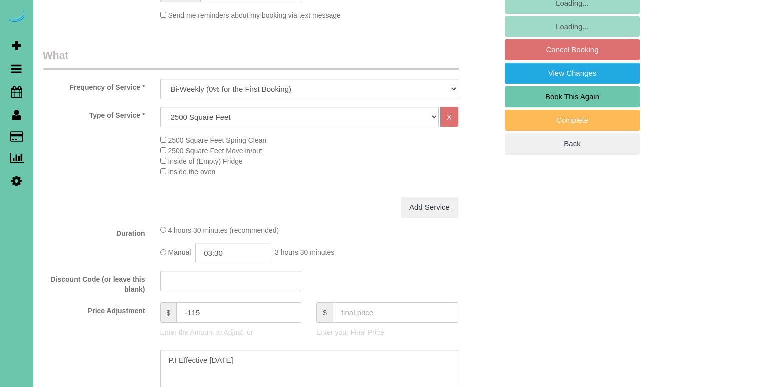
select select "string:[GEOGRAPHIC_DATA]"
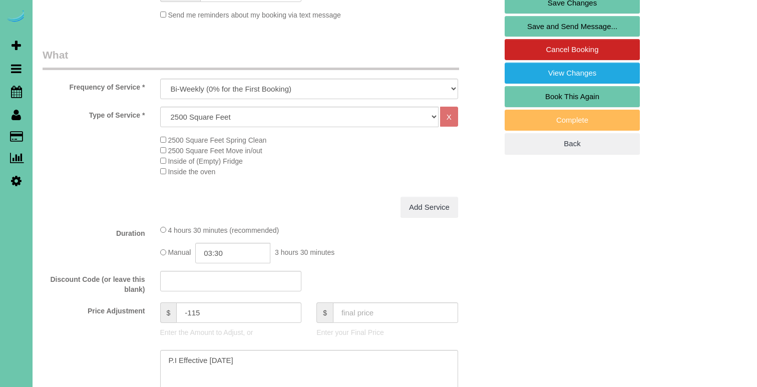
select select "object:922"
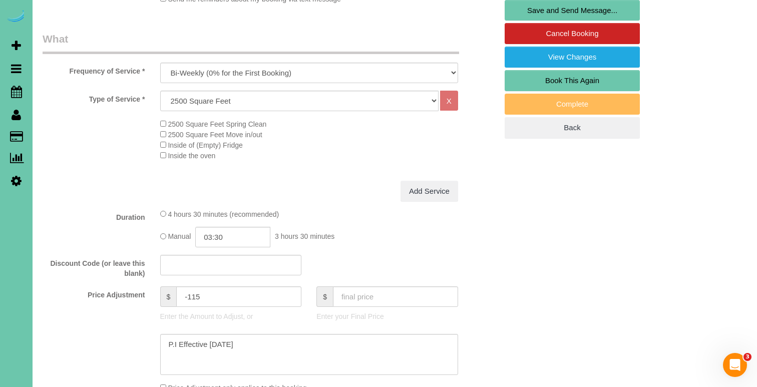
scroll to position [286, 0]
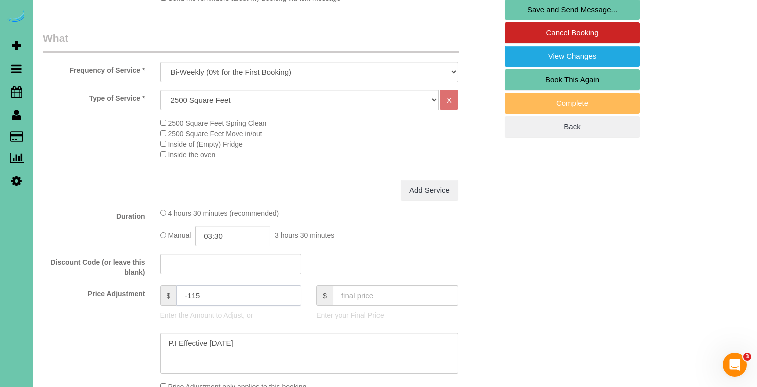
click at [215, 299] on input "-115" at bounding box center [238, 295] width 125 height 21
type input "-100"
drag, startPoint x: 256, startPoint y: 341, endPoint x: 1, endPoint y: 333, distance: 255.9
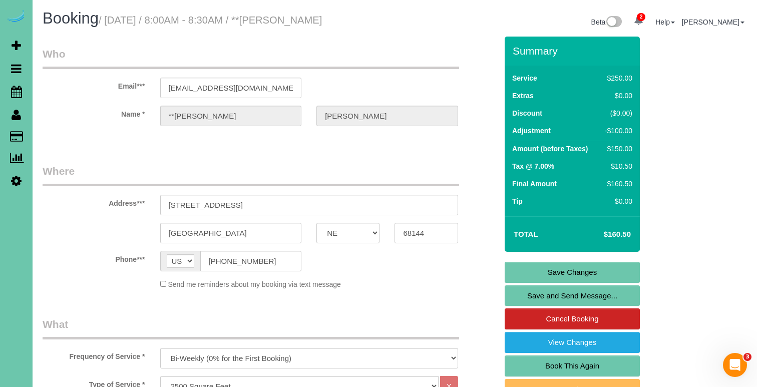
scroll to position [0, 0]
type textarea "new rate - [DATE]"
drag, startPoint x: 262, startPoint y: 85, endPoint x: 86, endPoint y: 84, distance: 176.7
click at [556, 267] on link "Save Changes" at bounding box center [571, 272] width 135 height 21
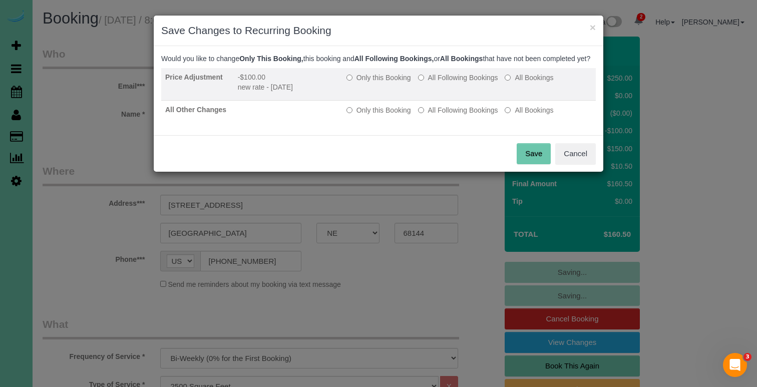
click at [451, 83] on label "All Following Bookings" at bounding box center [458, 78] width 80 height 10
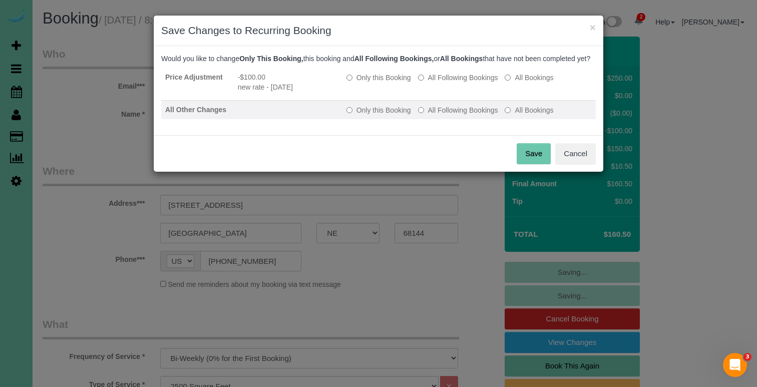
click at [441, 115] on label "All Following Bookings" at bounding box center [458, 110] width 80 height 10
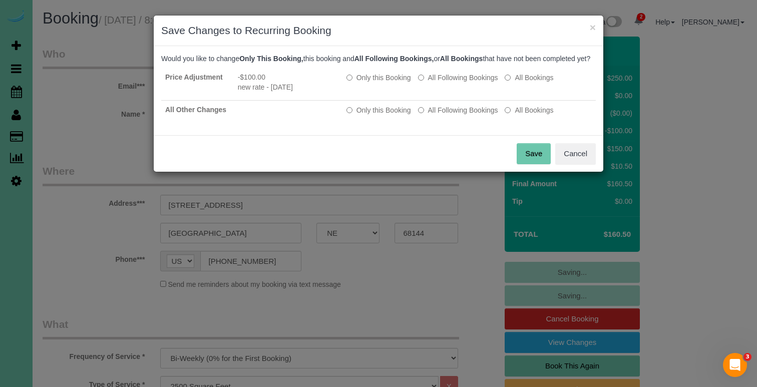
click at [527, 159] on button "Save" at bounding box center [534, 153] width 34 height 21
